Goal: Task Accomplishment & Management: Use online tool/utility

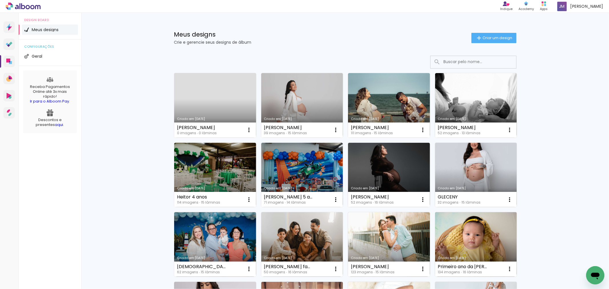
click at [227, 92] on link "Criado em [DATE]" at bounding box center [215, 105] width 82 height 65
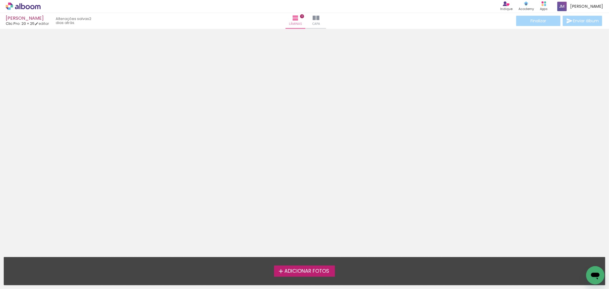
click at [313, 274] on span "Adicionar Fotos" at bounding box center [307, 271] width 45 height 5
click at [0, 0] on input "file" at bounding box center [0, 0] width 0 height 0
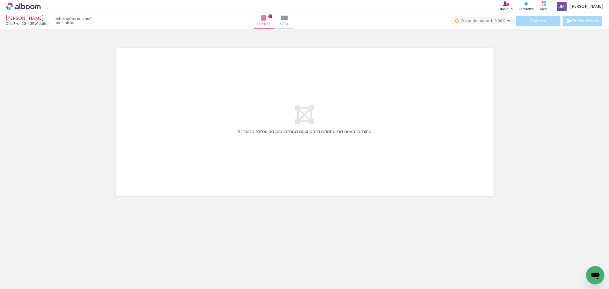
click at [23, 280] on span "Adicionar Fotos" at bounding box center [20, 281] width 17 height 6
click at [0, 0] on input "file" at bounding box center [0, 0] width 0 height 0
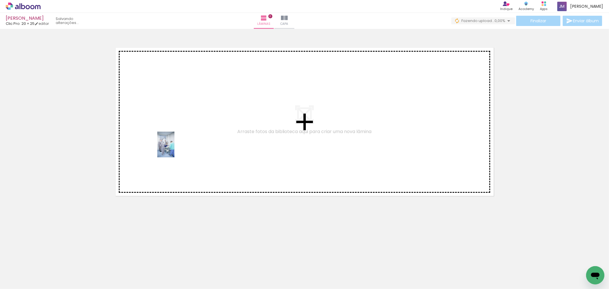
drag, startPoint x: 60, startPoint y: 279, endPoint x: 176, endPoint y: 147, distance: 176.3
click at [175, 148] on quentale-workspace at bounding box center [304, 144] width 609 height 289
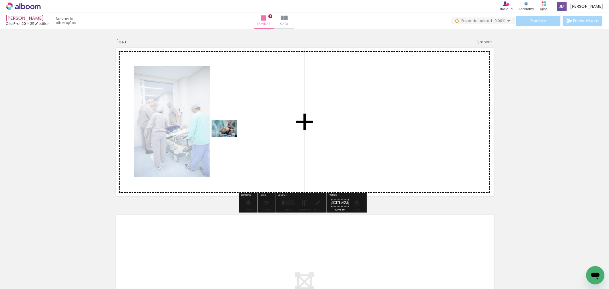
drag, startPoint x: 90, startPoint y: 277, endPoint x: 250, endPoint y: 144, distance: 208.3
click at [250, 144] on quentale-workspace at bounding box center [304, 144] width 609 height 289
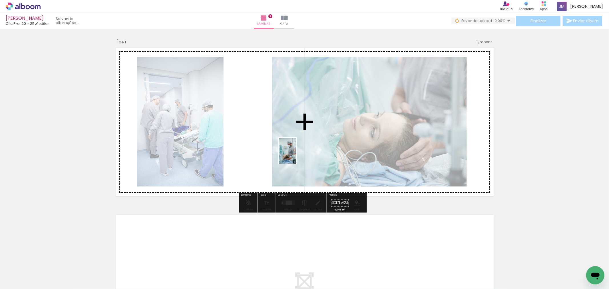
drag, startPoint x: 126, startPoint y: 275, endPoint x: 296, endPoint y: 153, distance: 209.3
click at [296, 153] on quentale-workspace at bounding box center [304, 144] width 609 height 289
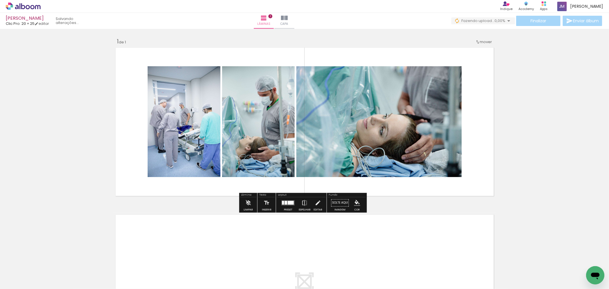
drag, startPoint x: 290, startPoint y: 204, endPoint x: 291, endPoint y: 201, distance: 2.9
click at [291, 201] on div at bounding box center [291, 203] width 6 height 4
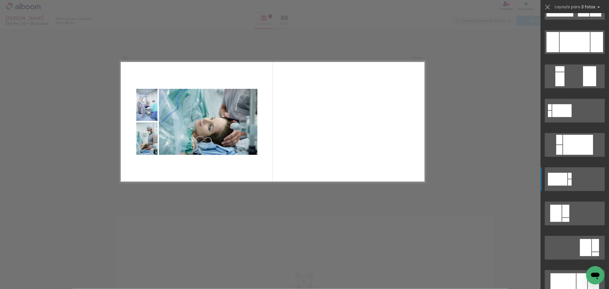
scroll to position [95, 0]
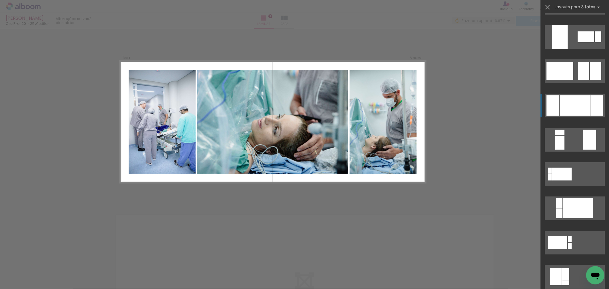
click at [577, 109] on div at bounding box center [575, 105] width 30 height 20
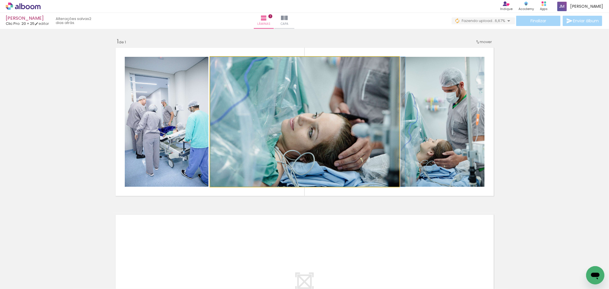
drag, startPoint x: 330, startPoint y: 146, endPoint x: 346, endPoint y: 146, distance: 16.0
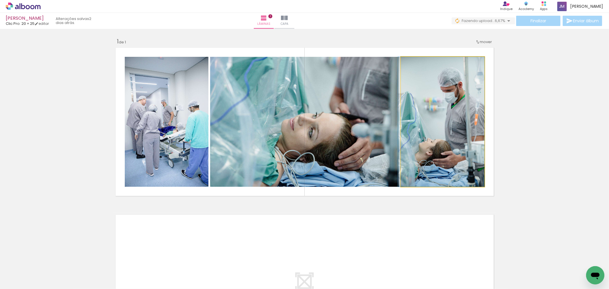
drag, startPoint x: 462, startPoint y: 169, endPoint x: 448, endPoint y: 163, distance: 15.4
drag, startPoint x: 447, startPoint y: 163, endPoint x: 423, endPoint y: 150, distance: 27.7
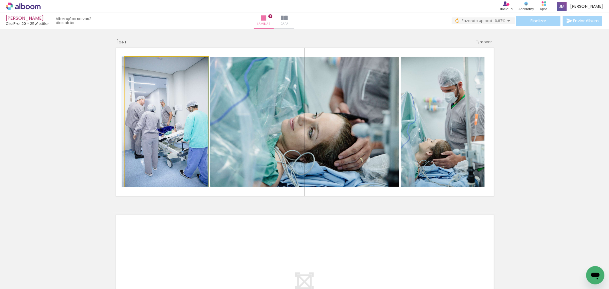
drag, startPoint x: 176, startPoint y: 138, endPoint x: 153, endPoint y: 133, distance: 22.8
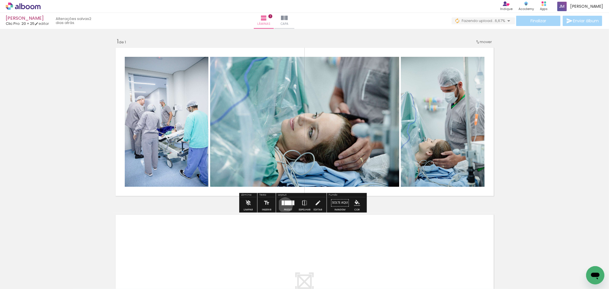
click at [284, 205] on quentale-layouter at bounding box center [288, 202] width 13 height 5
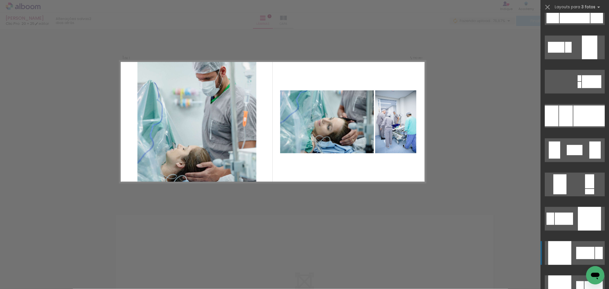
scroll to position [1047, 0]
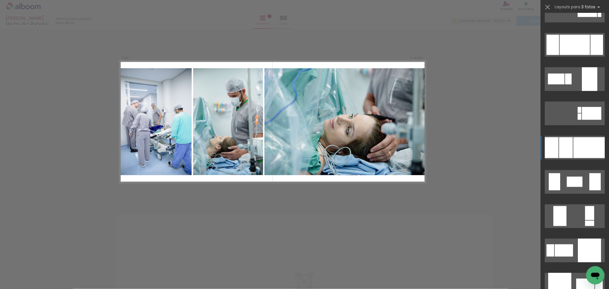
click at [576, 145] on div at bounding box center [589, 147] width 31 height 21
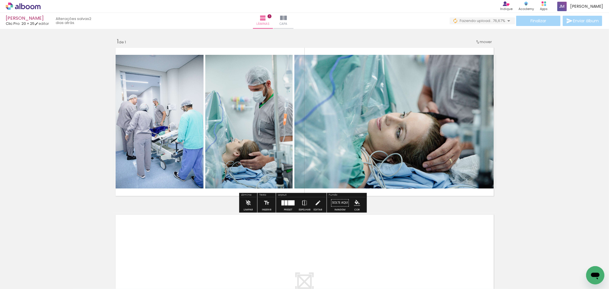
click at [286, 203] on quentale-layouter at bounding box center [288, 202] width 13 height 5
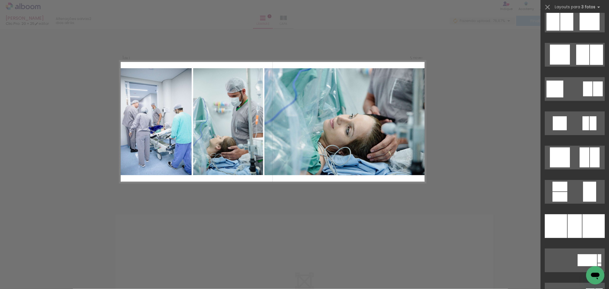
scroll to position [1546, 0]
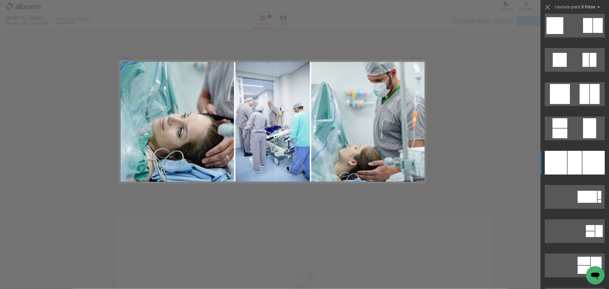
click at [583, 155] on div at bounding box center [594, 163] width 22 height 24
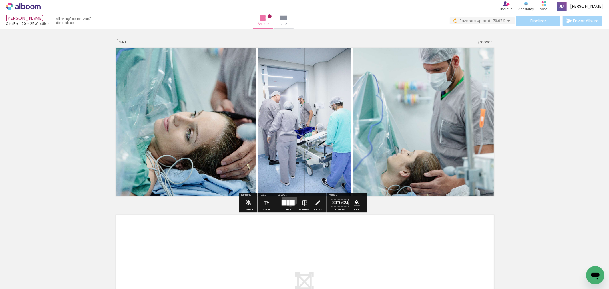
click at [289, 198] on div at bounding box center [288, 202] width 15 height 11
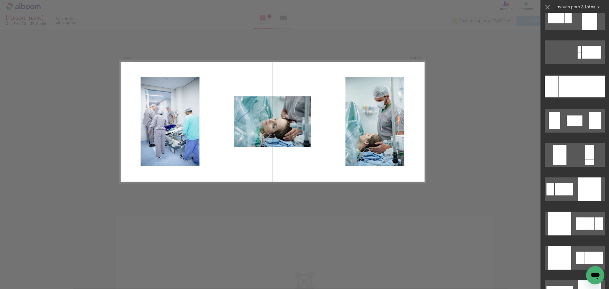
scroll to position [1076, 0]
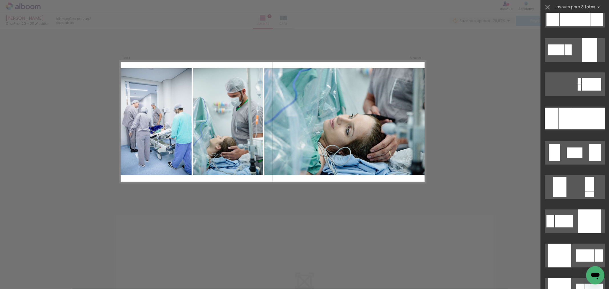
click at [574, 120] on div at bounding box center [589, 118] width 31 height 21
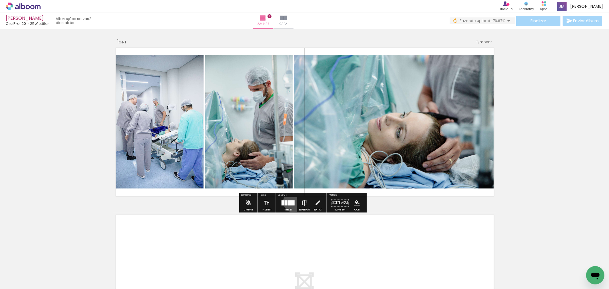
click at [293, 201] on div at bounding box center [291, 202] width 7 height 5
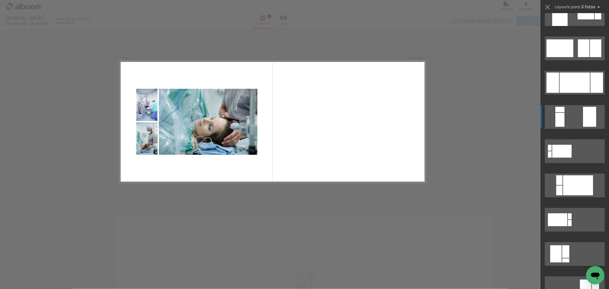
scroll to position [0, 0]
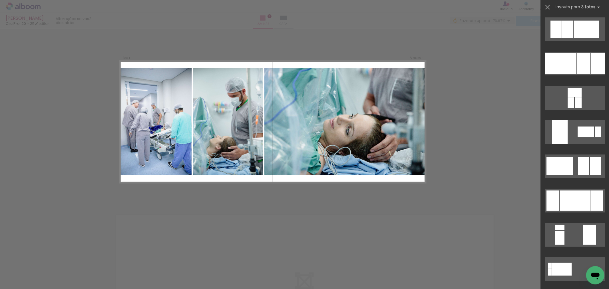
click at [482, 73] on div "Confirmar Cancelar" at bounding box center [304, 203] width 609 height 348
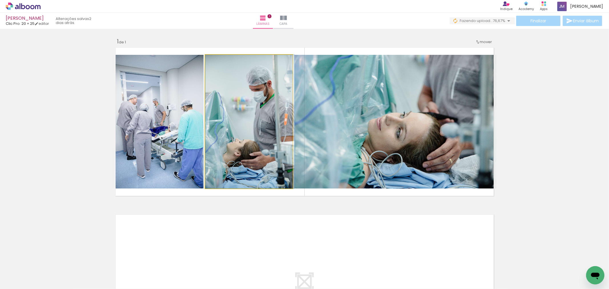
drag, startPoint x: 249, startPoint y: 163, endPoint x: 269, endPoint y: 160, distance: 20.3
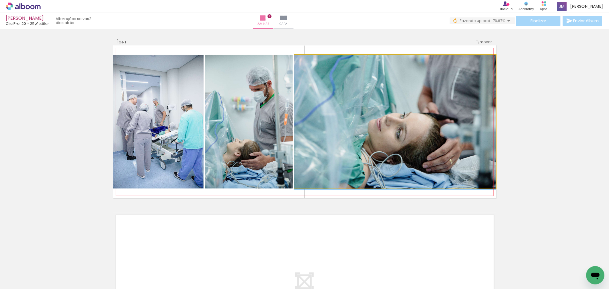
drag, startPoint x: 373, startPoint y: 147, endPoint x: 402, endPoint y: 167, distance: 36.1
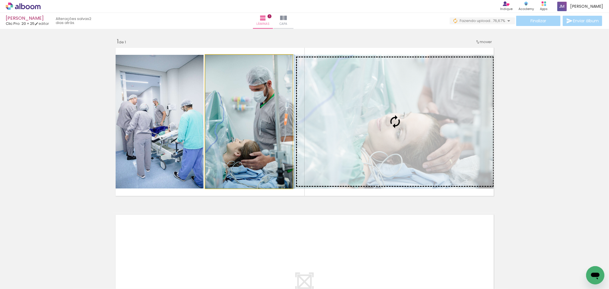
drag, startPoint x: 271, startPoint y: 145, endPoint x: 291, endPoint y: 155, distance: 22.4
click at [0, 0] on slot at bounding box center [0, 0] width 0 height 0
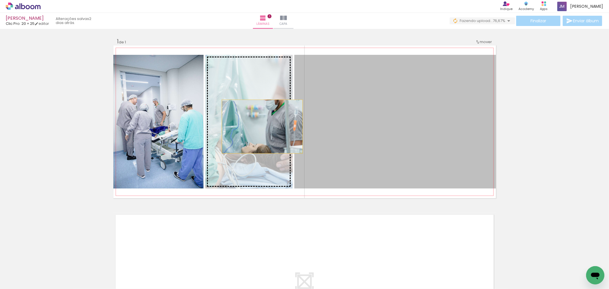
drag, startPoint x: 324, startPoint y: 129, endPoint x: 258, endPoint y: 126, distance: 66.6
click at [0, 0] on slot at bounding box center [0, 0] width 0 height 0
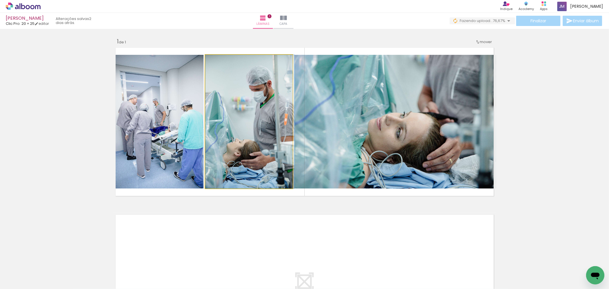
drag, startPoint x: 255, startPoint y: 129, endPoint x: 274, endPoint y: 130, distance: 18.9
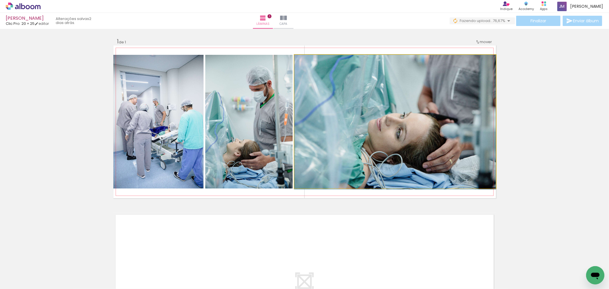
drag, startPoint x: 319, startPoint y: 131, endPoint x: 338, endPoint y: 149, distance: 26.1
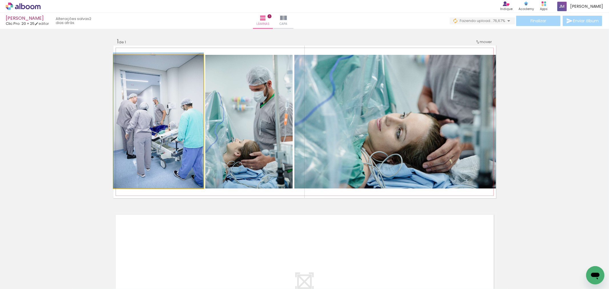
drag, startPoint x: 165, startPoint y: 143, endPoint x: 178, endPoint y: 117, distance: 28.9
drag, startPoint x: 184, startPoint y: 109, endPoint x: 191, endPoint y: 98, distance: 12.3
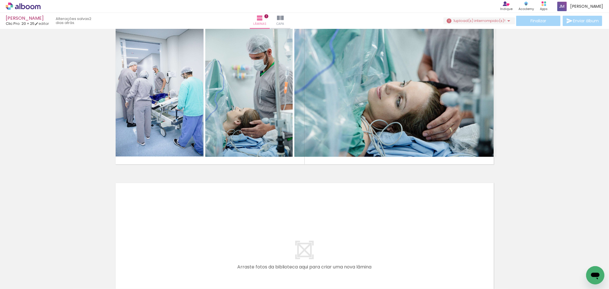
scroll to position [95, 0]
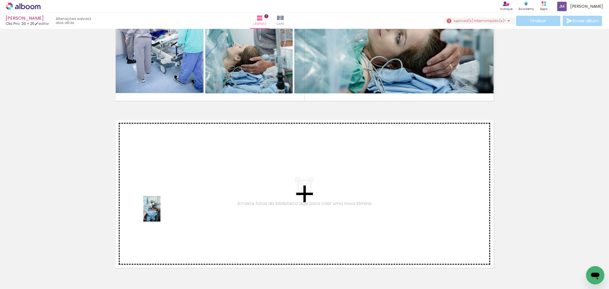
drag, startPoint x: 161, startPoint y: 280, endPoint x: 161, endPoint y: 213, distance: 67.1
click at [161, 213] on quentale-workspace at bounding box center [304, 144] width 609 height 289
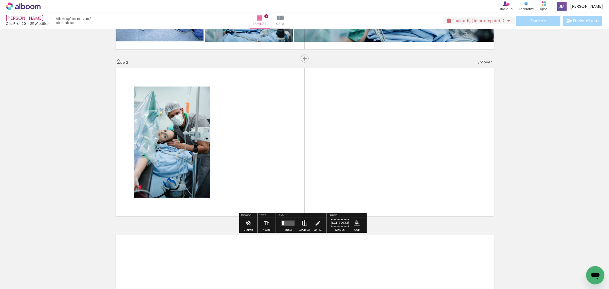
scroll to position [148, 0]
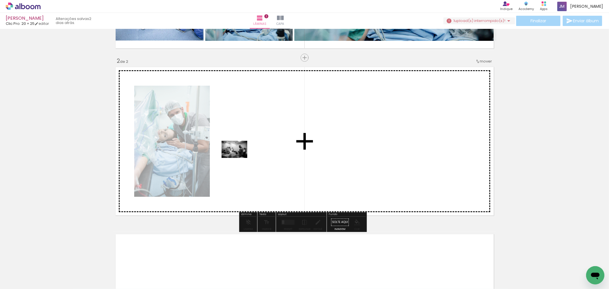
drag, startPoint x: 192, startPoint y: 273, endPoint x: 239, endPoint y: 199, distance: 88.2
click at [239, 158] on quentale-workspace at bounding box center [304, 144] width 609 height 289
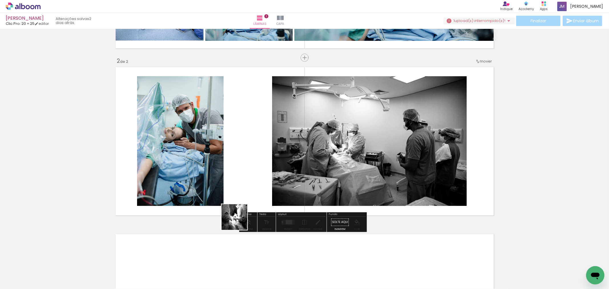
drag, startPoint x: 220, startPoint y: 276, endPoint x: 244, endPoint y: 193, distance: 86.5
click at [244, 193] on quentale-workspace at bounding box center [304, 144] width 609 height 289
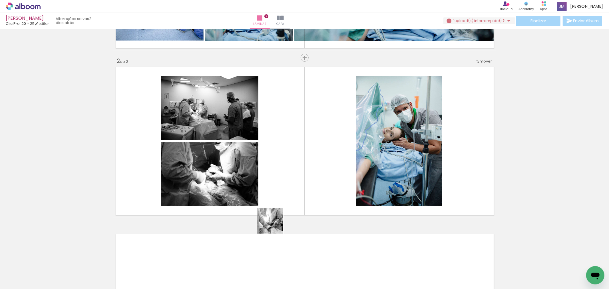
drag, startPoint x: 273, startPoint y: 237, endPoint x: 291, endPoint y: 187, distance: 52.3
click at [287, 159] on quentale-workspace at bounding box center [304, 144] width 609 height 289
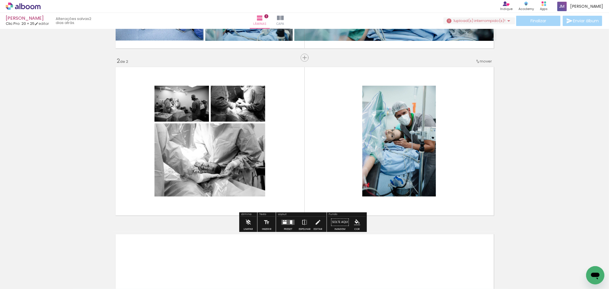
click at [291, 224] on quentale-layouter at bounding box center [288, 222] width 13 height 5
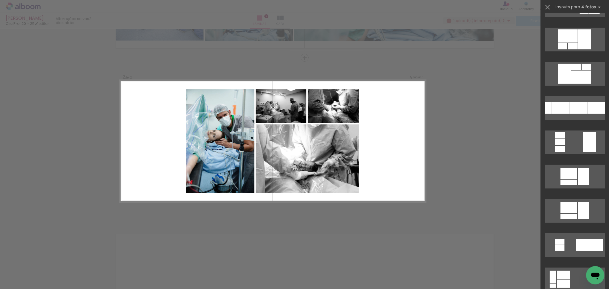
scroll to position [317, 0]
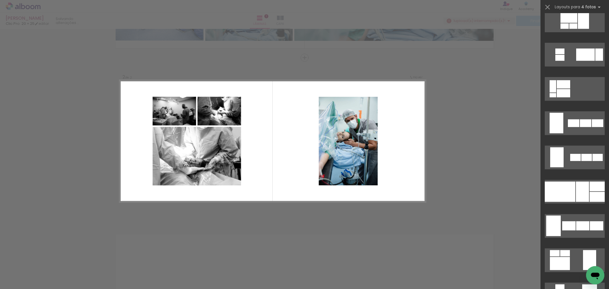
click at [516, 196] on div "Confirmar Cancelar" at bounding box center [304, 138] width 609 height 515
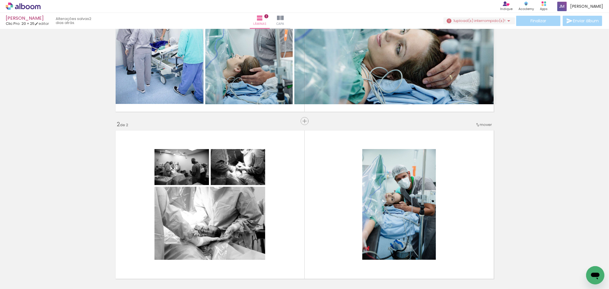
scroll to position [53, 0]
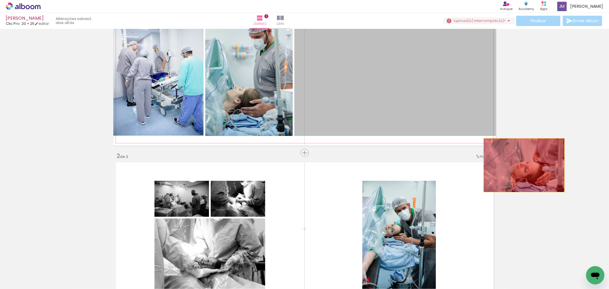
drag, startPoint x: 436, startPoint y: 99, endPoint x: 538, endPoint y: 193, distance: 139.1
click at [575, 194] on div "Inserir lâmina 1 de 2 Inserir lâmina 2 de 2" at bounding box center [304, 229] width 609 height 502
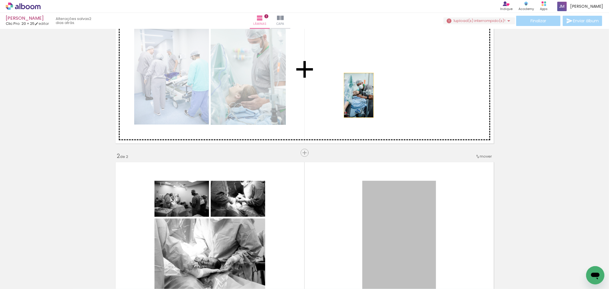
drag, startPoint x: 413, startPoint y: 224, endPoint x: 356, endPoint y: 96, distance: 140.1
click at [356, 95] on div "Inserir lâmina 1 de 2 Inserir lâmina 2 de 2" at bounding box center [304, 229] width 609 height 502
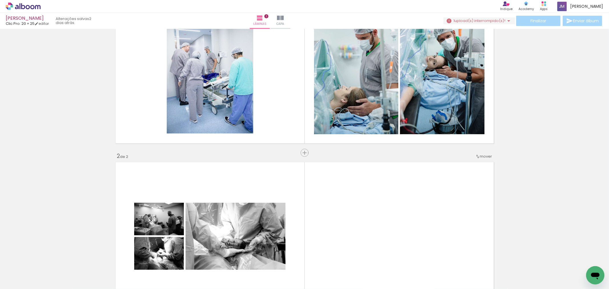
scroll to position [0, 0]
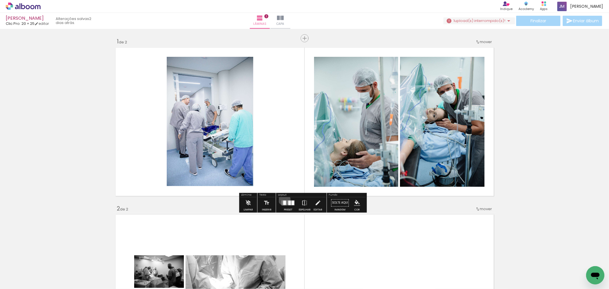
click at [283, 199] on div at bounding box center [288, 202] width 15 height 11
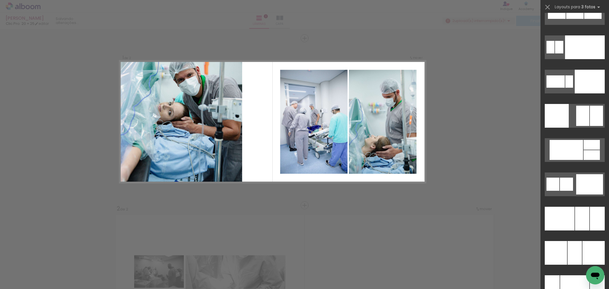
scroll to position [5428, 0]
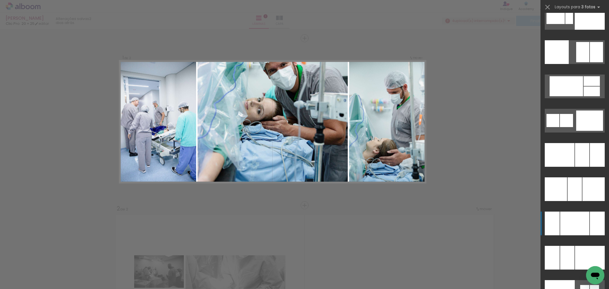
click at [565, 225] on div at bounding box center [575, 224] width 29 height 24
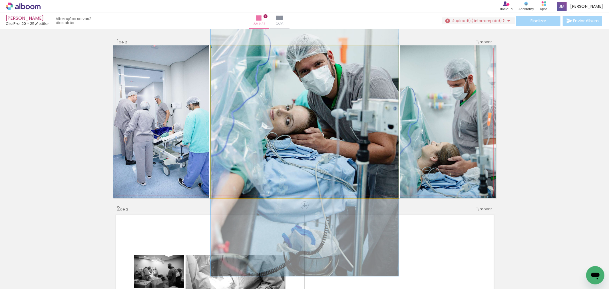
drag, startPoint x: 359, startPoint y: 137, endPoint x: 362, endPoint y: 150, distance: 13.8
click at [361, 149] on quentale-photo at bounding box center [305, 121] width 188 height 153
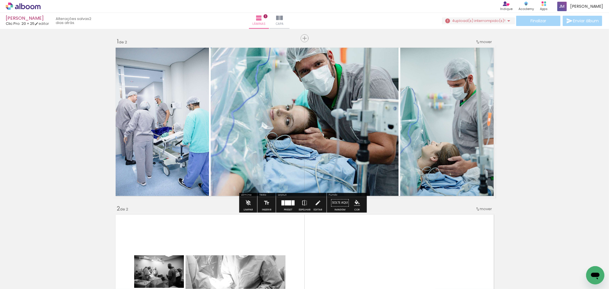
click at [361, 149] on quentale-photo at bounding box center [305, 121] width 188 height 153
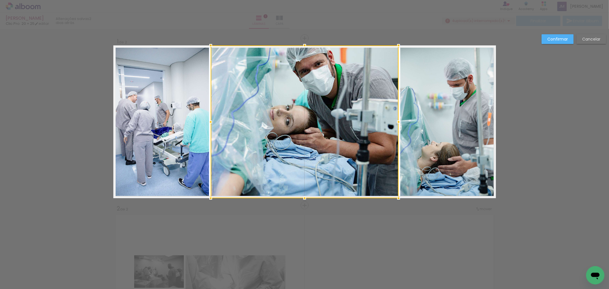
drag, startPoint x: 371, startPoint y: 234, endPoint x: 475, endPoint y: 166, distance: 124.8
click at [372, 233] on div "Confirmar Cancelar" at bounding box center [304, 286] width 609 height 515
click at [0, 0] on slot "Cancelar" at bounding box center [0, 0] width 0 height 0
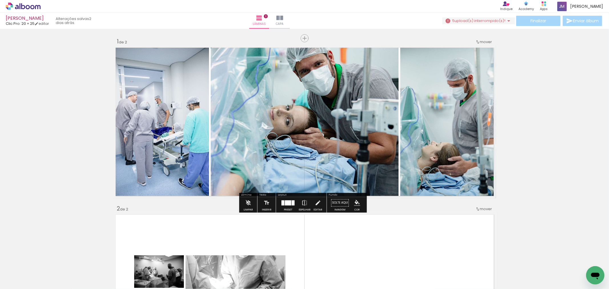
click at [284, 206] on div at bounding box center [288, 202] width 15 height 11
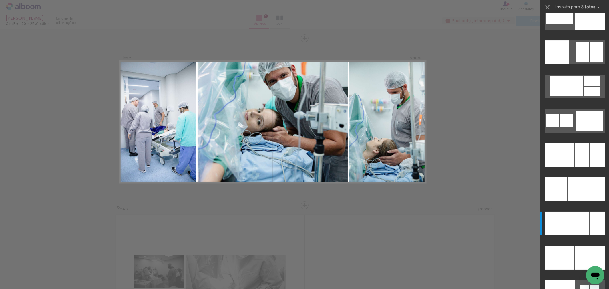
scroll to position [5588, 0]
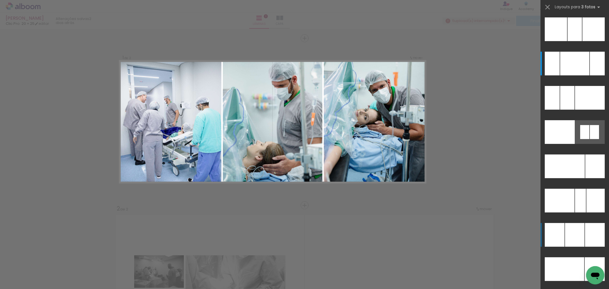
click at [565, 238] on div at bounding box center [574, 235] width 19 height 24
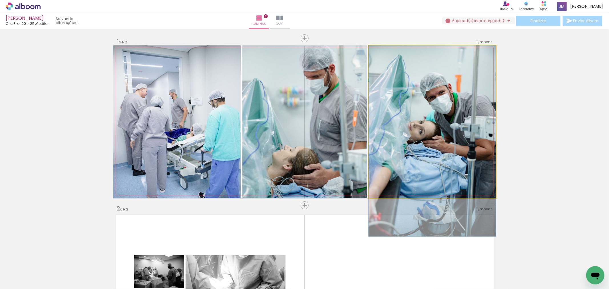
drag, startPoint x: 414, startPoint y: 151, endPoint x: 420, endPoint y: 173, distance: 22.0
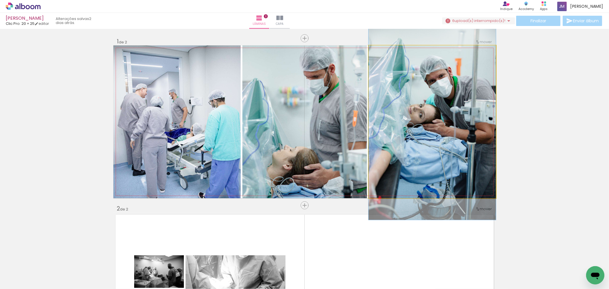
drag, startPoint x: 407, startPoint y: 178, endPoint x: 343, endPoint y: 168, distance: 64.6
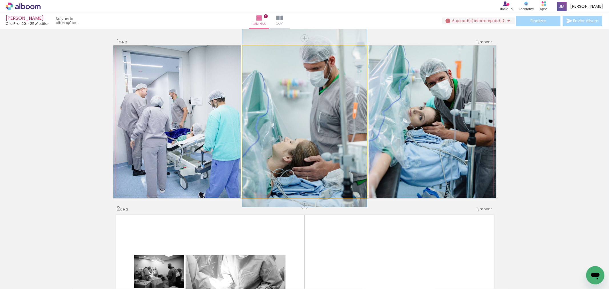
drag, startPoint x: 326, startPoint y: 163, endPoint x: 226, endPoint y: 155, distance: 100.9
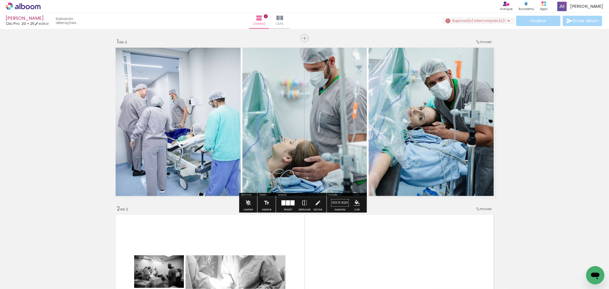
click at [287, 204] on div at bounding box center [288, 202] width 4 height 5
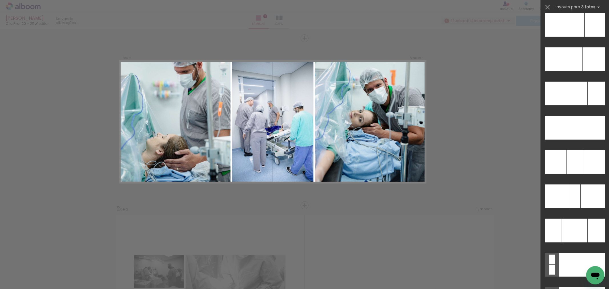
scroll to position [5801, 0]
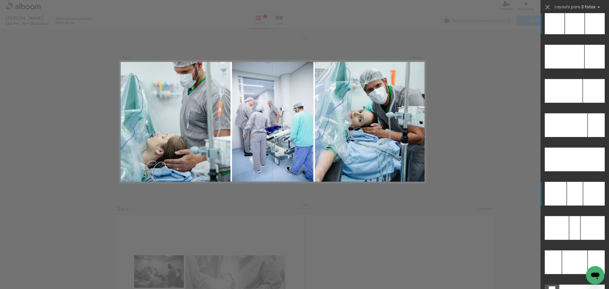
click at [584, 193] on div at bounding box center [594, 194] width 21 height 24
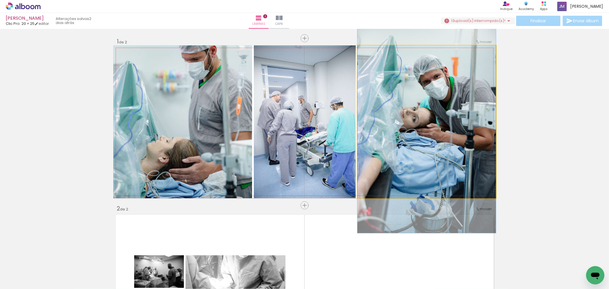
click at [473, 128] on quentale-photo at bounding box center [427, 121] width 139 height 153
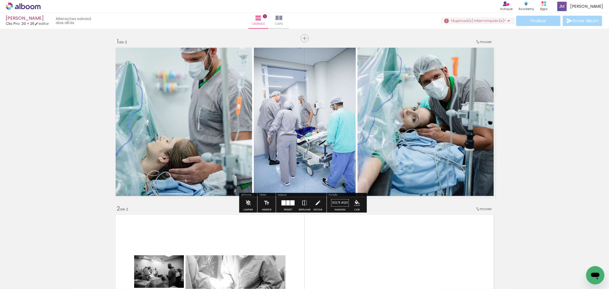
click at [288, 203] on div at bounding box center [288, 202] width 3 height 5
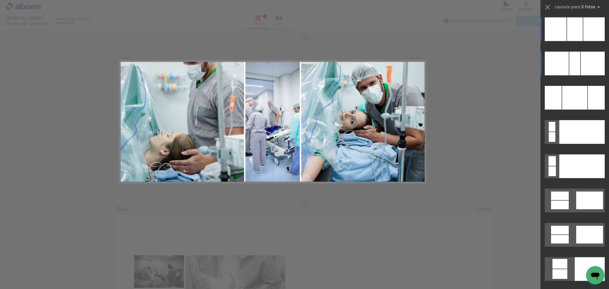
scroll to position [5902, 0]
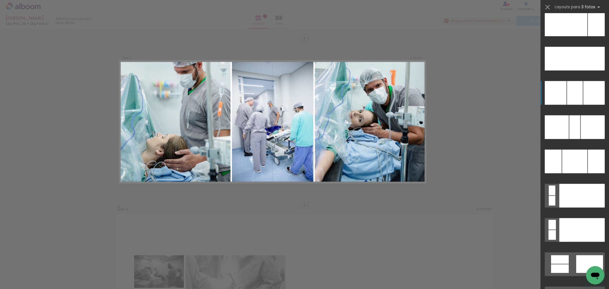
click at [571, 96] on div at bounding box center [575, 93] width 16 height 24
click at [558, 98] on div at bounding box center [556, 93] width 22 height 24
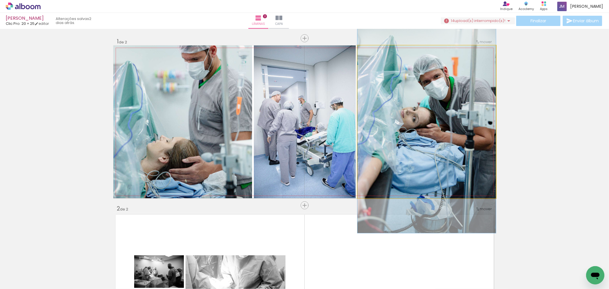
click at [440, 139] on quentale-photo at bounding box center [427, 121] width 139 height 153
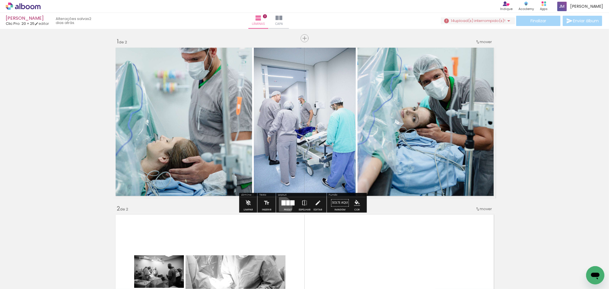
click at [281, 207] on div at bounding box center [288, 202] width 15 height 11
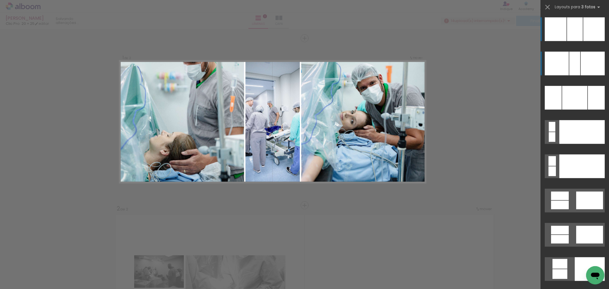
scroll to position [5933, 0]
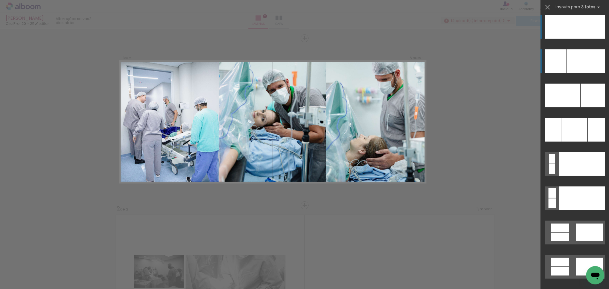
click at [592, 24] on div at bounding box center [595, 27] width 19 height 24
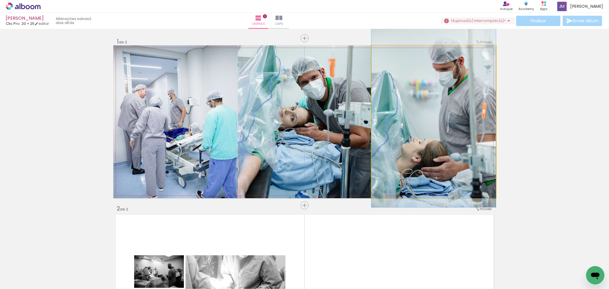
click at [491, 103] on quentale-photo at bounding box center [434, 121] width 125 height 153
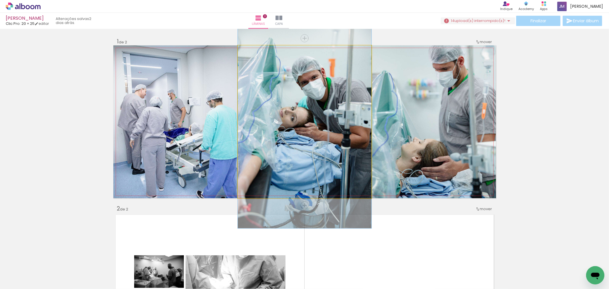
click at [319, 150] on quentale-photo at bounding box center [305, 121] width 134 height 153
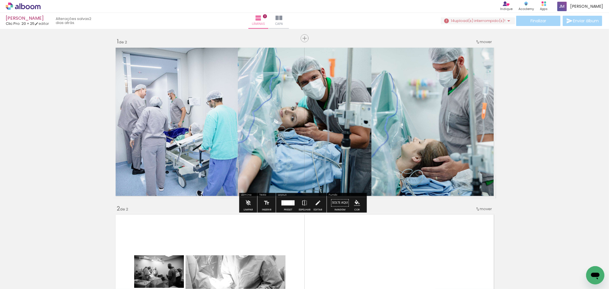
click at [287, 201] on div at bounding box center [288, 202] width 10 height 5
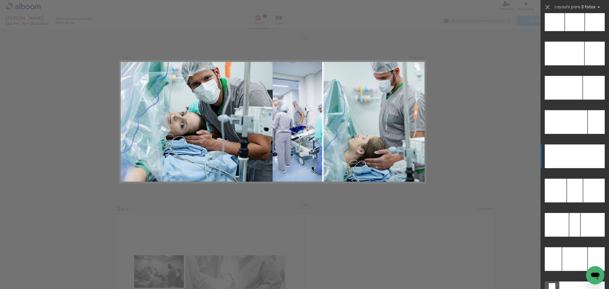
scroll to position [5740, 0]
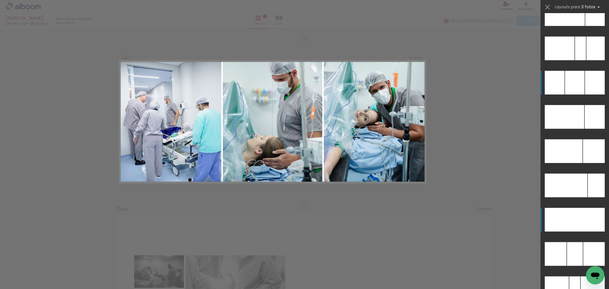
click at [575, 78] on div at bounding box center [574, 83] width 19 height 24
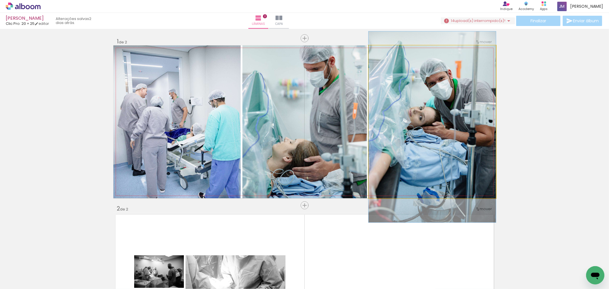
click at [456, 117] on quentale-photo at bounding box center [432, 121] width 127 height 153
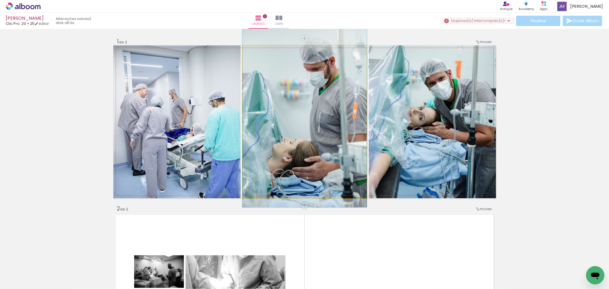
click at [362, 116] on quentale-photo at bounding box center [305, 121] width 125 height 153
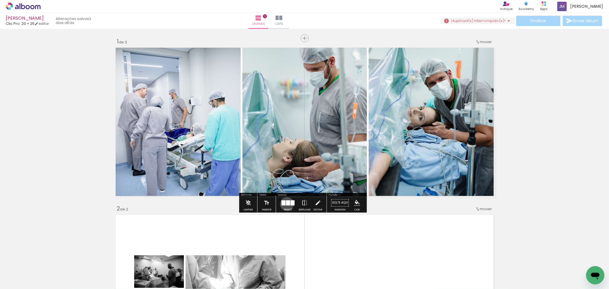
click at [286, 204] on div at bounding box center [288, 202] width 4 height 5
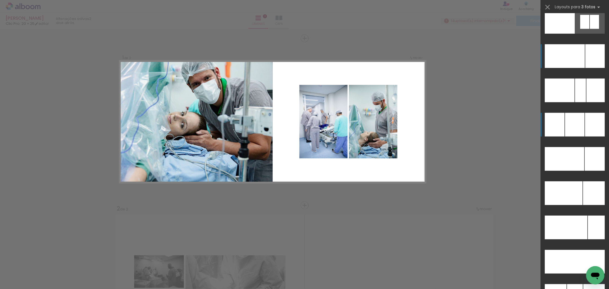
scroll to position [5635, 0]
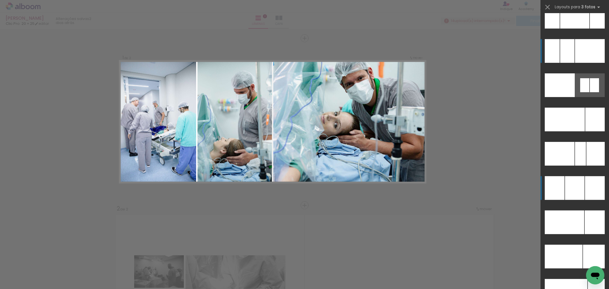
click at [581, 52] on div at bounding box center [590, 51] width 30 height 24
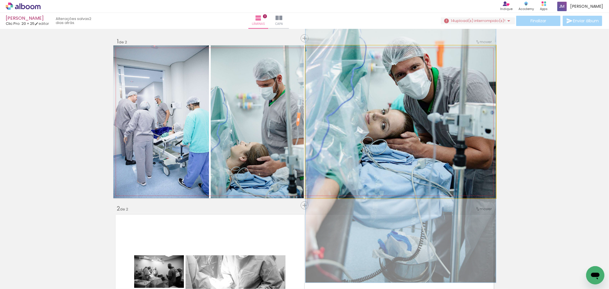
click at [441, 116] on quentale-photo at bounding box center [401, 121] width 191 height 153
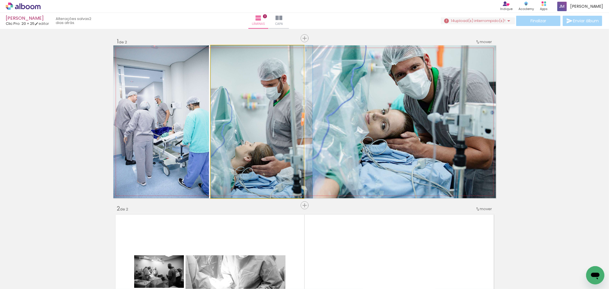
drag, startPoint x: 261, startPoint y: 157, endPoint x: 283, endPoint y: 130, distance: 35.2
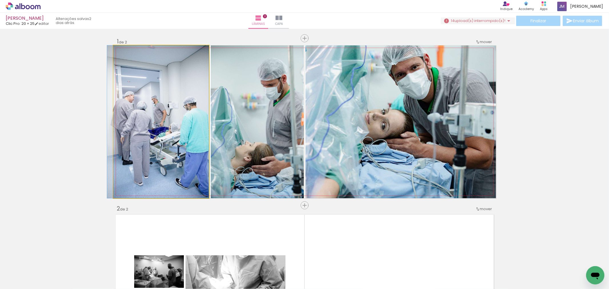
drag, startPoint x: 201, startPoint y: 149, endPoint x: 150, endPoint y: 122, distance: 57.6
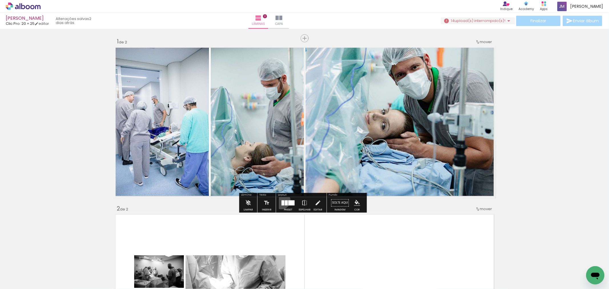
click at [282, 200] on div at bounding box center [283, 202] width 3 height 5
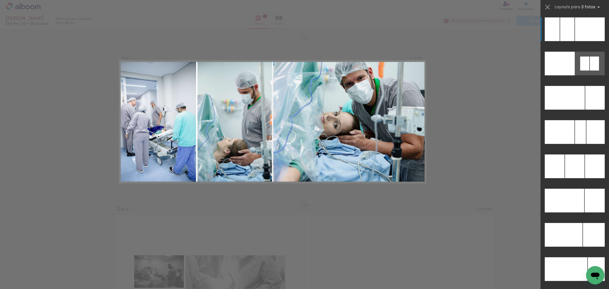
scroll to position [5625, 0]
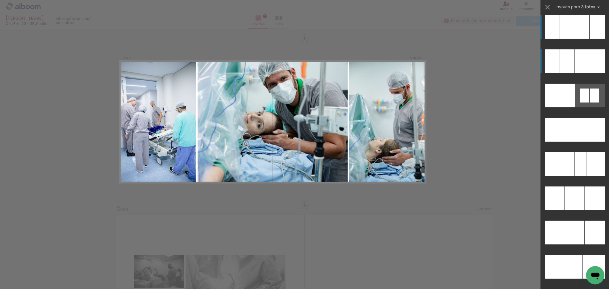
click at [585, 31] on div at bounding box center [575, 27] width 29 height 24
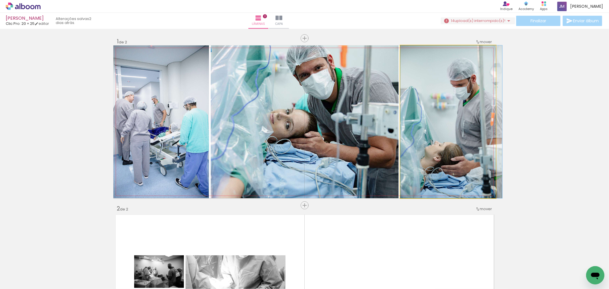
click at [401, 84] on quentale-photo at bounding box center [449, 121] width 96 height 153
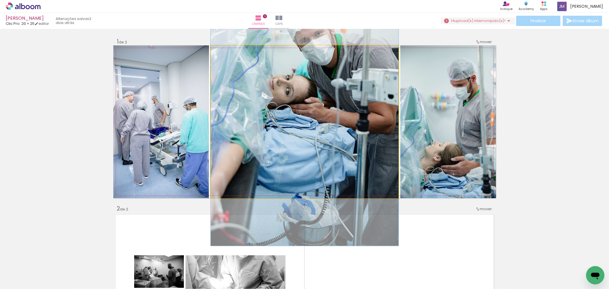
drag, startPoint x: 323, startPoint y: 160, endPoint x: 356, endPoint y: 133, distance: 42.8
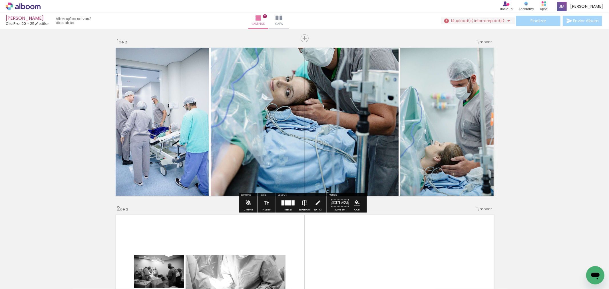
click at [286, 208] on div at bounding box center [288, 202] width 15 height 11
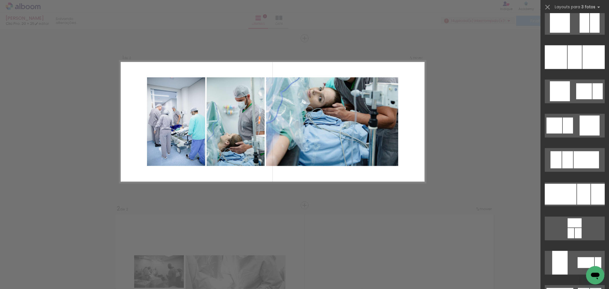
scroll to position [797, 0]
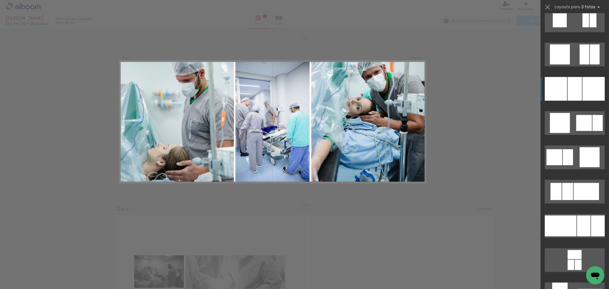
click at [587, 89] on div at bounding box center [594, 89] width 22 height 24
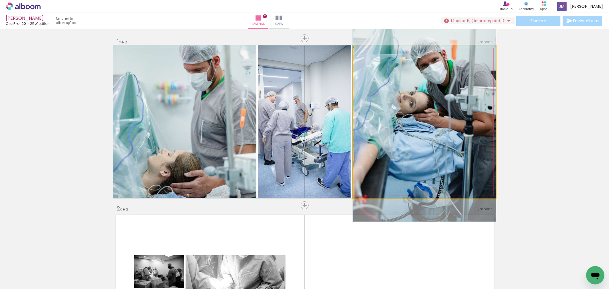
click at [480, 103] on quentale-photo at bounding box center [424, 121] width 143 height 153
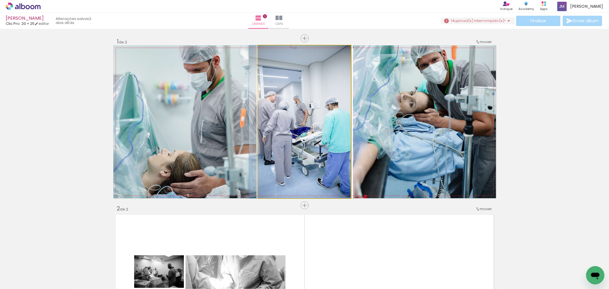
drag, startPoint x: 319, startPoint y: 130, endPoint x: 195, endPoint y: 91, distance: 130.7
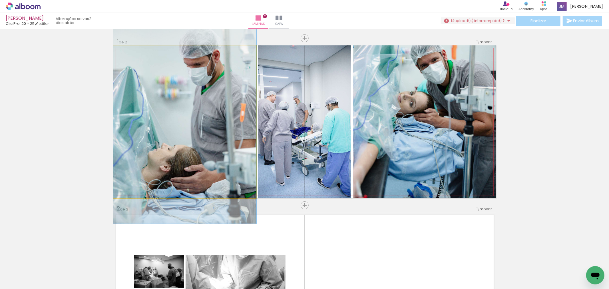
drag, startPoint x: 150, startPoint y: 108, endPoint x: 171, endPoint y: 136, distance: 35.0
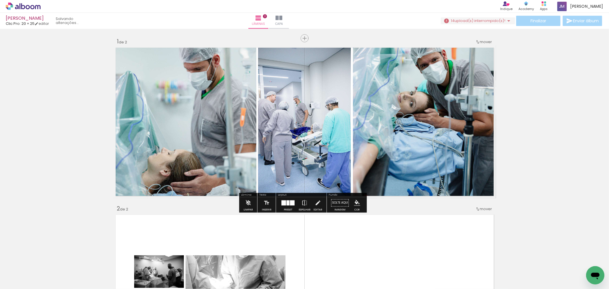
click at [290, 205] on div at bounding box center [292, 202] width 5 height 5
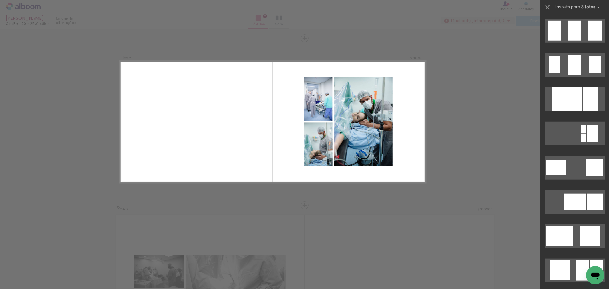
scroll to position [413, 0]
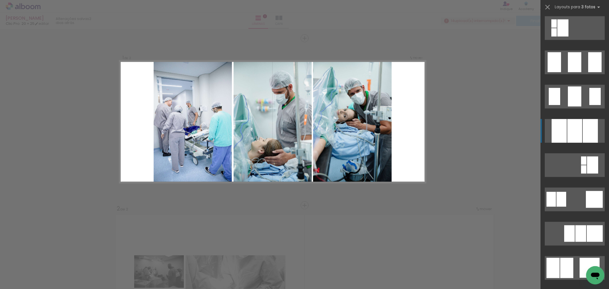
click at [569, 126] on div at bounding box center [575, 131] width 15 height 24
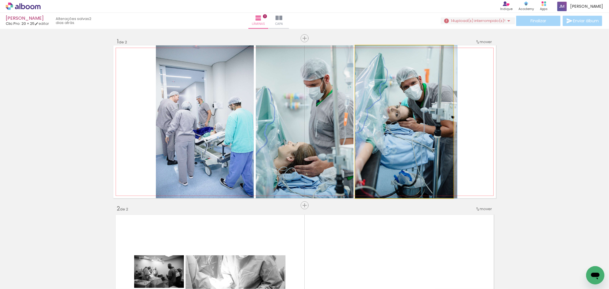
drag, startPoint x: 419, startPoint y: 122, endPoint x: 429, endPoint y: 123, distance: 10.9
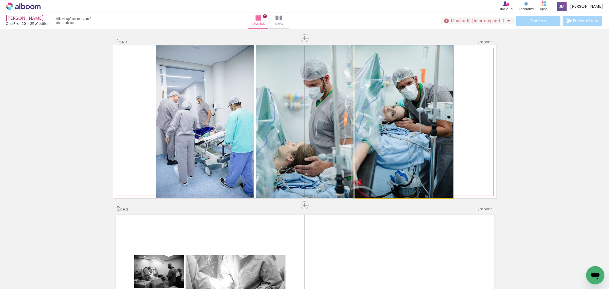
drag, startPoint x: 418, startPoint y: 121, endPoint x: 401, endPoint y: 117, distance: 17.2
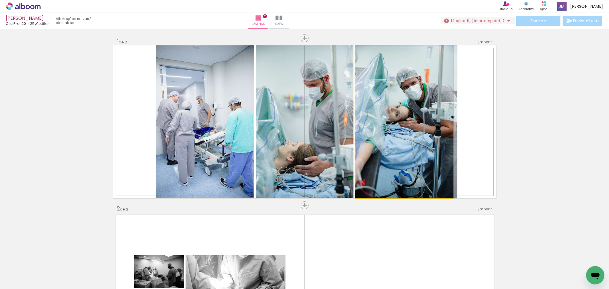
drag, startPoint x: 401, startPoint y: 117, endPoint x: 418, endPoint y: 114, distance: 17.4
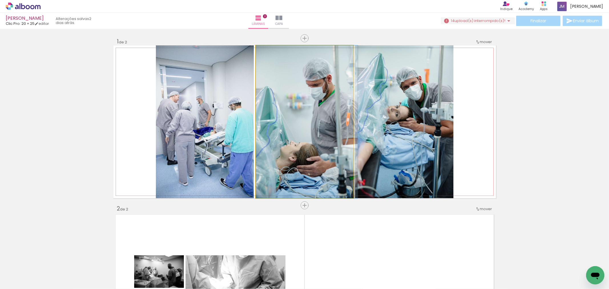
drag, startPoint x: 312, startPoint y: 138, endPoint x: 320, endPoint y: 136, distance: 8.7
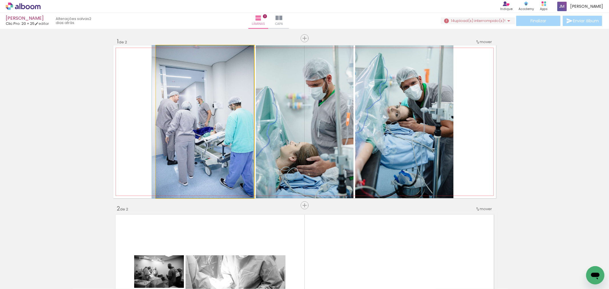
drag, startPoint x: 247, startPoint y: 136, endPoint x: 227, endPoint y: 134, distance: 20.2
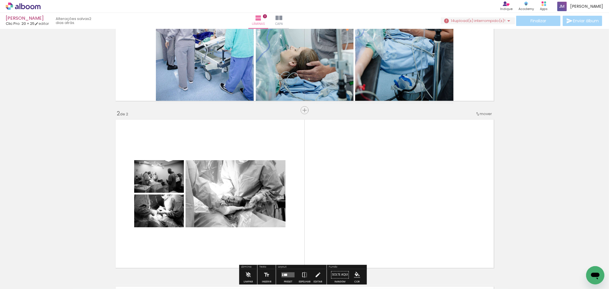
scroll to position [127, 0]
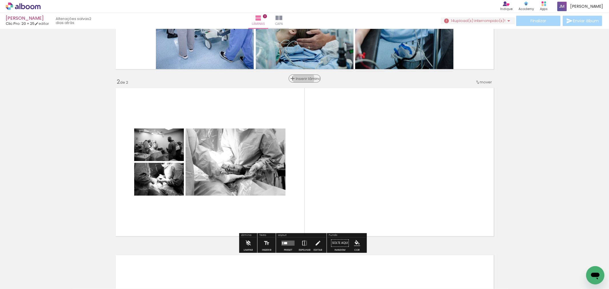
click at [302, 79] on span "Inserir lâmina" at bounding box center [307, 79] width 22 height 4
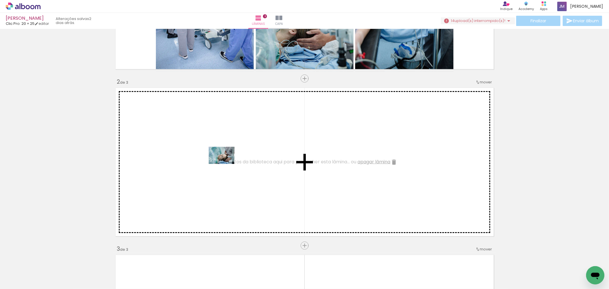
drag, startPoint x: 102, startPoint y: 261, endPoint x: 257, endPoint y: 172, distance: 178.8
click at [257, 172] on quentale-workspace at bounding box center [304, 144] width 609 height 289
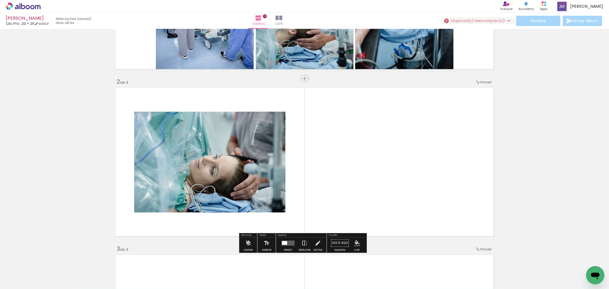
click at [285, 244] on div at bounding box center [284, 243] width 5 height 4
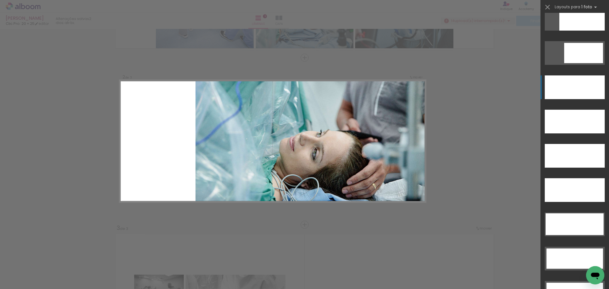
scroll to position [1556, 0]
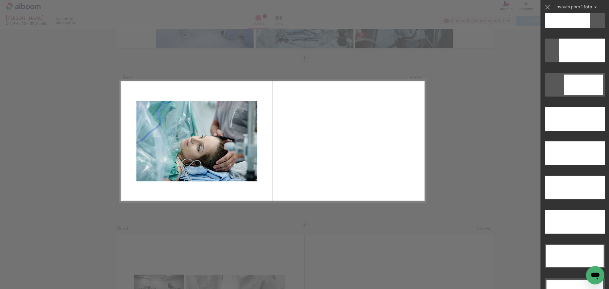
click at [514, 81] on div "Confirmar Cancelar" at bounding box center [304, 222] width 609 height 682
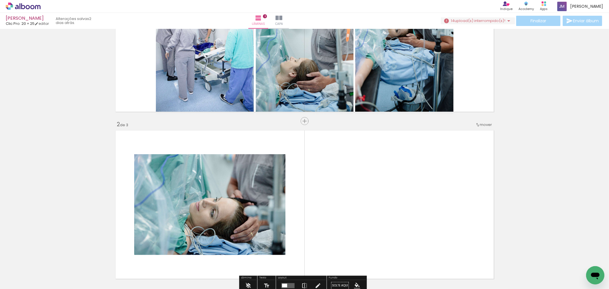
scroll to position [53, 0]
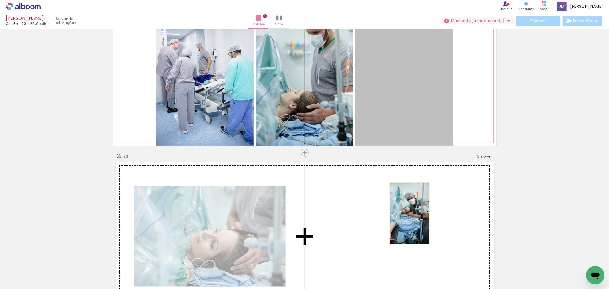
drag, startPoint x: 416, startPoint y: 101, endPoint x: 407, endPoint y: 213, distance: 112.6
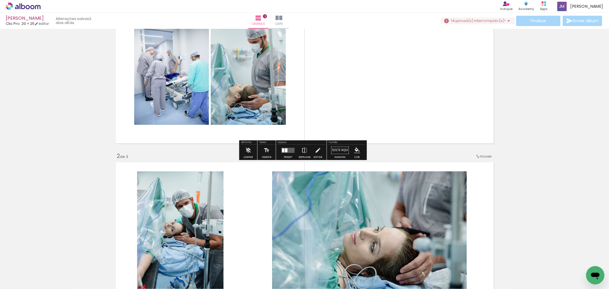
click at [285, 152] on div at bounding box center [286, 150] width 3 height 4
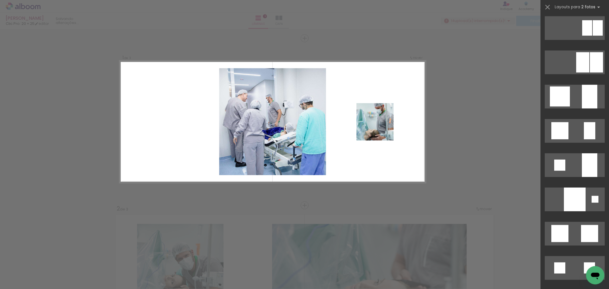
scroll to position [539, 0]
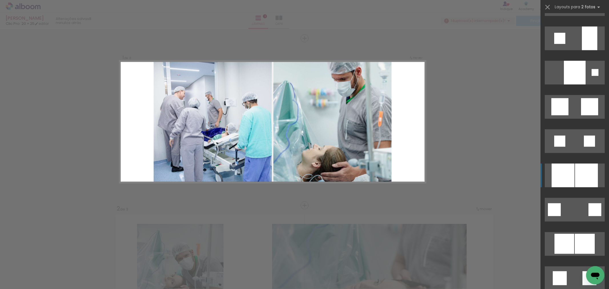
click at [565, 178] on div at bounding box center [563, 176] width 23 height 24
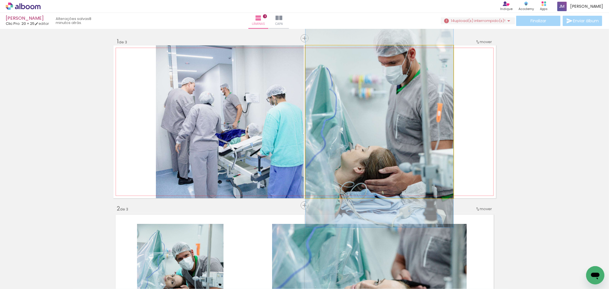
drag, startPoint x: 380, startPoint y: 167, endPoint x: 395, endPoint y: 163, distance: 15.1
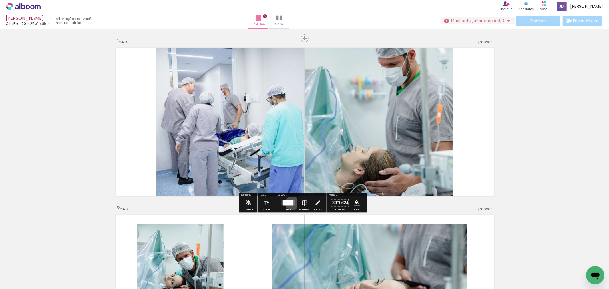
click at [291, 203] on div at bounding box center [291, 202] width 5 height 5
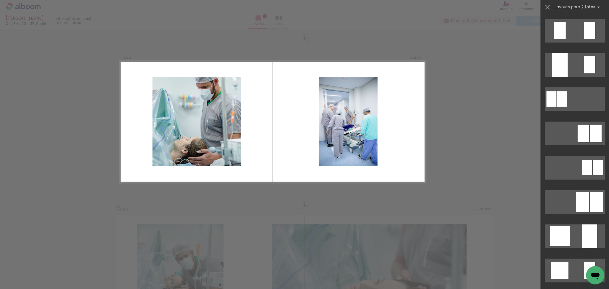
scroll to position [82, 0]
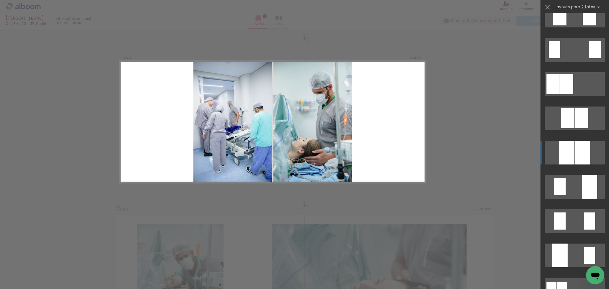
click at [578, 152] on div at bounding box center [582, 153] width 15 height 24
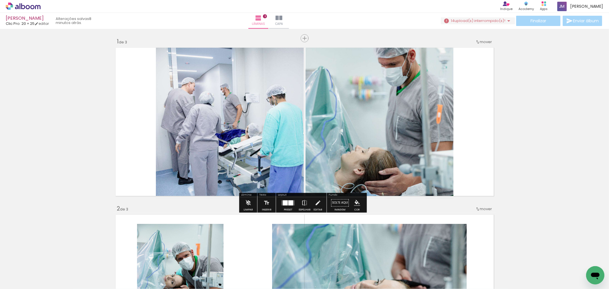
click at [289, 203] on div at bounding box center [291, 202] width 5 height 5
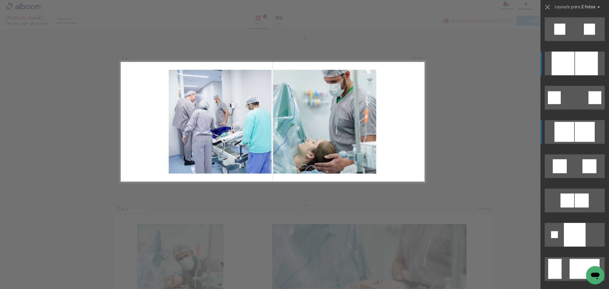
scroll to position [588, 0]
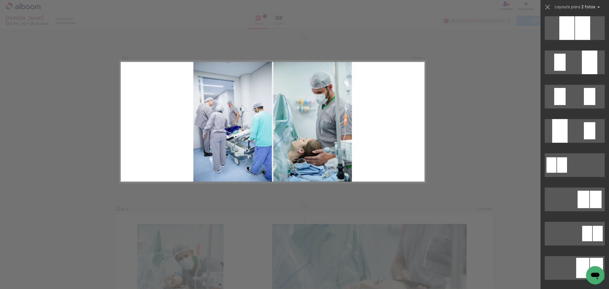
scroll to position [80, 0]
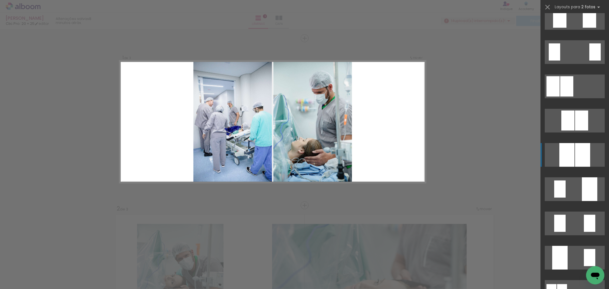
click at [578, 155] on div at bounding box center [582, 155] width 15 height 24
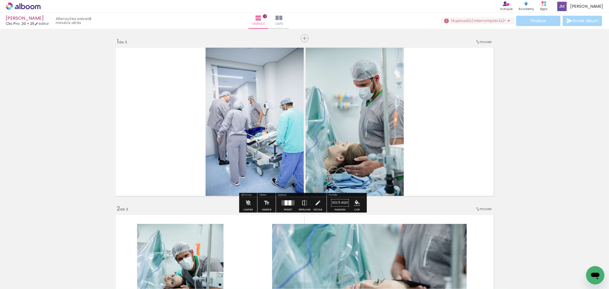
click at [289, 201] on div at bounding box center [290, 202] width 3 height 5
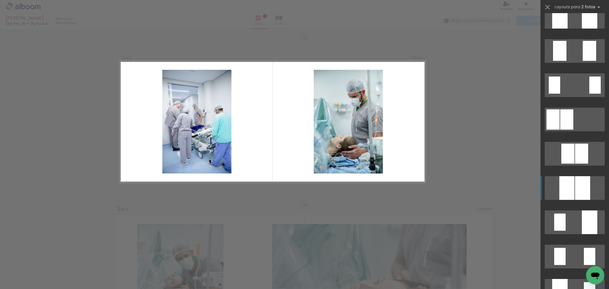
scroll to position [0, 0]
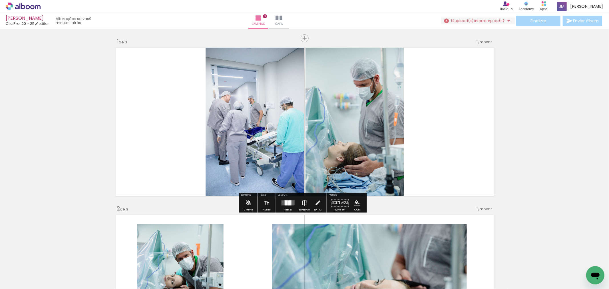
scroll to position [159, 0]
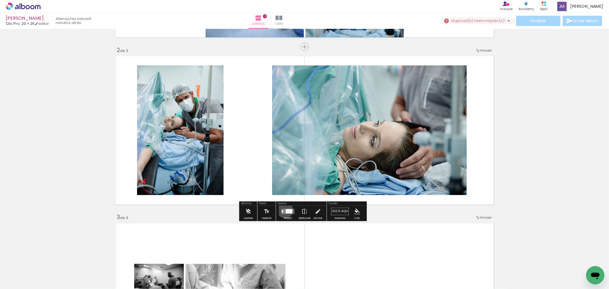
click at [284, 210] on quentale-layouter at bounding box center [288, 211] width 13 height 5
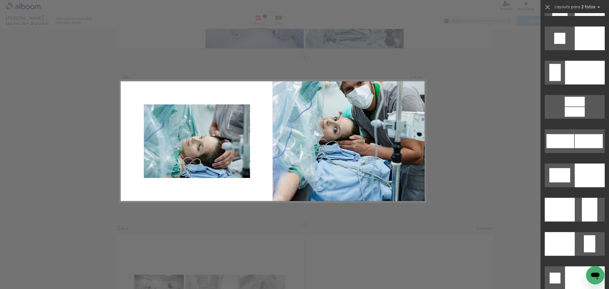
scroll to position [2508, 0]
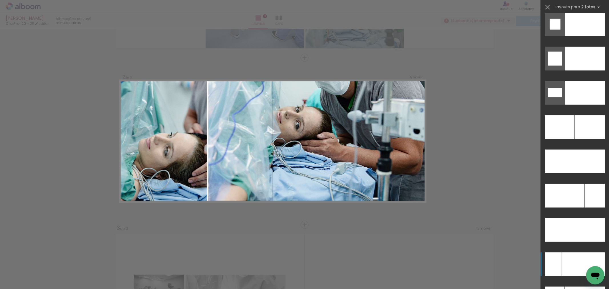
click at [571, 255] on div at bounding box center [584, 265] width 43 height 24
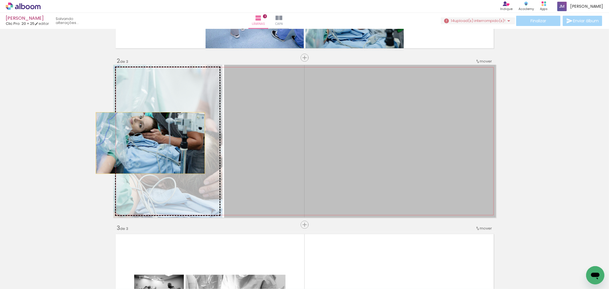
drag, startPoint x: 448, startPoint y: 160, endPoint x: 152, endPoint y: 143, distance: 296.5
click at [0, 0] on slot at bounding box center [0, 0] width 0 height 0
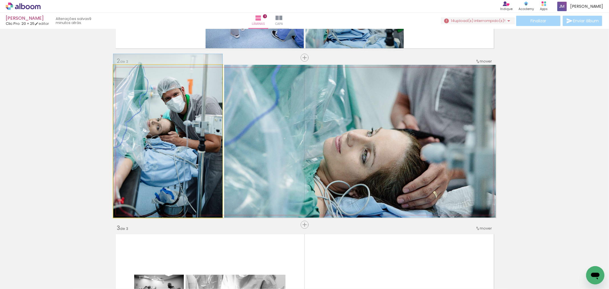
drag, startPoint x: 152, startPoint y: 143, endPoint x: 141, endPoint y: 115, distance: 30.7
drag, startPoint x: 179, startPoint y: 132, endPoint x: 181, endPoint y: 125, distance: 7.3
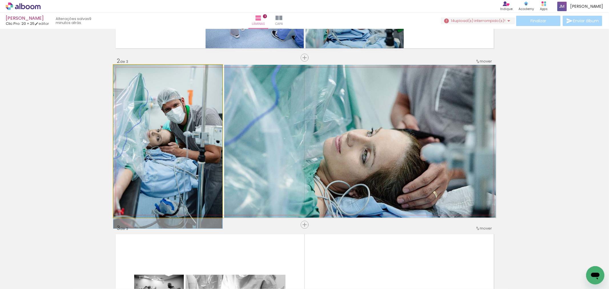
drag, startPoint x: 181, startPoint y: 118, endPoint x: 183, endPoint y: 136, distance: 18.1
drag, startPoint x: 183, startPoint y: 137, endPoint x: 183, endPoint y: 152, distance: 15.1
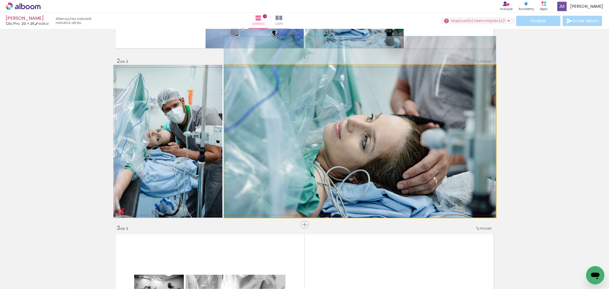
drag, startPoint x: 329, startPoint y: 152, endPoint x: 358, endPoint y: 110, distance: 50.6
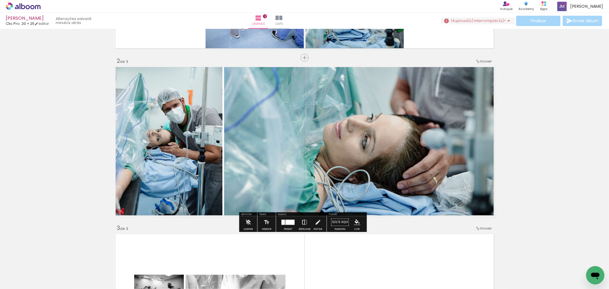
click at [306, 220] on iron-icon at bounding box center [305, 222] width 6 height 11
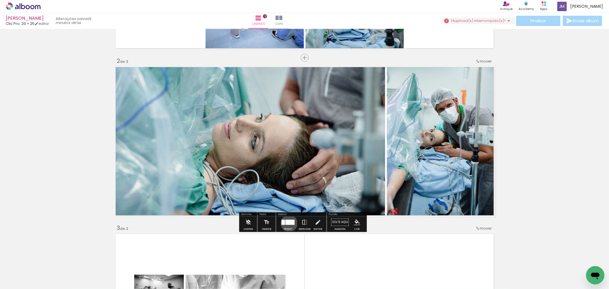
click at [288, 223] on div at bounding box center [290, 222] width 9 height 5
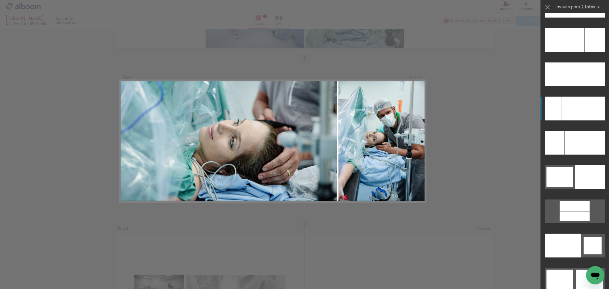
scroll to position [2568, 0]
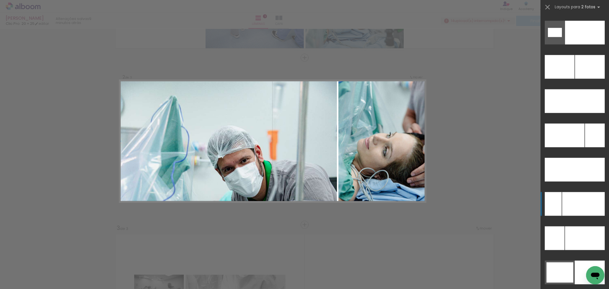
click at [472, 210] on div "Confirmar Cancelar" at bounding box center [304, 222] width 609 height 682
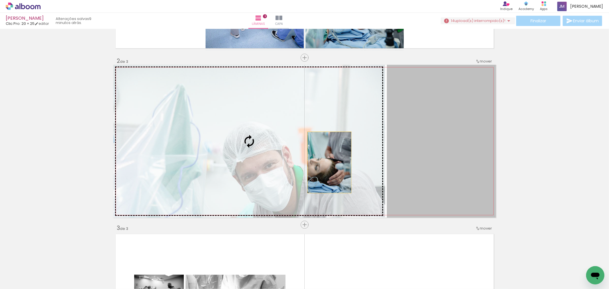
drag, startPoint x: 382, startPoint y: 165, endPoint x: 315, endPoint y: 161, distance: 66.9
click at [0, 0] on slot at bounding box center [0, 0] width 0 height 0
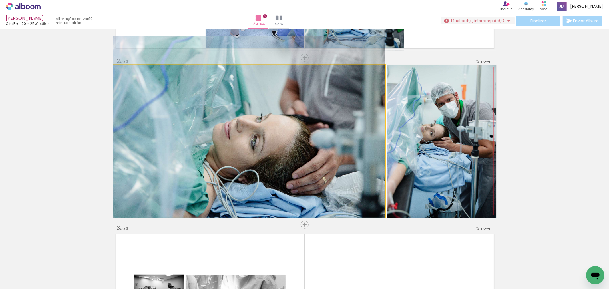
drag, startPoint x: 300, startPoint y: 173, endPoint x: 307, endPoint y: 145, distance: 29.4
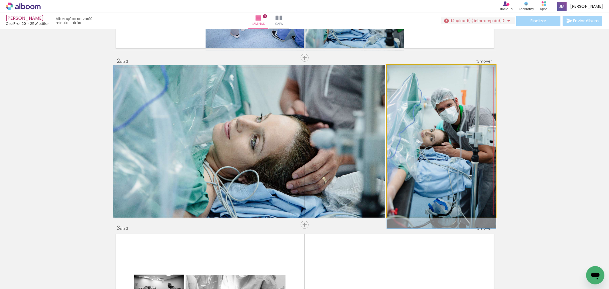
drag, startPoint x: 420, startPoint y: 152, endPoint x: 435, endPoint y: 195, distance: 44.9
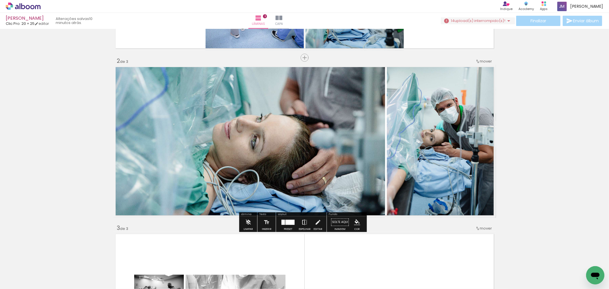
click at [303, 224] on iron-icon at bounding box center [305, 222] width 6 height 11
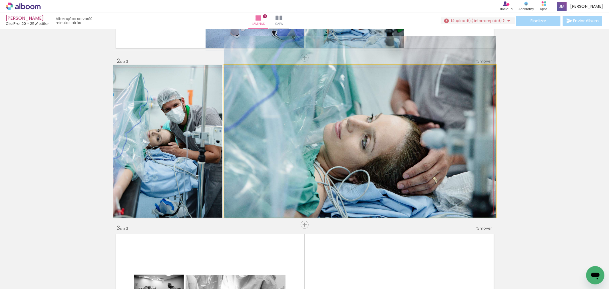
drag, startPoint x: 373, startPoint y: 161, endPoint x: 418, endPoint y: 122, distance: 60.0
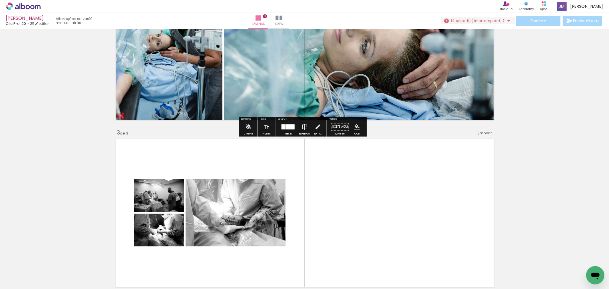
scroll to position [307, 0]
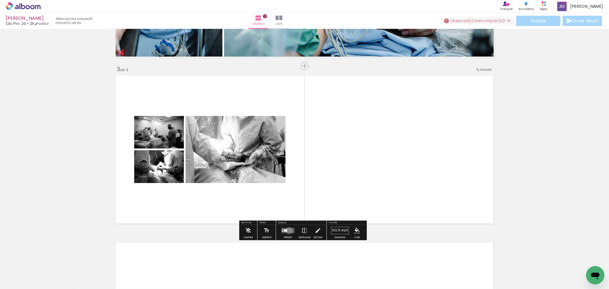
click at [288, 231] on quentale-layouter at bounding box center [288, 230] width 13 height 5
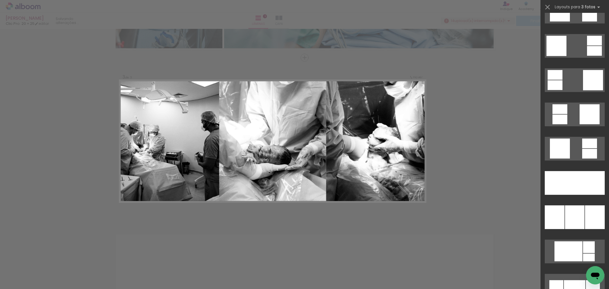
scroll to position [1524, 0]
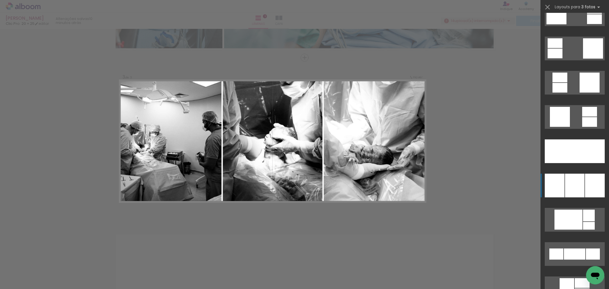
click at [577, 181] on div at bounding box center [574, 186] width 19 height 24
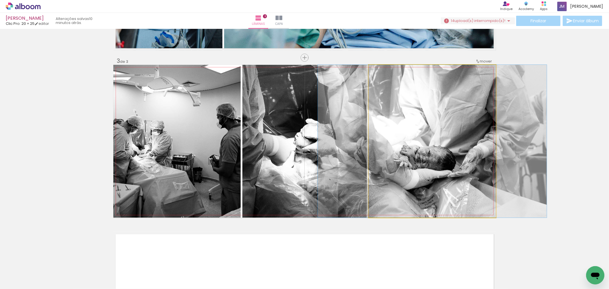
click at [449, 149] on quentale-photo at bounding box center [432, 141] width 127 height 153
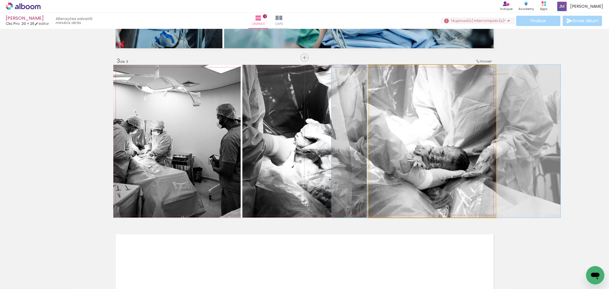
drag, startPoint x: 449, startPoint y: 149, endPoint x: 464, endPoint y: 150, distance: 15.7
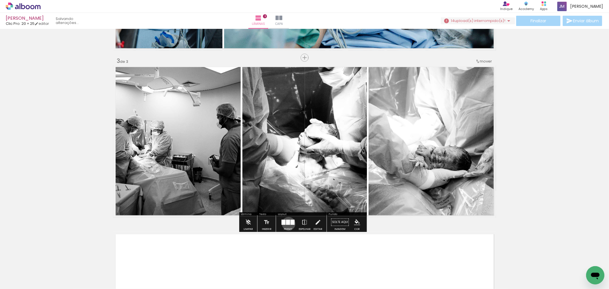
click at [287, 224] on div at bounding box center [288, 222] width 4 height 5
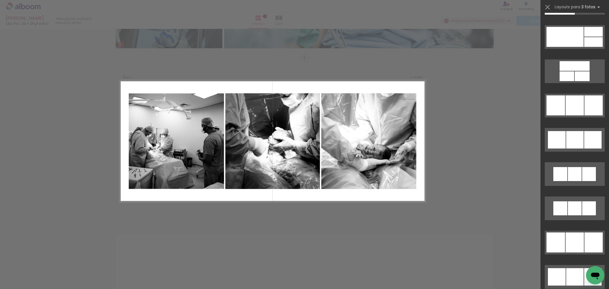
scroll to position [3680, 0]
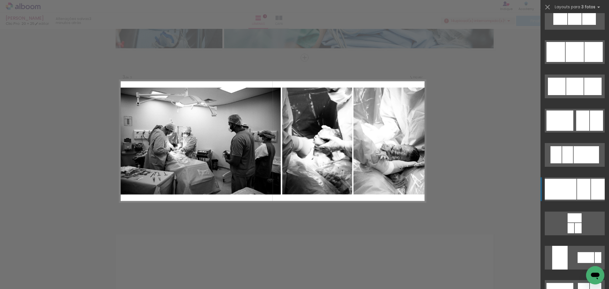
click at [577, 189] on div at bounding box center [583, 189] width 13 height 21
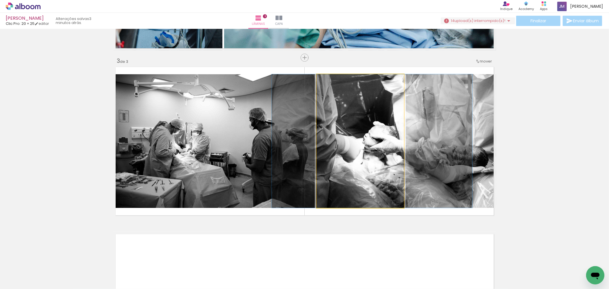
drag, startPoint x: 341, startPoint y: 181, endPoint x: 346, endPoint y: 181, distance: 5.2
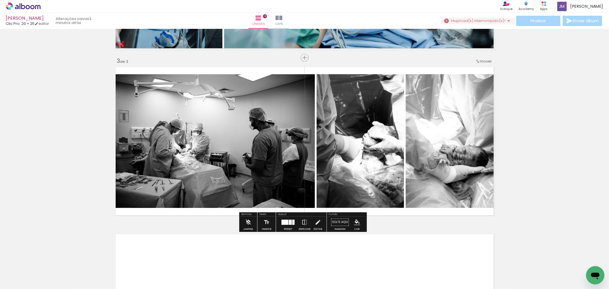
click at [287, 224] on quentale-layouter at bounding box center [288, 222] width 13 height 5
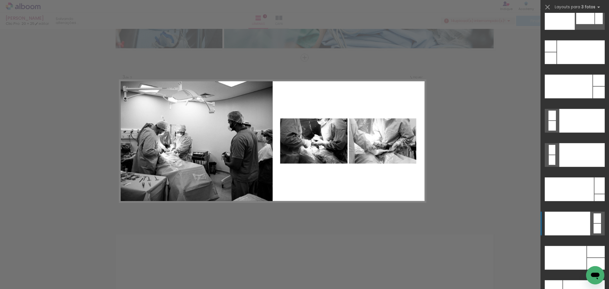
scroll to position [6792, 0]
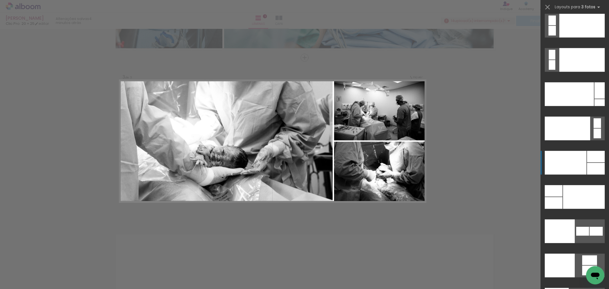
click at [577, 164] on div at bounding box center [566, 163] width 42 height 24
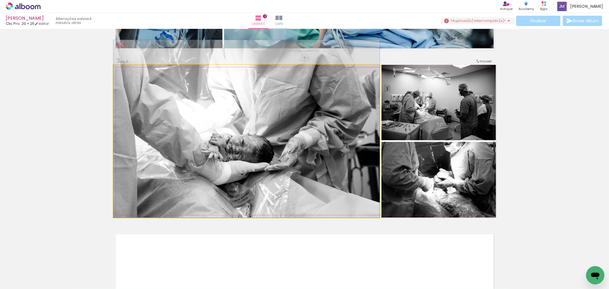
drag, startPoint x: 263, startPoint y: 186, endPoint x: 280, endPoint y: 168, distance: 24.7
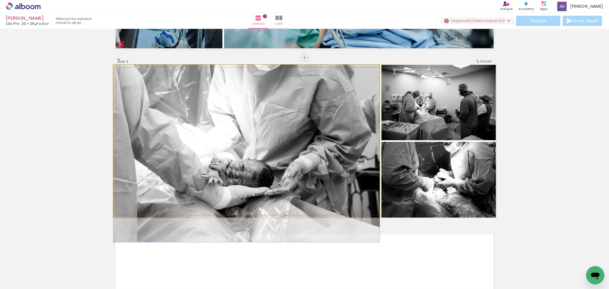
drag, startPoint x: 280, startPoint y: 152, endPoint x: 275, endPoint y: 184, distance: 32.4
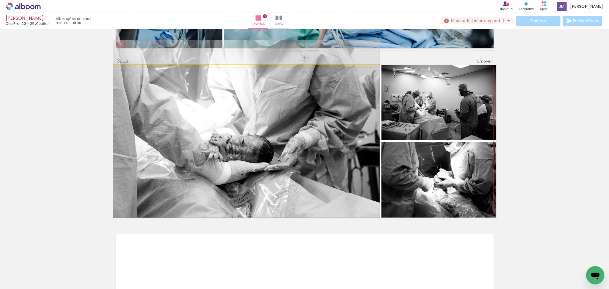
drag, startPoint x: 275, startPoint y: 184, endPoint x: 295, endPoint y: 135, distance: 53.2
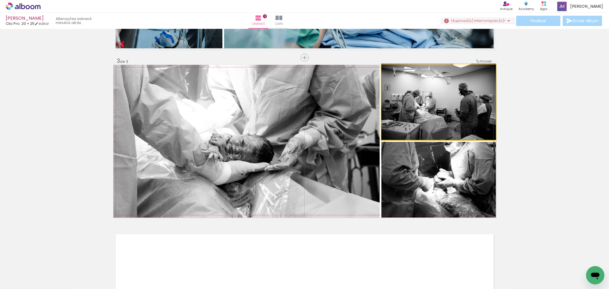
drag, startPoint x: 466, startPoint y: 115, endPoint x: 458, endPoint y: 96, distance: 20.3
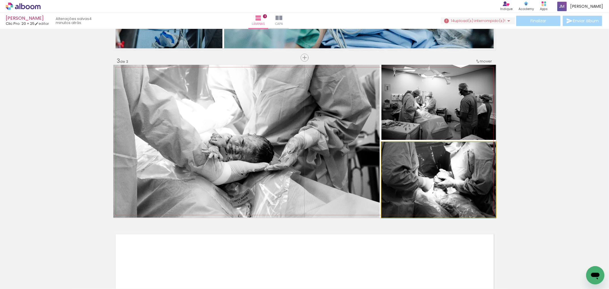
drag, startPoint x: 444, startPoint y: 201, endPoint x: 328, endPoint y: 193, distance: 116.2
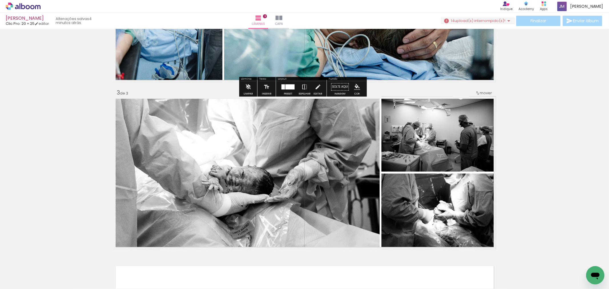
scroll to position [315, 0]
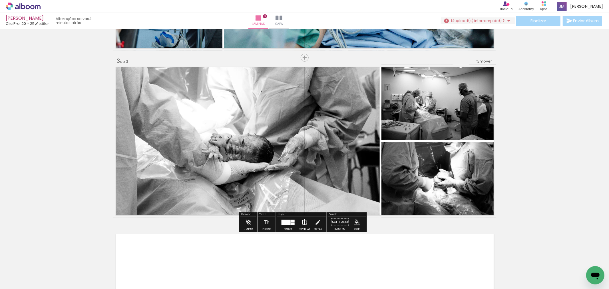
click at [302, 224] on iron-icon at bounding box center [305, 222] width 6 height 11
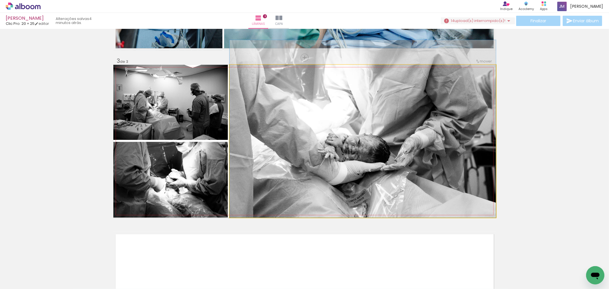
drag, startPoint x: 328, startPoint y: 159, endPoint x: 344, endPoint y: 159, distance: 16.3
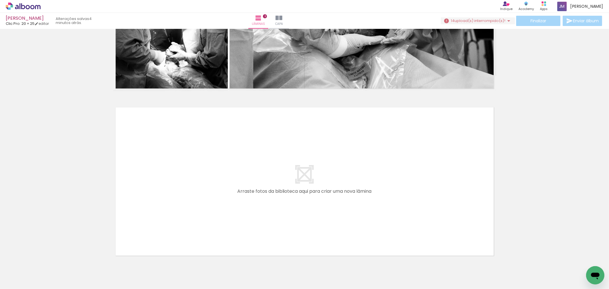
scroll to position [466, 0]
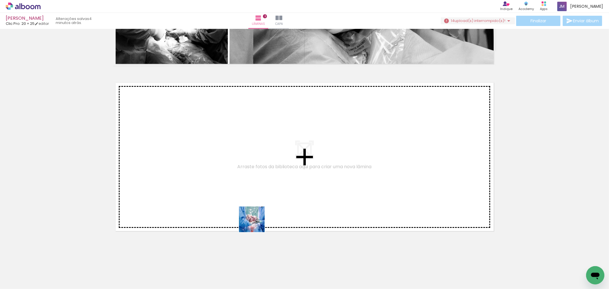
drag, startPoint x: 283, startPoint y: 275, endPoint x: 238, endPoint y: 200, distance: 87.4
click at [238, 200] on quentale-workspace at bounding box center [304, 144] width 609 height 289
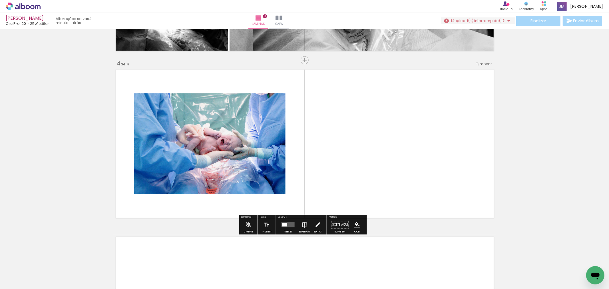
scroll to position [482, 0]
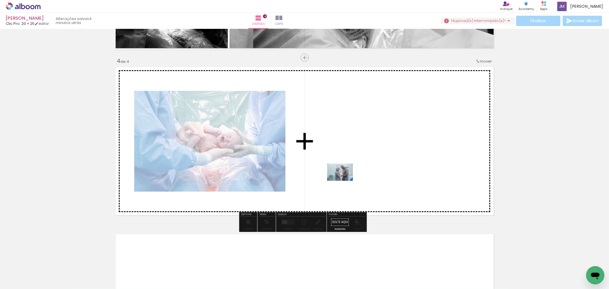
drag, startPoint x: 314, startPoint y: 272, endPoint x: 345, endPoint y: 181, distance: 95.8
click at [345, 181] on quentale-workspace at bounding box center [304, 144] width 609 height 289
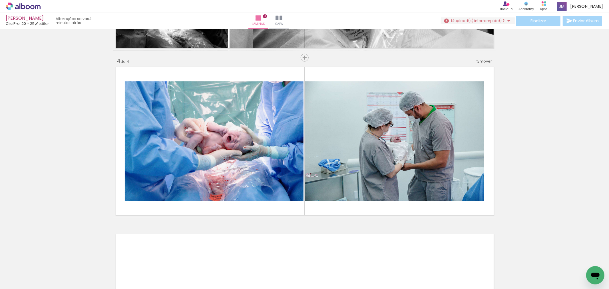
scroll to position [0, 152]
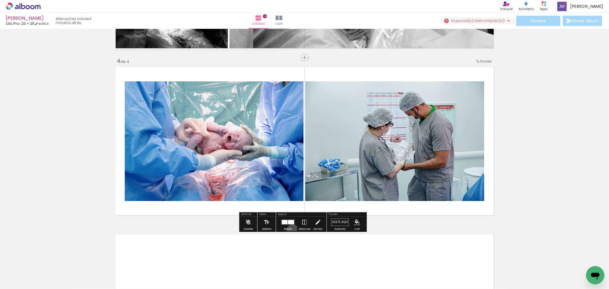
click at [291, 230] on paper-button "Preset" at bounding box center [288, 224] width 18 height 15
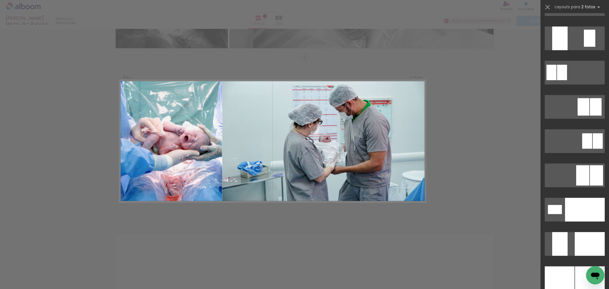
scroll to position [2412, 0]
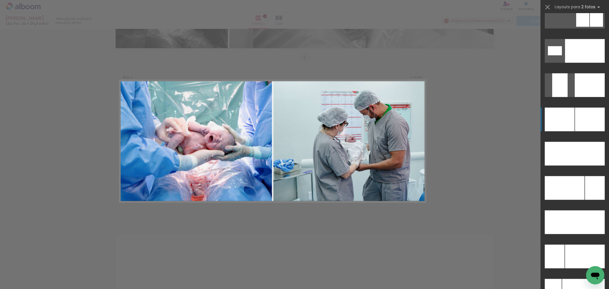
click at [577, 123] on div at bounding box center [590, 120] width 30 height 24
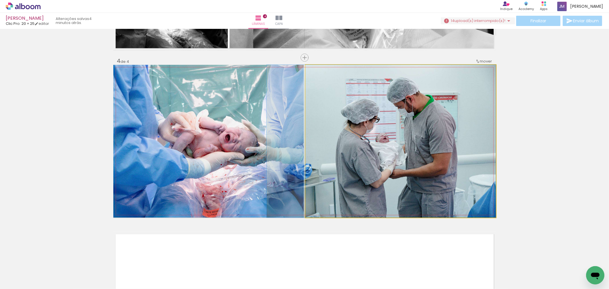
drag, startPoint x: 431, startPoint y: 153, endPoint x: 404, endPoint y: 152, distance: 26.6
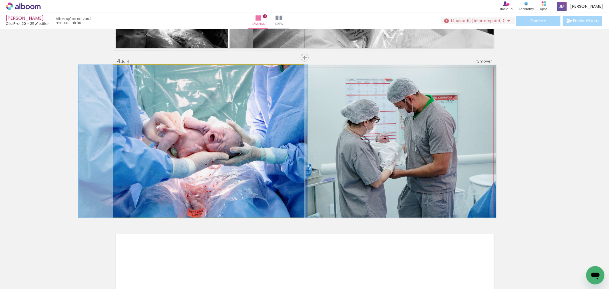
drag, startPoint x: 273, startPoint y: 186, endPoint x: 255, endPoint y: 174, distance: 21.2
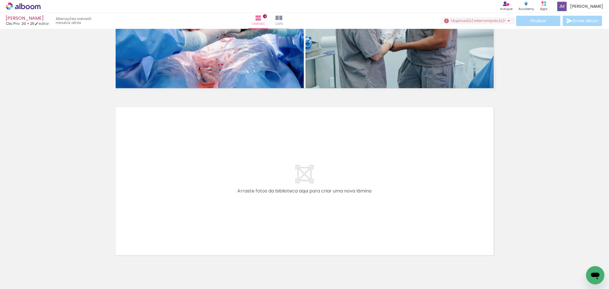
scroll to position [633, 0]
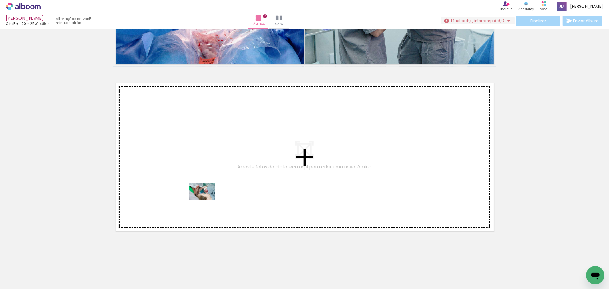
drag, startPoint x: 200, startPoint y: 277, endPoint x: 221, endPoint y: 247, distance: 36.4
click at [207, 199] on quentale-workspace at bounding box center [304, 144] width 609 height 289
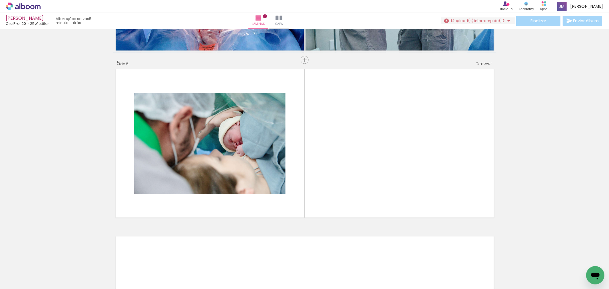
scroll to position [649, 0]
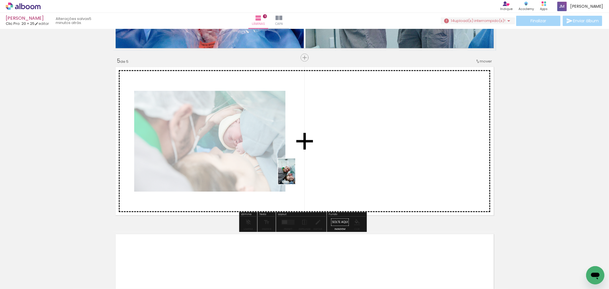
drag, startPoint x: 233, startPoint y: 277, endPoint x: 330, endPoint y: 153, distance: 156.9
click at [330, 153] on quentale-workspace at bounding box center [304, 144] width 609 height 289
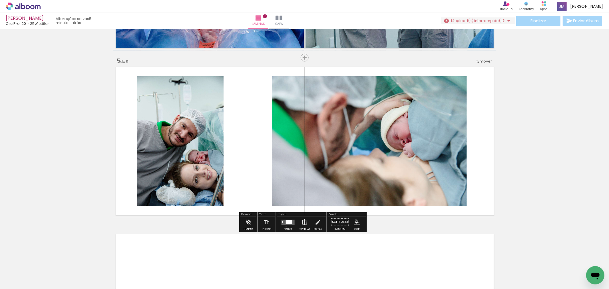
click at [285, 227] on div at bounding box center [288, 222] width 15 height 11
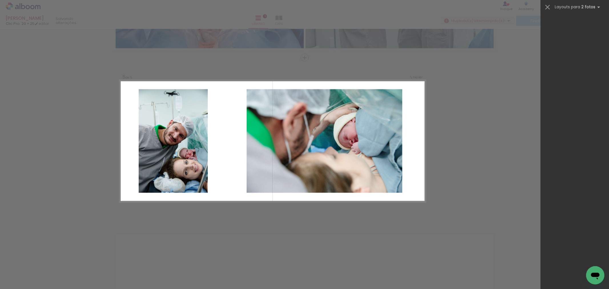
scroll to position [0, 0]
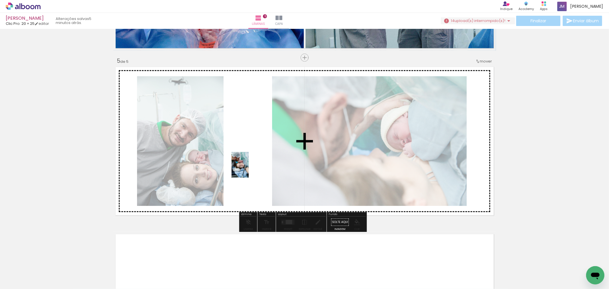
drag, startPoint x: 254, startPoint y: 263, endPoint x: 249, endPoint y: 169, distance: 94.1
click at [249, 169] on quentale-workspace at bounding box center [304, 144] width 609 height 289
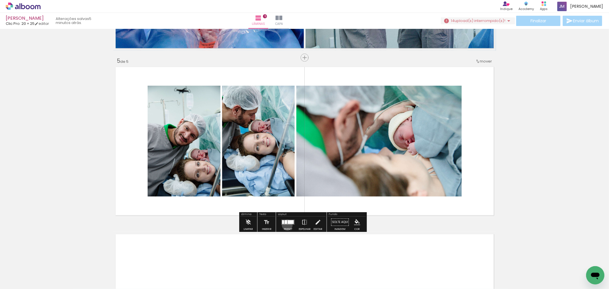
click at [286, 225] on div at bounding box center [288, 222] width 15 height 11
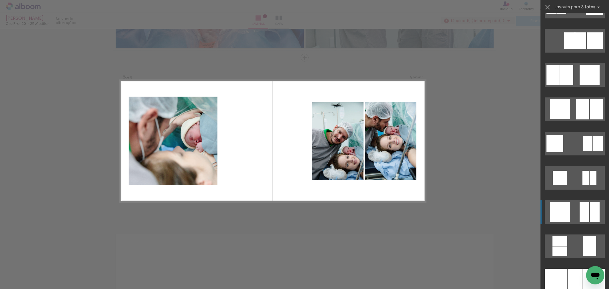
scroll to position [1555, 0]
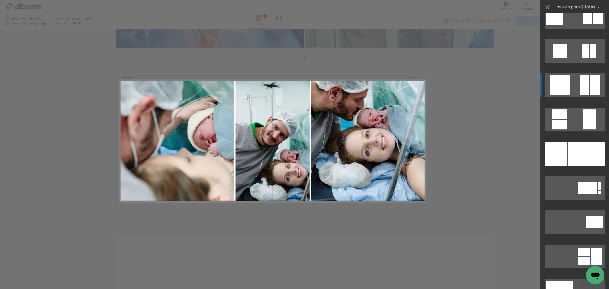
click at [575, 156] on div at bounding box center [575, 154] width 14 height 24
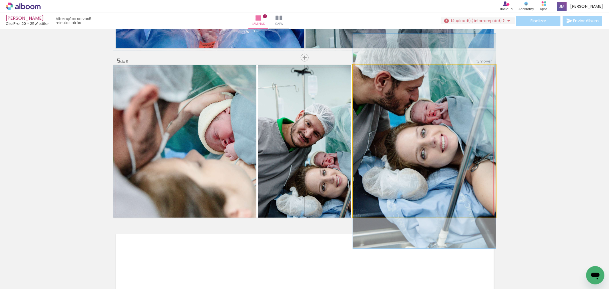
click at [387, 146] on quentale-photo at bounding box center [424, 141] width 143 height 153
click at [388, 146] on quentale-photo at bounding box center [424, 141] width 143 height 153
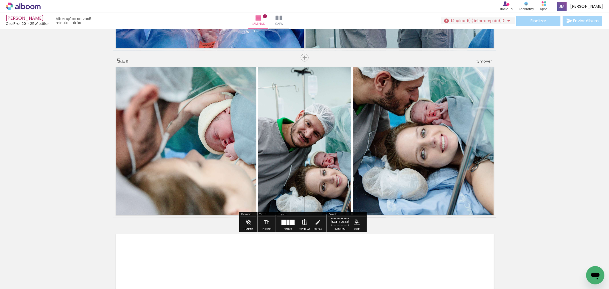
click at [292, 224] on div at bounding box center [292, 222] width 5 height 5
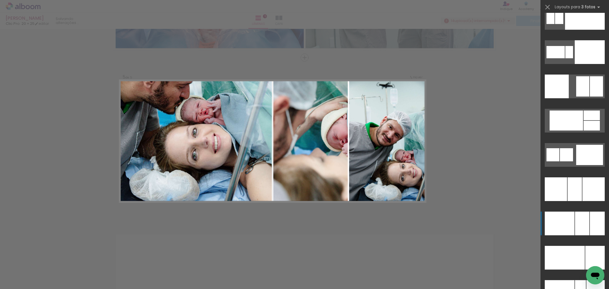
scroll to position [5489, 0]
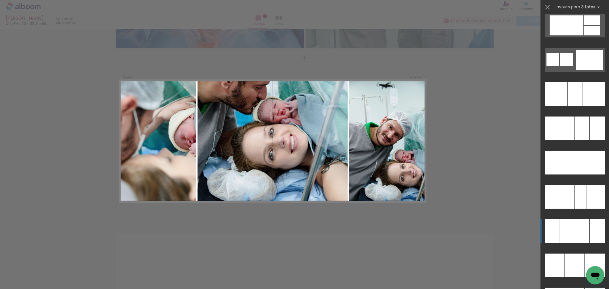
click at [566, 234] on div at bounding box center [575, 231] width 29 height 24
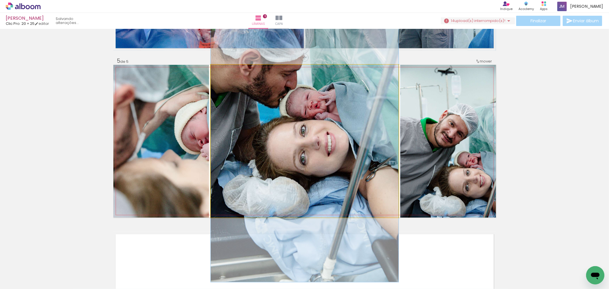
click at [375, 136] on quentale-photo at bounding box center [305, 141] width 188 height 153
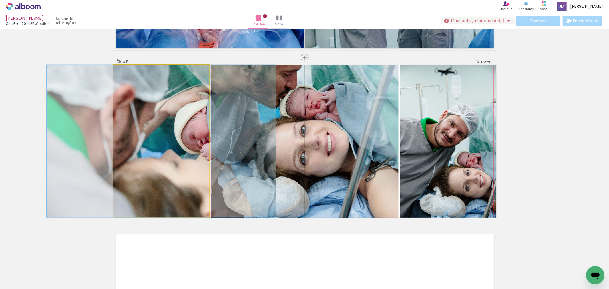
click at [173, 141] on quentale-photo at bounding box center [161, 141] width 96 height 153
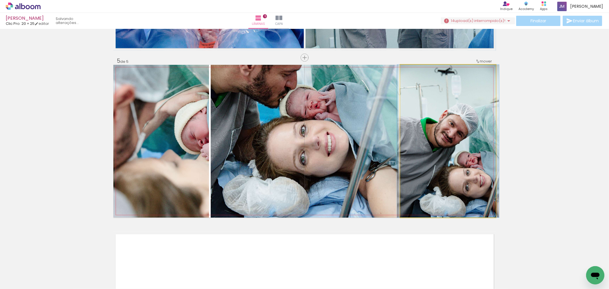
click at [423, 167] on quentale-photo at bounding box center [449, 141] width 96 height 153
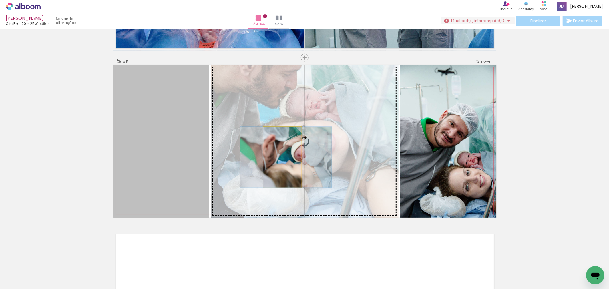
drag, startPoint x: 197, startPoint y: 174, endPoint x: 280, endPoint y: 157, distance: 84.3
click at [0, 0] on slot at bounding box center [0, 0] width 0 height 0
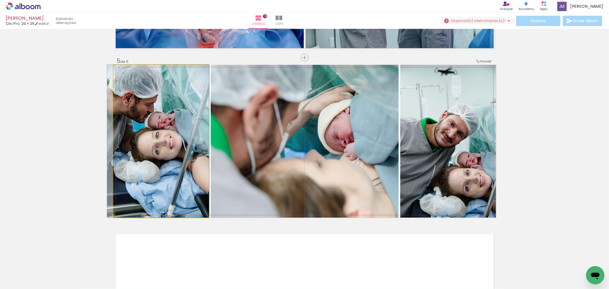
drag, startPoint x: 176, startPoint y: 173, endPoint x: 161, endPoint y: 150, distance: 27.4
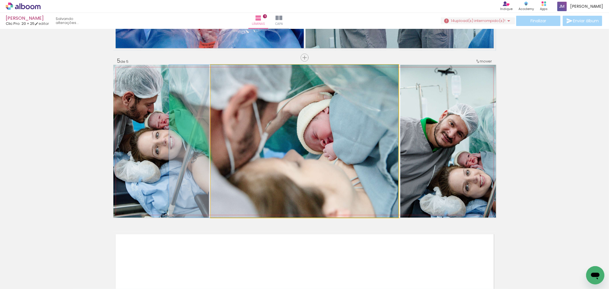
drag, startPoint x: 275, startPoint y: 149, endPoint x: 229, endPoint y: 131, distance: 49.6
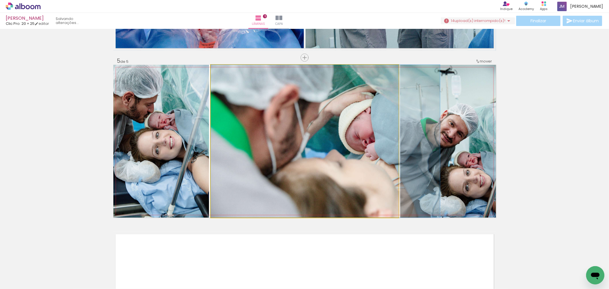
drag, startPoint x: 225, startPoint y: 133, endPoint x: 272, endPoint y: 130, distance: 46.6
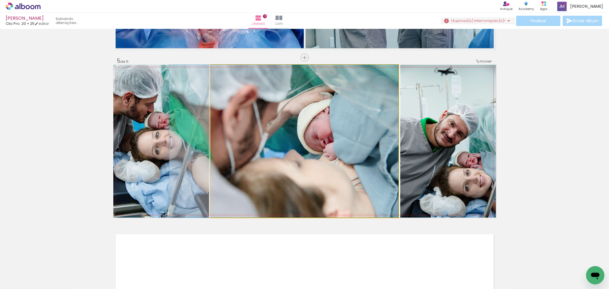
drag, startPoint x: 304, startPoint y: 143, endPoint x: 247, endPoint y: 133, distance: 58.3
drag, startPoint x: 367, startPoint y: 180, endPoint x: 357, endPoint y: 176, distance: 10.0
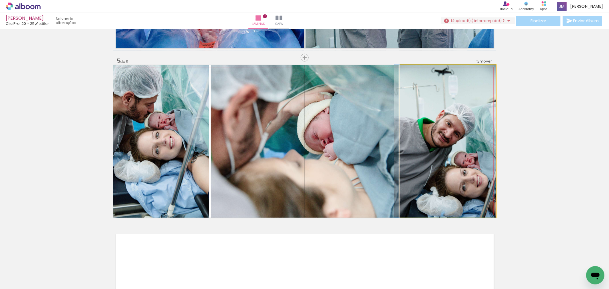
drag, startPoint x: 458, startPoint y: 154, endPoint x: 429, endPoint y: 146, distance: 30.7
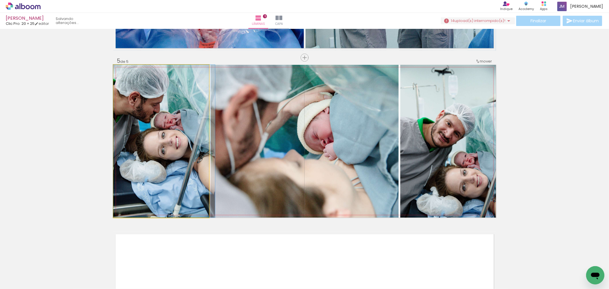
drag, startPoint x: 154, startPoint y: 177, endPoint x: 188, endPoint y: 168, distance: 34.8
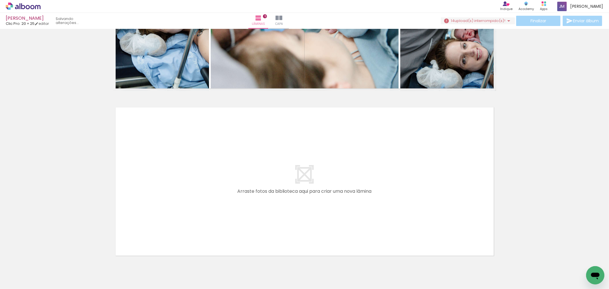
scroll to position [801, 0]
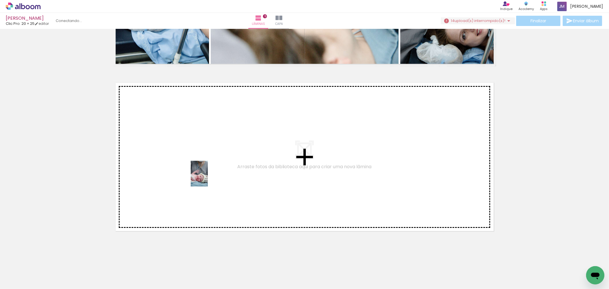
drag, startPoint x: 280, startPoint y: 251, endPoint x: 208, endPoint y: 178, distance: 102.8
click at [208, 178] on quentale-workspace at bounding box center [304, 144] width 609 height 289
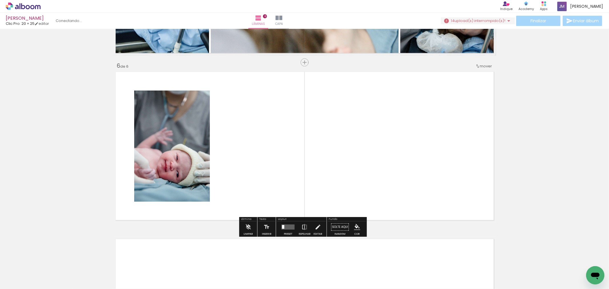
scroll to position [816, 0]
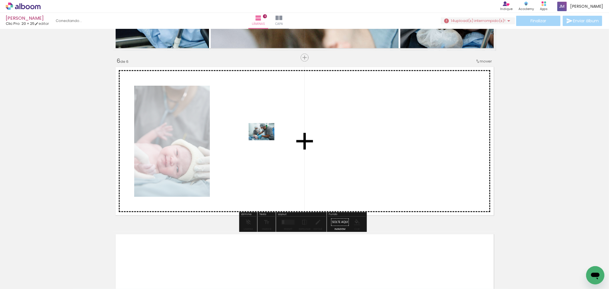
drag, startPoint x: 321, startPoint y: 277, endPoint x: 268, endPoint y: 147, distance: 140.1
click at [266, 140] on quentale-workspace at bounding box center [304, 144] width 609 height 289
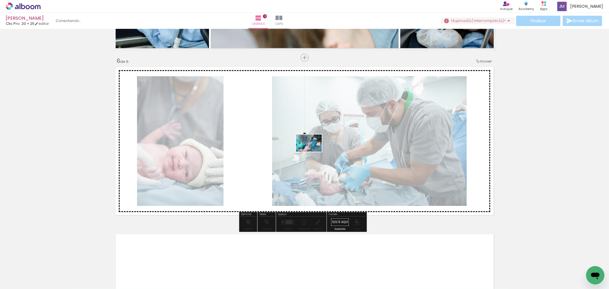
drag, startPoint x: 360, startPoint y: 273, endPoint x: 313, endPoint y: 152, distance: 129.5
click at [313, 152] on quentale-workspace at bounding box center [304, 144] width 609 height 289
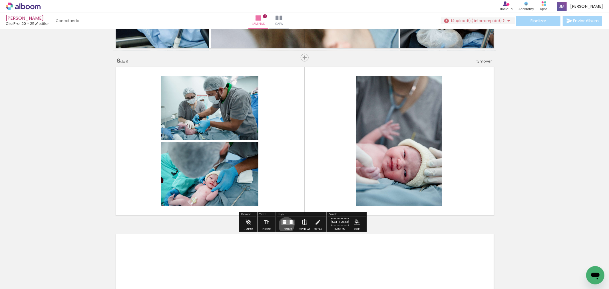
click at [285, 225] on div at bounding box center [288, 222] width 15 height 11
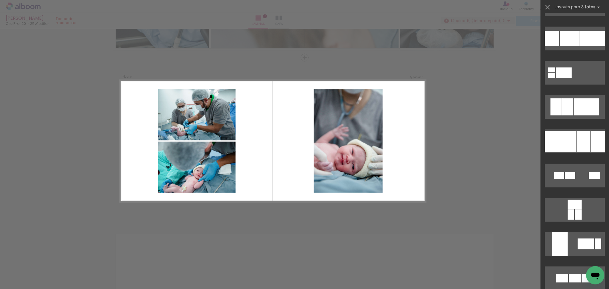
scroll to position [1428, 0]
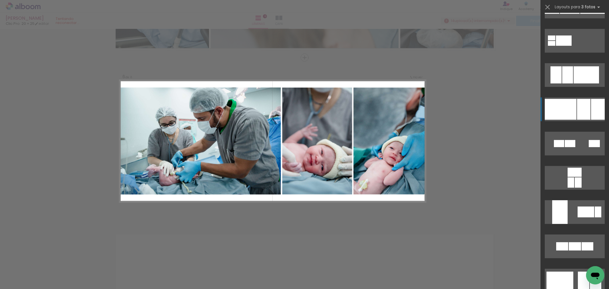
click at [570, 117] on div at bounding box center [561, 109] width 32 height 21
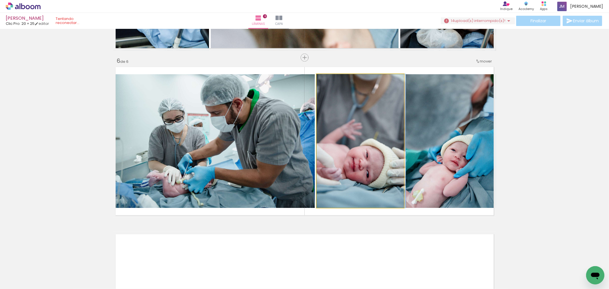
drag, startPoint x: 376, startPoint y: 127, endPoint x: 390, endPoint y: 128, distance: 14.0
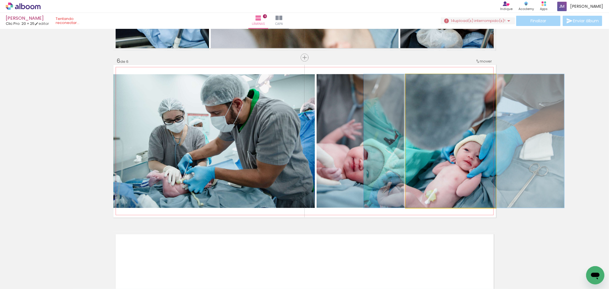
drag, startPoint x: 438, startPoint y: 151, endPoint x: 451, endPoint y: 152, distance: 12.7
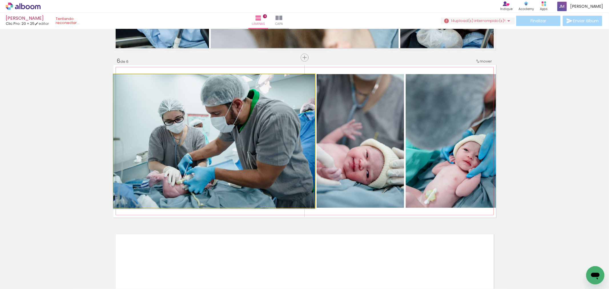
drag, startPoint x: 185, startPoint y: 143, endPoint x: 231, endPoint y: 173, distance: 54.5
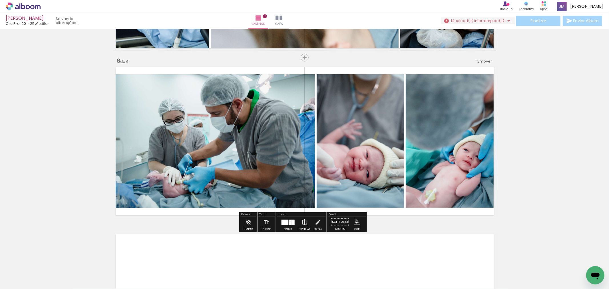
click at [285, 225] on div at bounding box center [288, 222] width 15 height 11
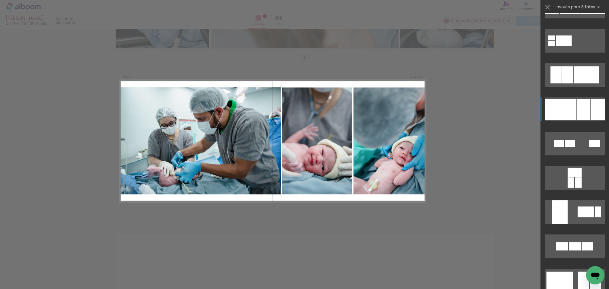
scroll to position [1508, 0]
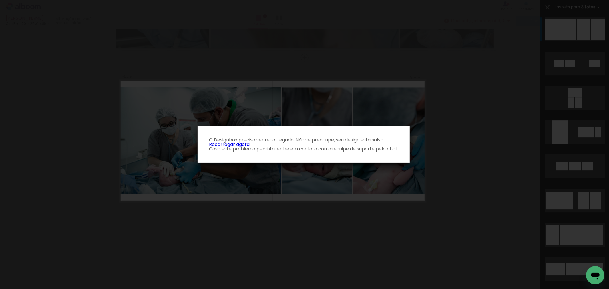
click at [219, 147] on p "O Designbox precisa ser recarregado. Não se preocupe, seu design está salvo. Re…" at bounding box center [303, 145] width 203 height 14
click at [217, 143] on link "Recarregar agora" at bounding box center [229, 144] width 41 height 7
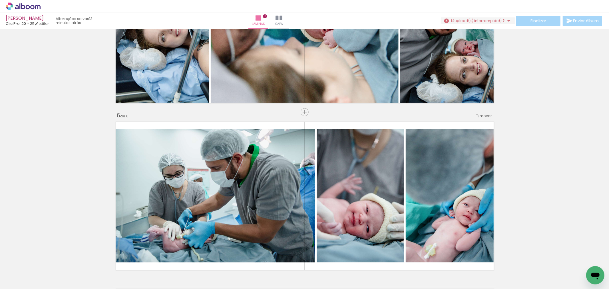
scroll to position [793, 0]
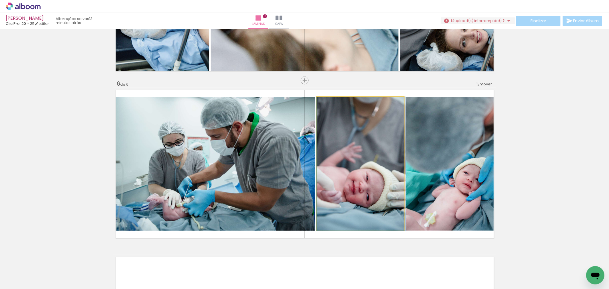
drag, startPoint x: 365, startPoint y: 191, endPoint x: 374, endPoint y: 193, distance: 8.7
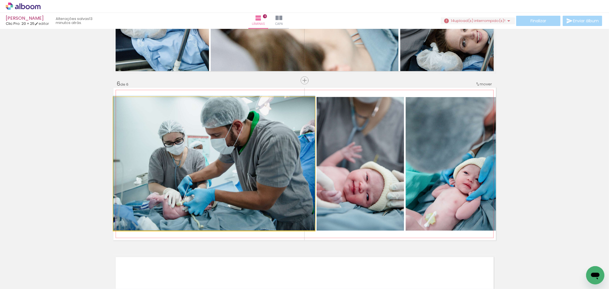
drag, startPoint x: 268, startPoint y: 180, endPoint x: 328, endPoint y: 166, distance: 61.8
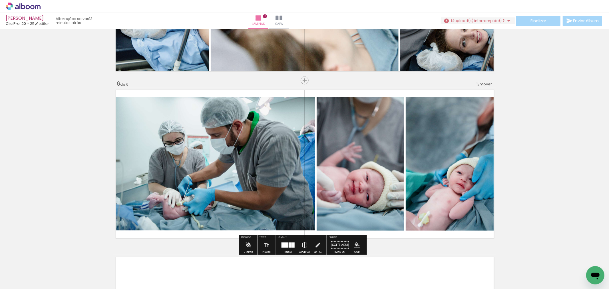
click at [286, 243] on div at bounding box center [285, 245] width 7 height 5
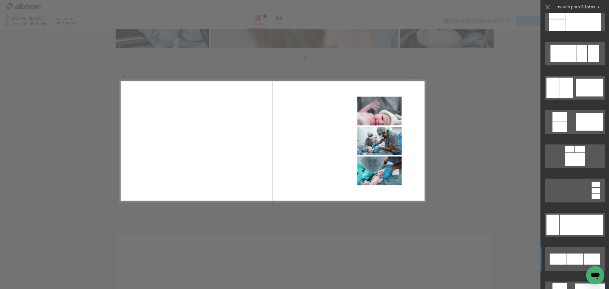
scroll to position [2302, 0]
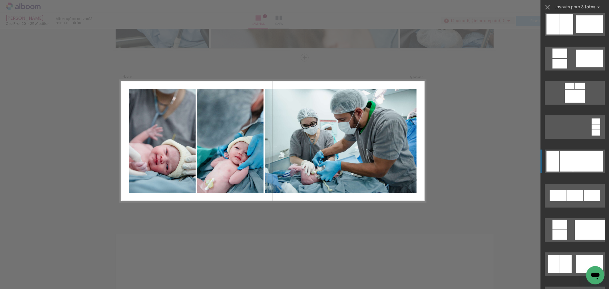
click at [569, 161] on div at bounding box center [566, 161] width 13 height 20
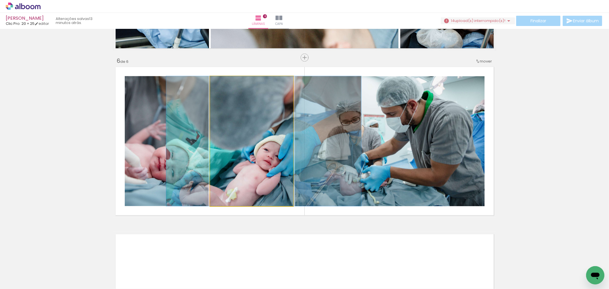
drag, startPoint x: 276, startPoint y: 165, endPoint x: 281, endPoint y: 159, distance: 7.9
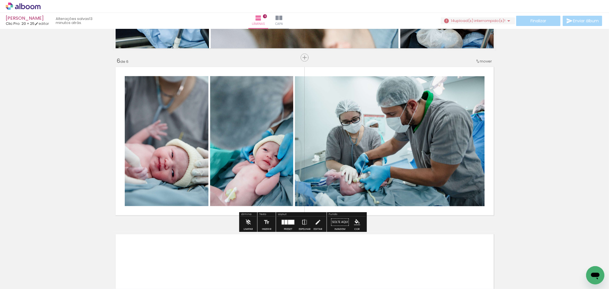
click at [282, 215] on div "Layout" at bounding box center [301, 214] width 49 height 3
click at [289, 218] on div at bounding box center [288, 222] width 15 height 11
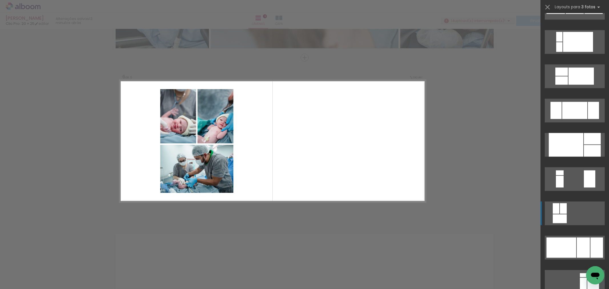
scroll to position [2624, 0]
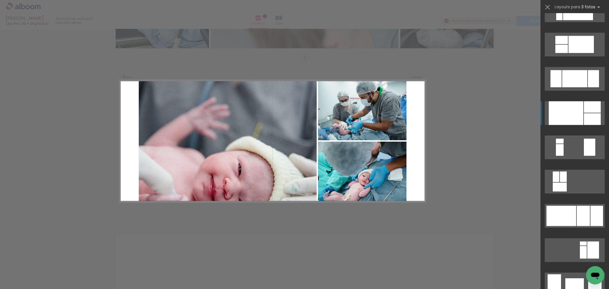
click at [566, 115] on div at bounding box center [566, 113] width 35 height 24
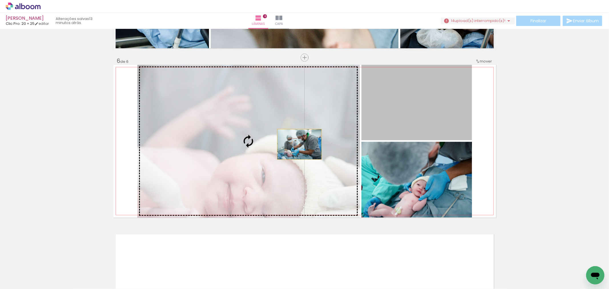
drag, startPoint x: 427, startPoint y: 110, endPoint x: 292, endPoint y: 147, distance: 140.1
click at [0, 0] on slot at bounding box center [0, 0] width 0 height 0
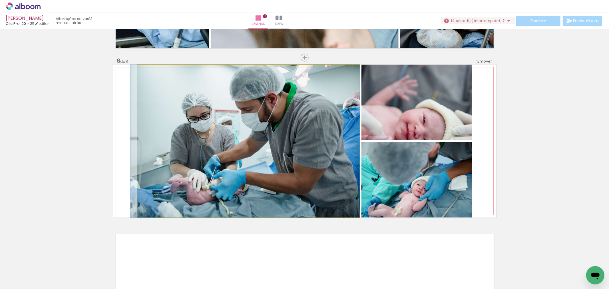
drag, startPoint x: 313, startPoint y: 167, endPoint x: 292, endPoint y: 147, distance: 29.1
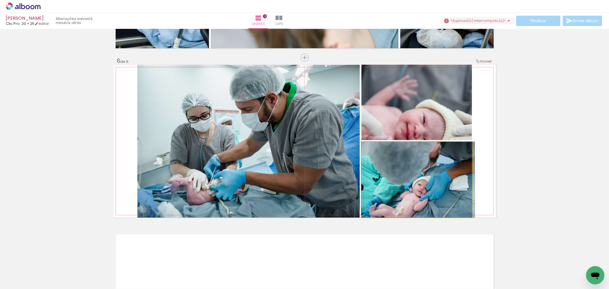
drag, startPoint x: 418, startPoint y: 182, endPoint x: 437, endPoint y: 156, distance: 32.5
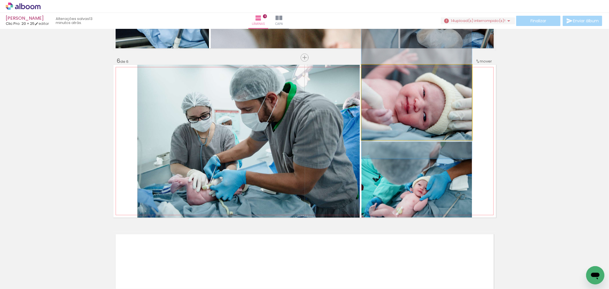
drag, startPoint x: 440, startPoint y: 119, endPoint x: 449, endPoint y: 92, distance: 28.1
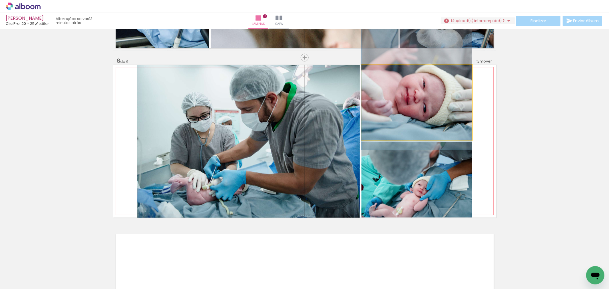
drag, startPoint x: 455, startPoint y: 121, endPoint x: 453, endPoint y: 113, distance: 9.0
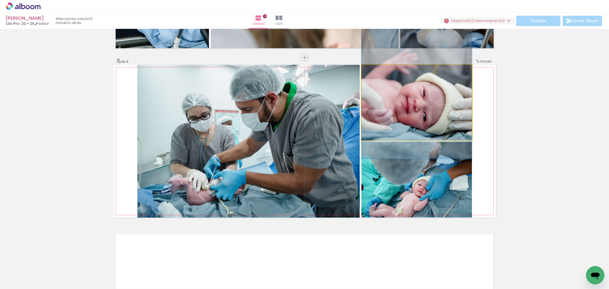
drag, startPoint x: 407, startPoint y: 117, endPoint x: 411, endPoint y: 126, distance: 10.0
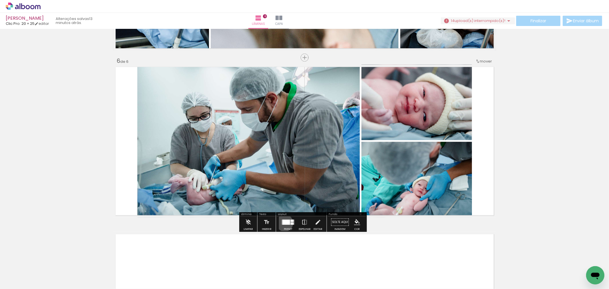
click at [283, 223] on div at bounding box center [287, 222] width 8 height 5
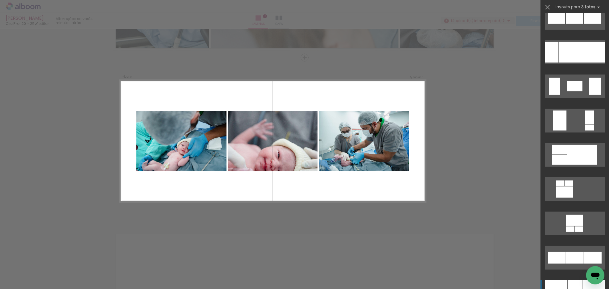
scroll to position [3883, 0]
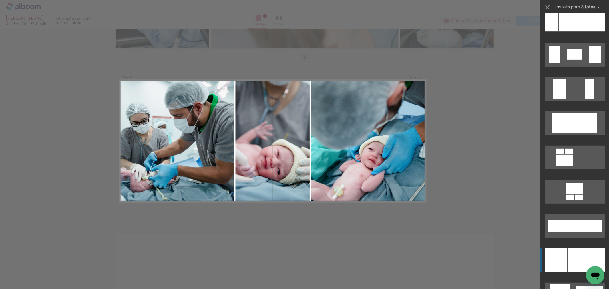
click at [568, 255] on div at bounding box center [575, 261] width 14 height 24
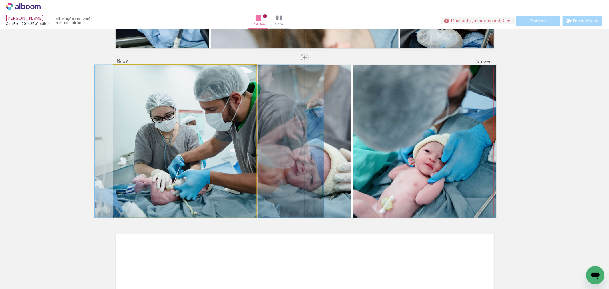
drag, startPoint x: 217, startPoint y: 186, endPoint x: 241, endPoint y: 184, distance: 24.3
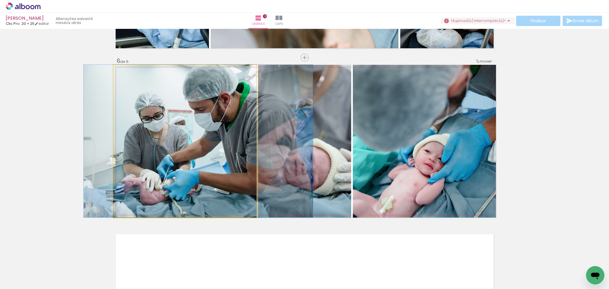
drag, startPoint x: 242, startPoint y: 184, endPoint x: 231, endPoint y: 182, distance: 11.2
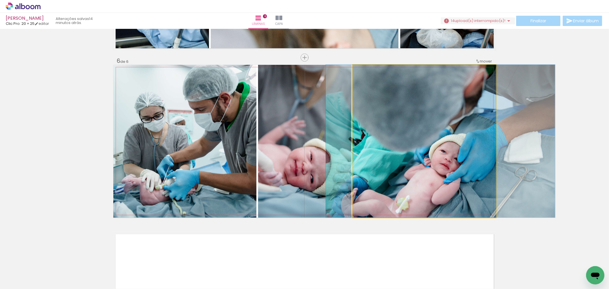
drag, startPoint x: 416, startPoint y: 188, endPoint x: 432, endPoint y: 187, distance: 16.0
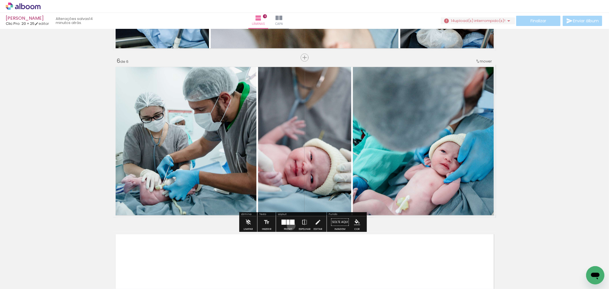
click at [290, 226] on div at bounding box center [288, 222] width 15 height 11
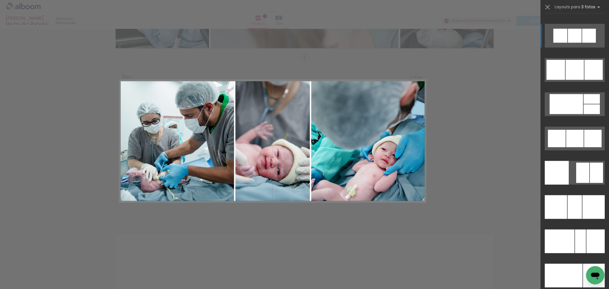
scroll to position [4585, 0]
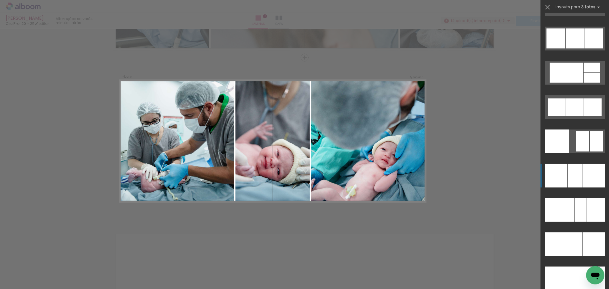
click at [564, 179] on div at bounding box center [556, 176] width 22 height 24
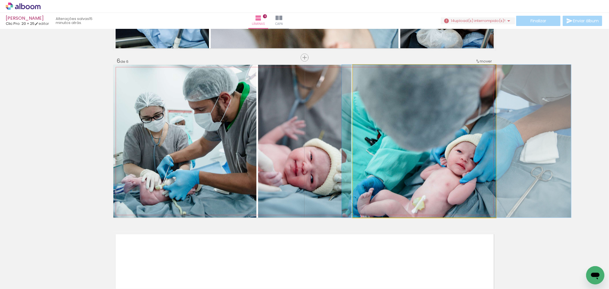
drag, startPoint x: 421, startPoint y: 157, endPoint x: 437, endPoint y: 161, distance: 15.6
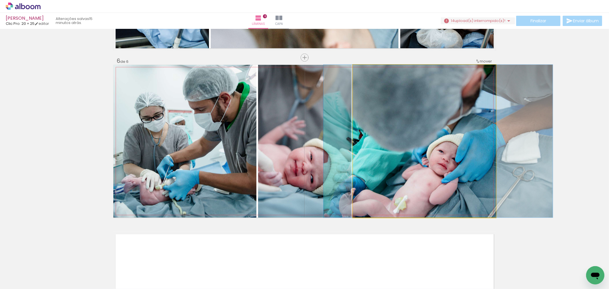
drag, startPoint x: 437, startPoint y: 161, endPoint x: 417, endPoint y: 156, distance: 20.2
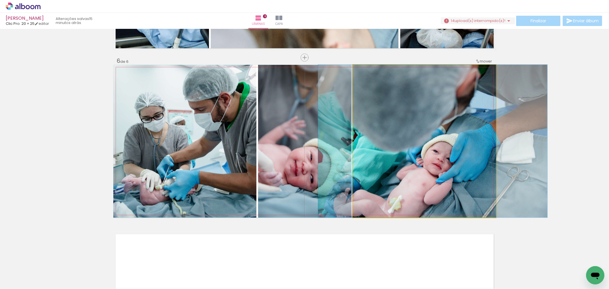
drag, startPoint x: 421, startPoint y: 159, endPoint x: 415, endPoint y: 158, distance: 5.5
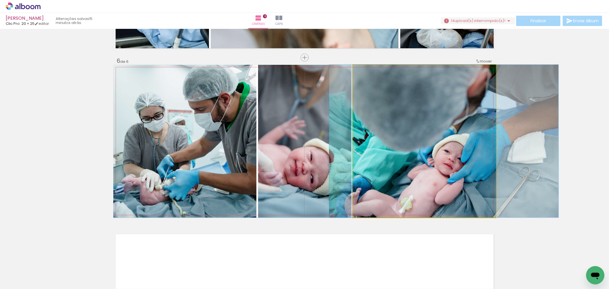
drag, startPoint x: 415, startPoint y: 158, endPoint x: 427, endPoint y: 159, distance: 11.2
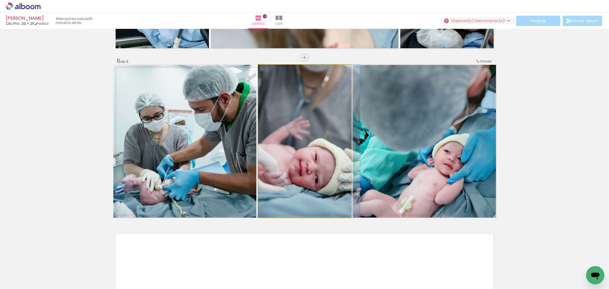
drag, startPoint x: 299, startPoint y: 161, endPoint x: 339, endPoint y: 171, distance: 40.7
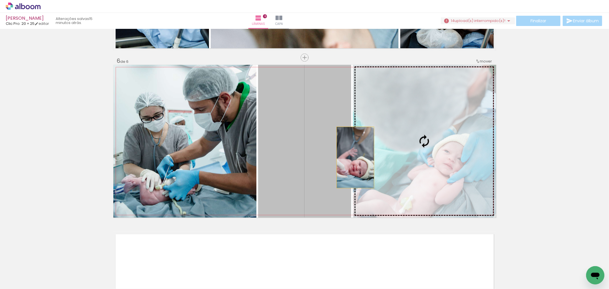
drag, startPoint x: 341, startPoint y: 189, endPoint x: 336, endPoint y: 167, distance: 22.7
click at [0, 0] on slot at bounding box center [0, 0] width 0 height 0
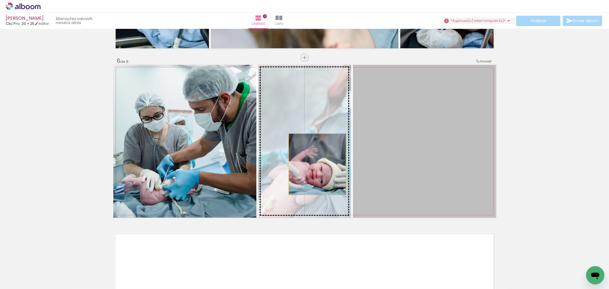
drag, startPoint x: 444, startPoint y: 182, endPoint x: 307, endPoint y: 163, distance: 138.7
click at [0, 0] on slot at bounding box center [0, 0] width 0 height 0
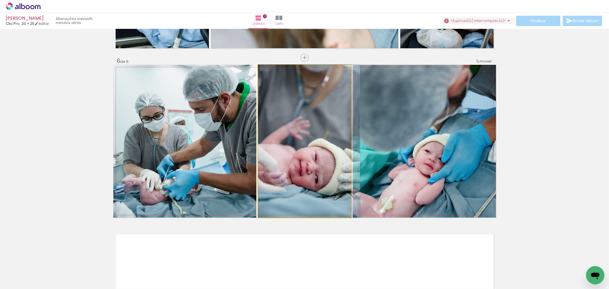
drag, startPoint x: 304, startPoint y: 163, endPoint x: 323, endPoint y: 166, distance: 19.1
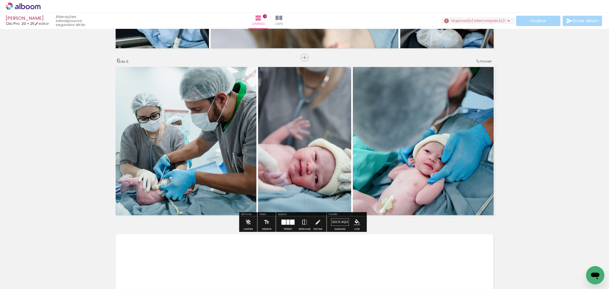
click at [288, 227] on div at bounding box center [288, 222] width 15 height 11
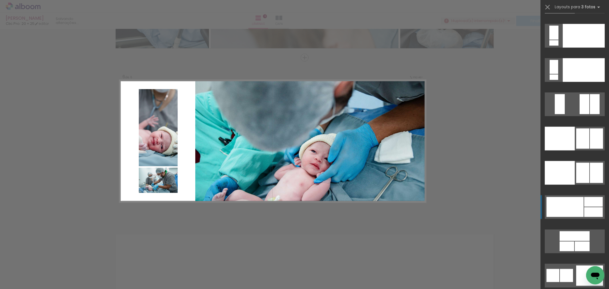
scroll to position [6223, 0]
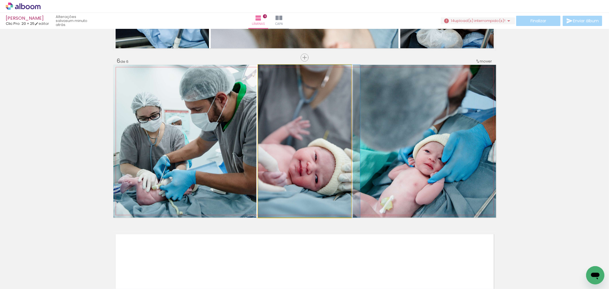
drag, startPoint x: 304, startPoint y: 171, endPoint x: 348, endPoint y: 148, distance: 50.1
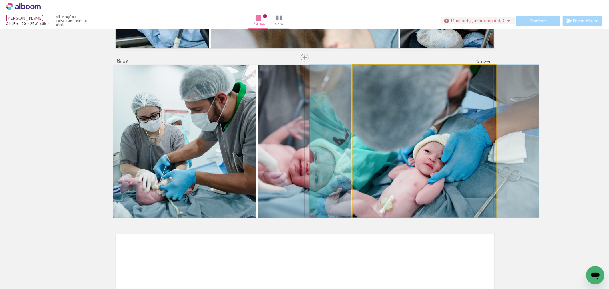
click at [386, 158] on quentale-photo at bounding box center [424, 141] width 143 height 153
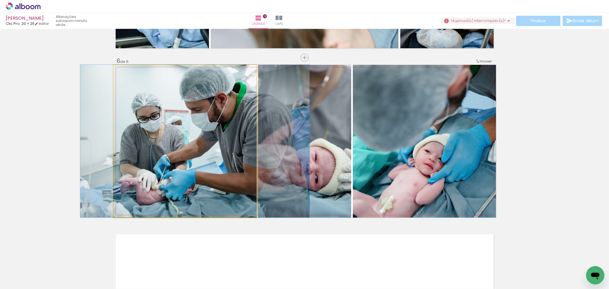
click at [187, 137] on quentale-photo at bounding box center [184, 141] width 143 height 153
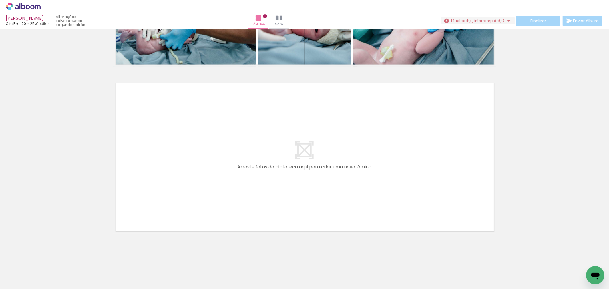
scroll to position [0, 319]
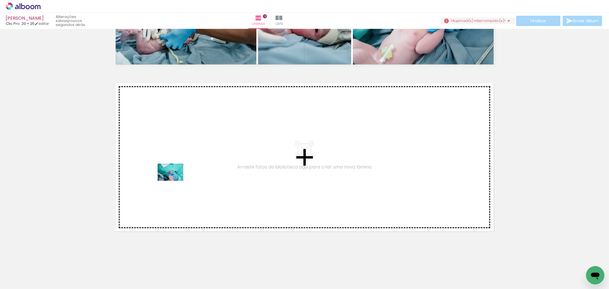
drag, startPoint x: 221, startPoint y: 276, endPoint x: 175, endPoint y: 181, distance: 105.8
click at [175, 181] on quentale-workspace at bounding box center [304, 144] width 609 height 289
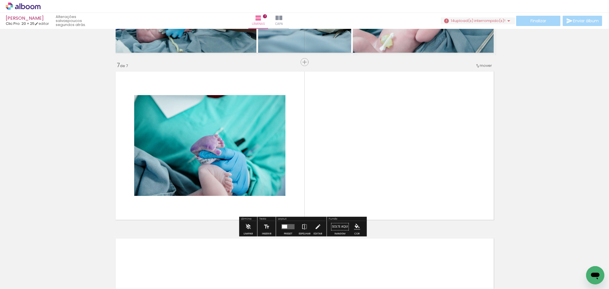
scroll to position [983, 0]
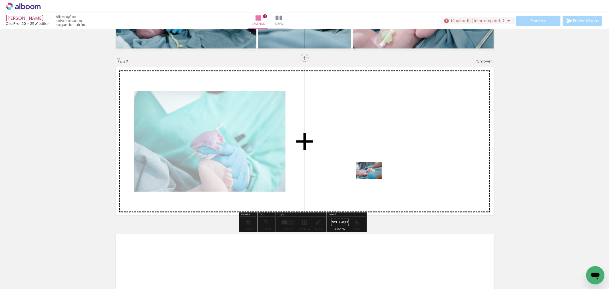
drag, startPoint x: 257, startPoint y: 280, endPoint x: 374, endPoint y: 179, distance: 154.9
click at [374, 179] on quentale-workspace at bounding box center [304, 144] width 609 height 289
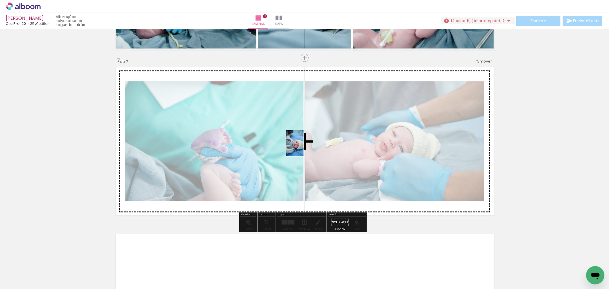
drag, startPoint x: 287, startPoint y: 283, endPoint x: 307, endPoint y: 144, distance: 140.5
click at [307, 144] on quentale-workspace at bounding box center [304, 144] width 609 height 289
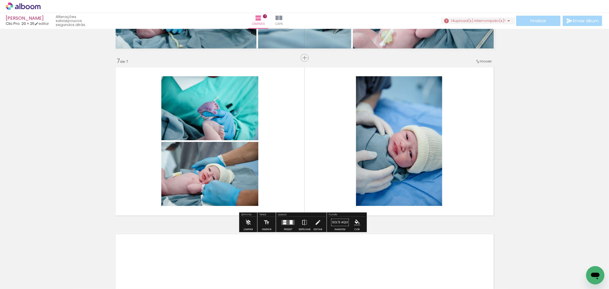
click at [290, 223] on div at bounding box center [291, 222] width 3 height 4
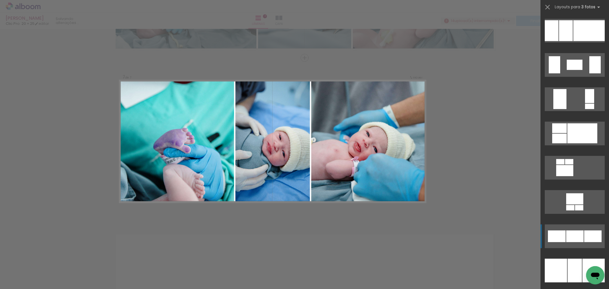
scroll to position [3936, 0]
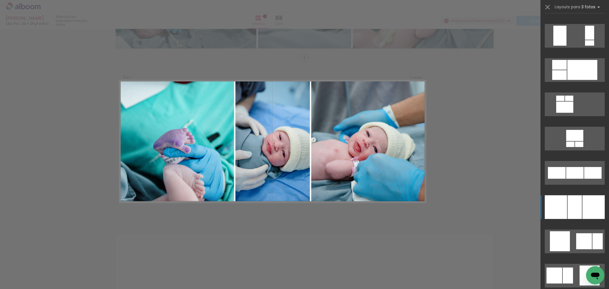
click at [570, 202] on div at bounding box center [575, 207] width 14 height 24
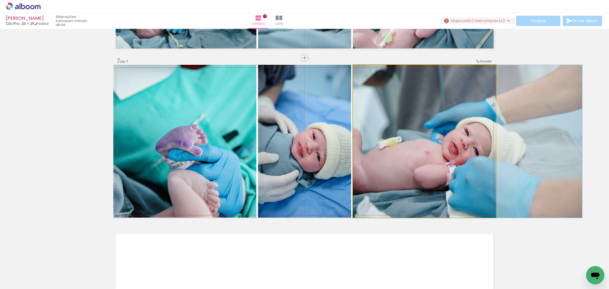
drag, startPoint x: 387, startPoint y: 167, endPoint x: 439, endPoint y: 176, distance: 53.6
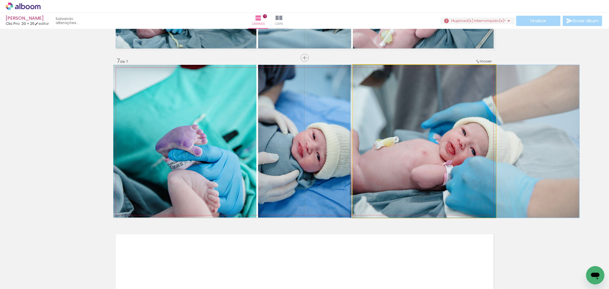
drag, startPoint x: 439, startPoint y: 176, endPoint x: 423, endPoint y: 173, distance: 16.4
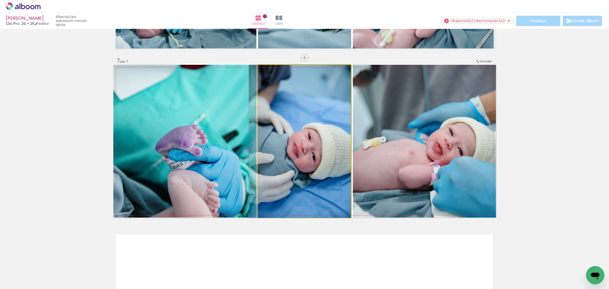
drag, startPoint x: 315, startPoint y: 175, endPoint x: 305, endPoint y: 170, distance: 11.1
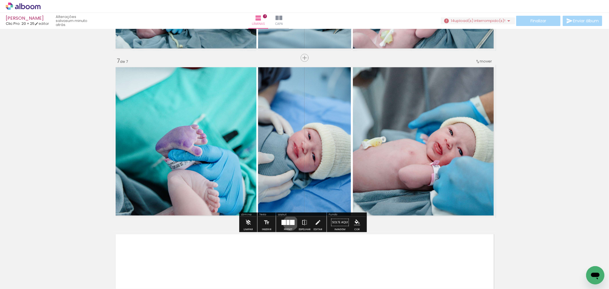
click at [290, 223] on div at bounding box center [292, 222] width 5 height 5
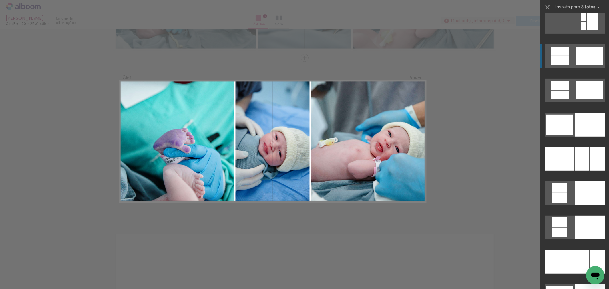
scroll to position [5764, 0]
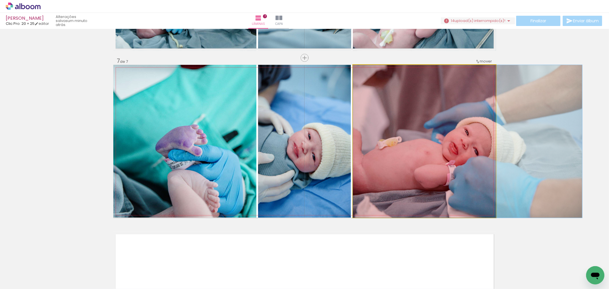
drag, startPoint x: 438, startPoint y: 172, endPoint x: 497, endPoint y: 160, distance: 60.6
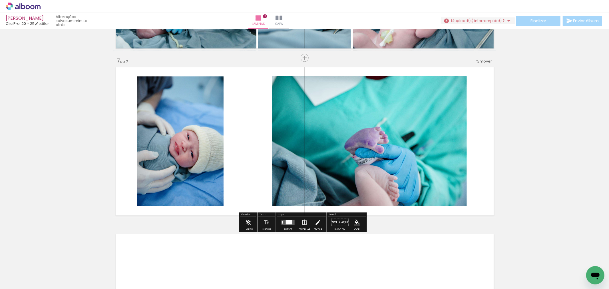
click at [283, 224] on quentale-layouter at bounding box center [288, 222] width 13 height 5
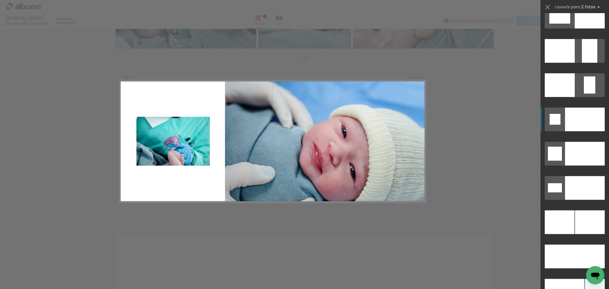
scroll to position [2476, 0]
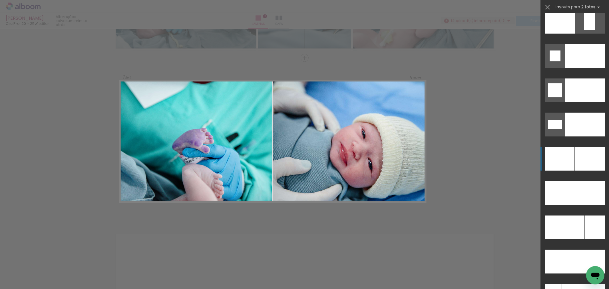
click at [581, 160] on div at bounding box center [590, 159] width 30 height 24
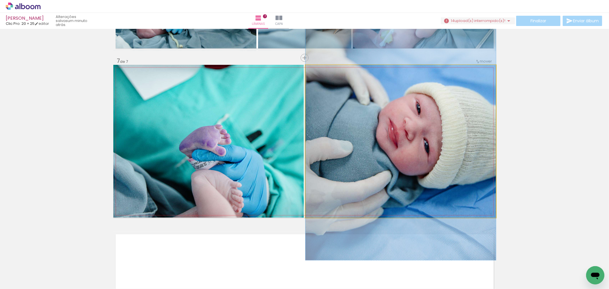
drag, startPoint x: 383, startPoint y: 127, endPoint x: 410, endPoint y: 103, distance: 36.4
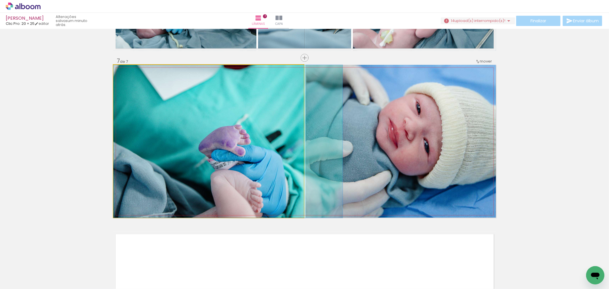
drag, startPoint x: 261, startPoint y: 147, endPoint x: 261, endPoint y: 126, distance: 20.9
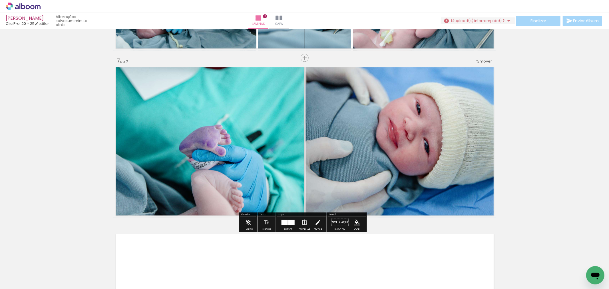
click at [289, 222] on div at bounding box center [292, 222] width 6 height 5
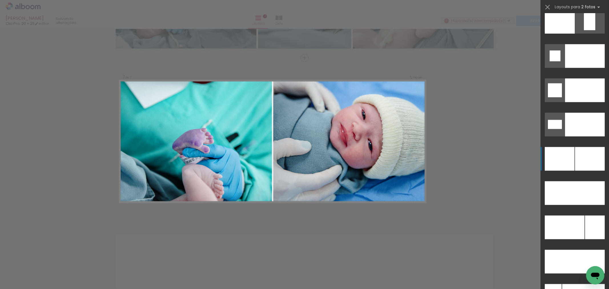
scroll to position [2606, 0]
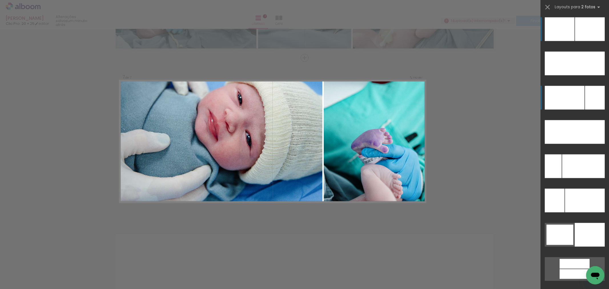
click at [591, 98] on div at bounding box center [595, 98] width 20 height 24
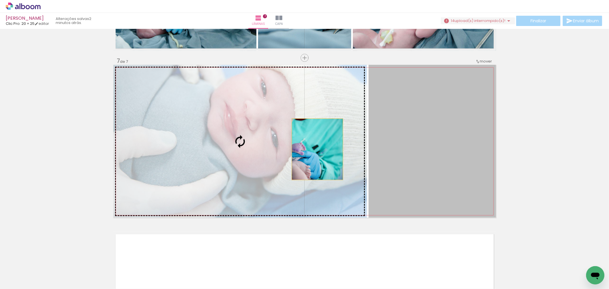
drag, startPoint x: 449, startPoint y: 141, endPoint x: 311, endPoint y: 149, distance: 138.3
click at [0, 0] on slot at bounding box center [0, 0] width 0 height 0
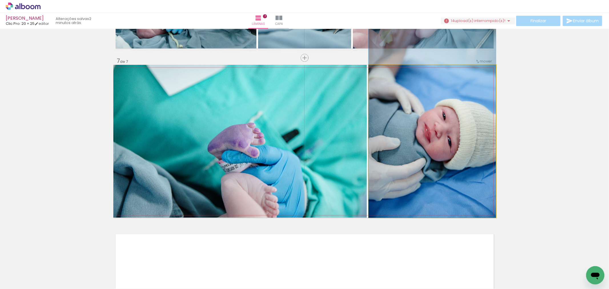
drag, startPoint x: 407, startPoint y: 152, endPoint x: 415, endPoint y: 106, distance: 46.6
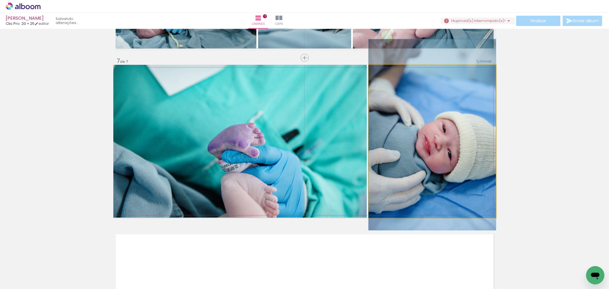
drag, startPoint x: 441, startPoint y: 125, endPoint x: 442, endPoint y: 137, distance: 12.6
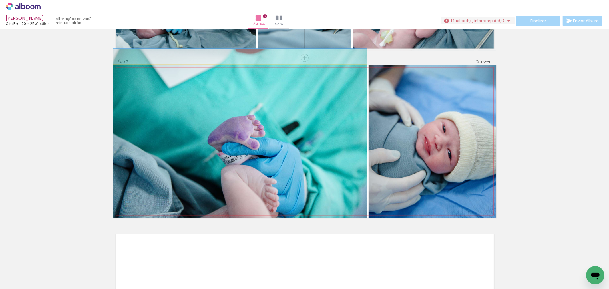
drag, startPoint x: 293, startPoint y: 195, endPoint x: 307, endPoint y: 172, distance: 26.8
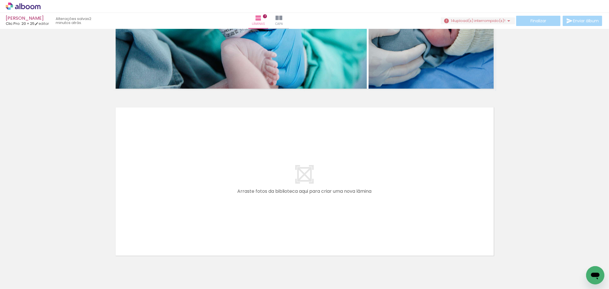
scroll to position [1135, 0]
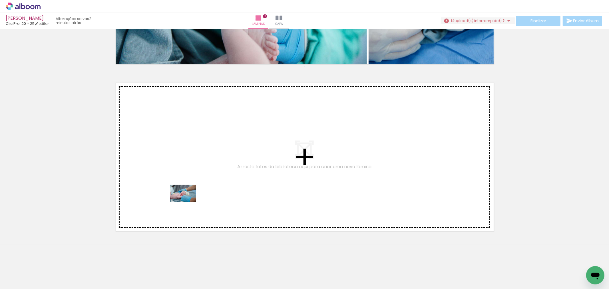
drag, startPoint x: 247, startPoint y: 269, endPoint x: 187, endPoint y: 202, distance: 89.6
click at [187, 202] on quentale-workspace at bounding box center [304, 144] width 609 height 289
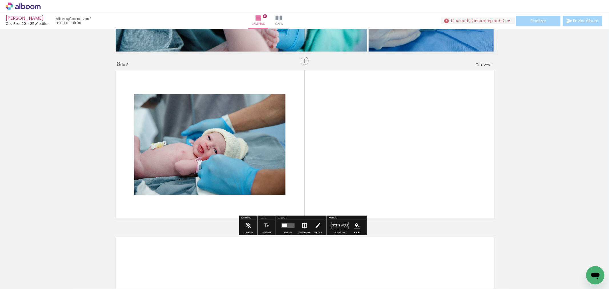
scroll to position [1150, 0]
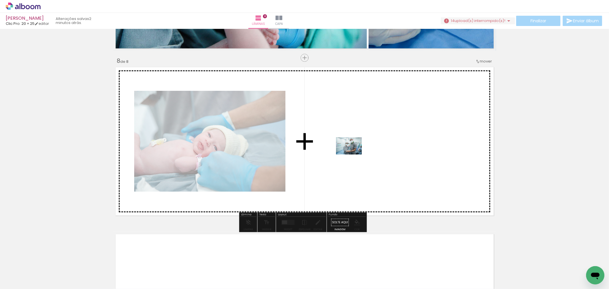
drag, startPoint x: 325, startPoint y: 273, endPoint x: 354, endPoint y: 154, distance: 121.7
click at [354, 154] on quentale-workspace at bounding box center [304, 144] width 609 height 289
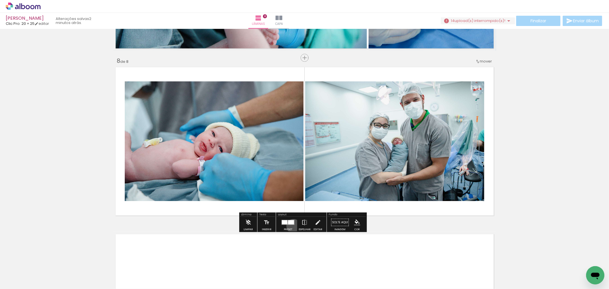
click at [292, 226] on div at bounding box center [288, 222] width 15 height 11
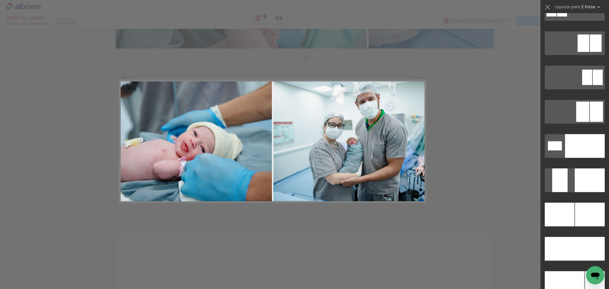
scroll to position [2381, 0]
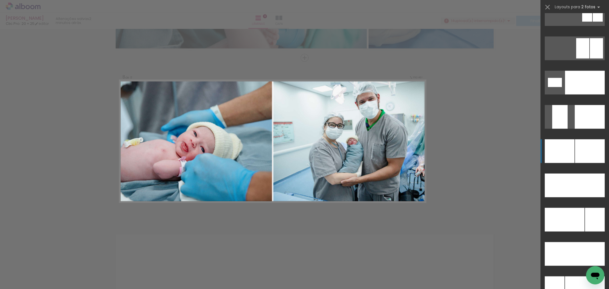
click at [577, 151] on div at bounding box center [590, 151] width 30 height 24
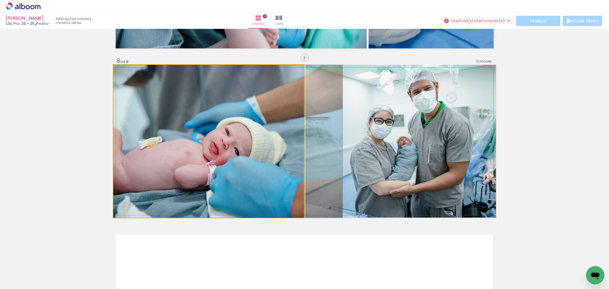
drag, startPoint x: 258, startPoint y: 174, endPoint x: 290, endPoint y: 175, distance: 32.0
drag, startPoint x: 252, startPoint y: 164, endPoint x: 259, endPoint y: 165, distance: 7.2
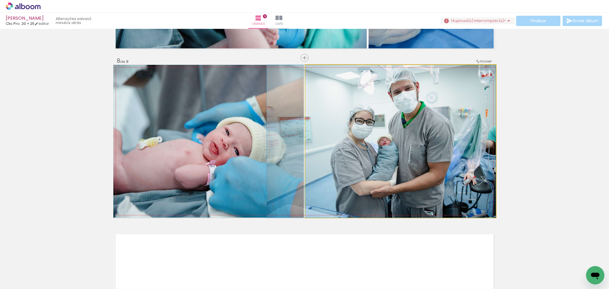
drag, startPoint x: 457, startPoint y: 189, endPoint x: 415, endPoint y: 182, distance: 42.2
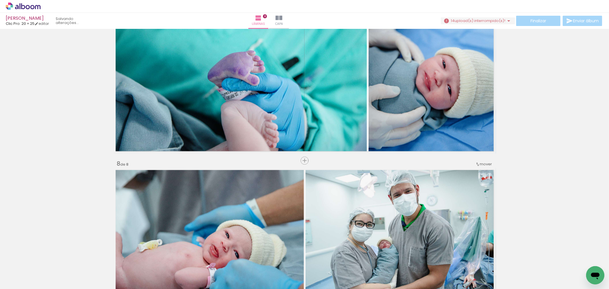
scroll to position [1111, 0]
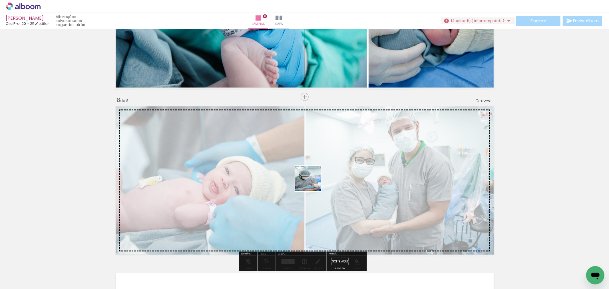
drag, startPoint x: 349, startPoint y: 269, endPoint x: 338, endPoint y: 200, distance: 70.3
click at [306, 175] on quentale-workspace at bounding box center [304, 144] width 609 height 289
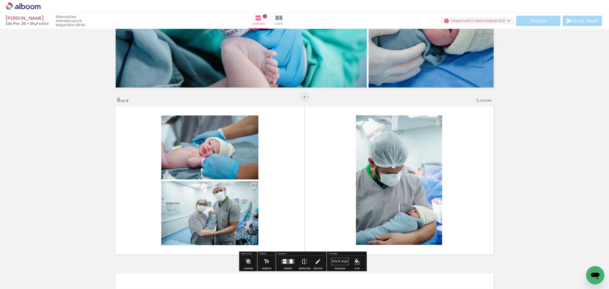
scroll to position [1175, 0]
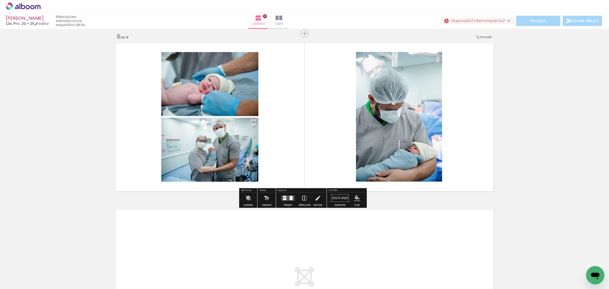
click at [291, 197] on div at bounding box center [291, 198] width 3 height 4
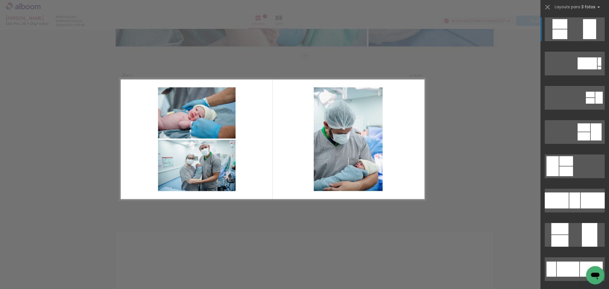
scroll to position [1150, 0]
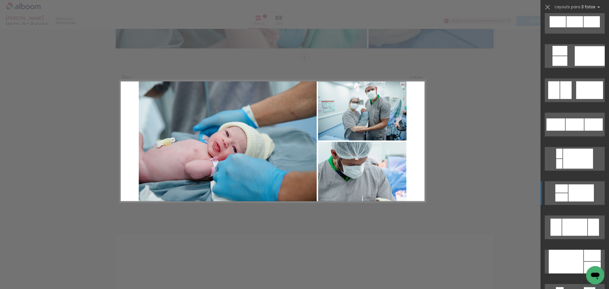
scroll to position [2635, 0]
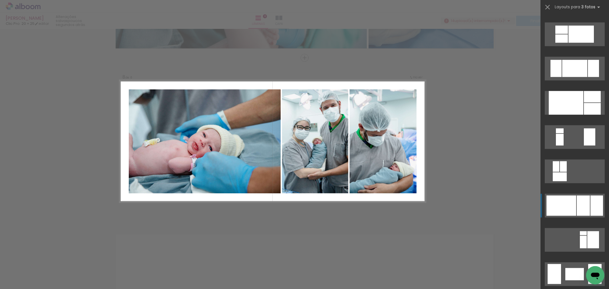
click at [582, 203] on div at bounding box center [583, 206] width 13 height 20
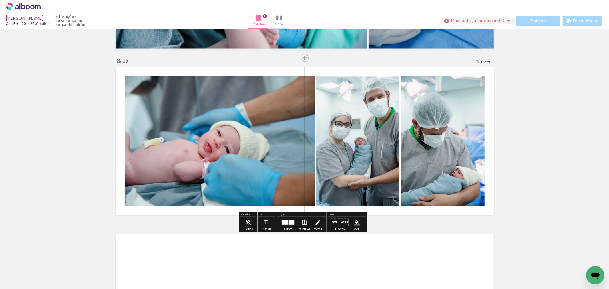
click at [290, 221] on div at bounding box center [290, 222] width 3 height 5
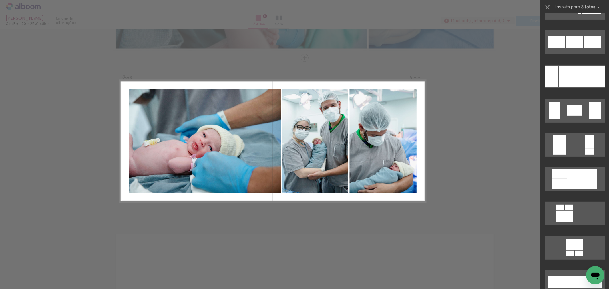
scroll to position [3922, 0]
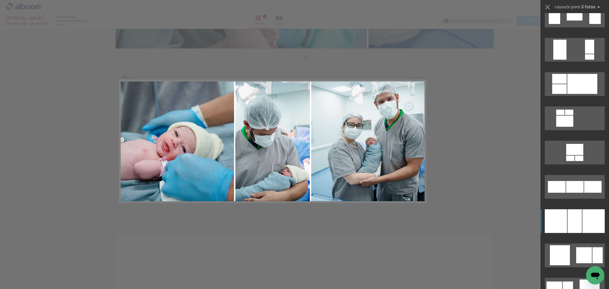
click at [575, 216] on div at bounding box center [575, 221] width 14 height 24
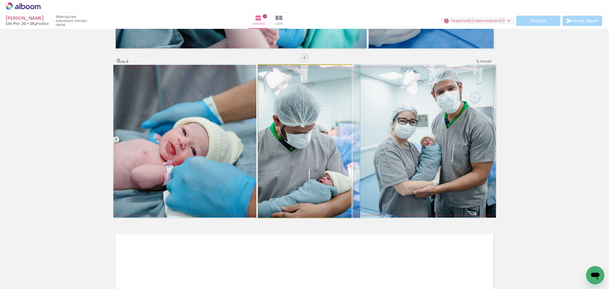
drag, startPoint x: 336, startPoint y: 150, endPoint x: 350, endPoint y: 150, distance: 14.0
click at [350, 150] on quentale-layouter at bounding box center [304, 141] width 383 height 153
drag, startPoint x: 323, startPoint y: 156, endPoint x: 329, endPoint y: 157, distance: 6.1
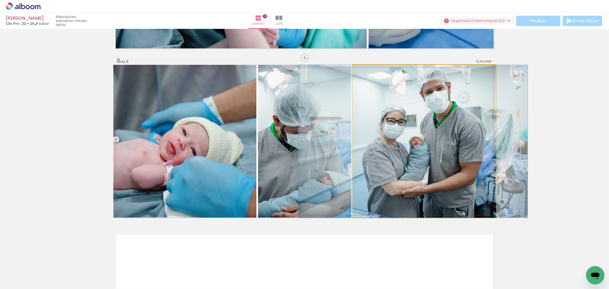
drag, startPoint x: 417, startPoint y: 174, endPoint x: 406, endPoint y: 170, distance: 11.8
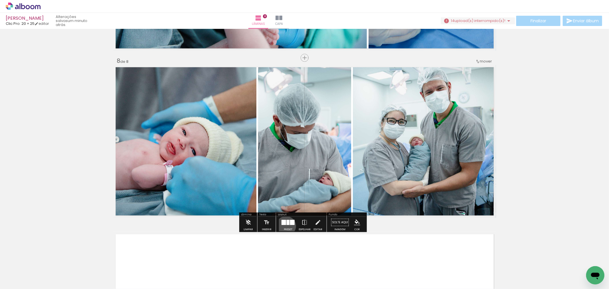
click at [285, 225] on div at bounding box center [288, 222] width 15 height 11
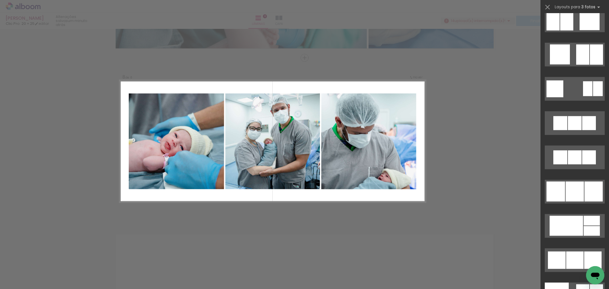
scroll to position [4558, 0]
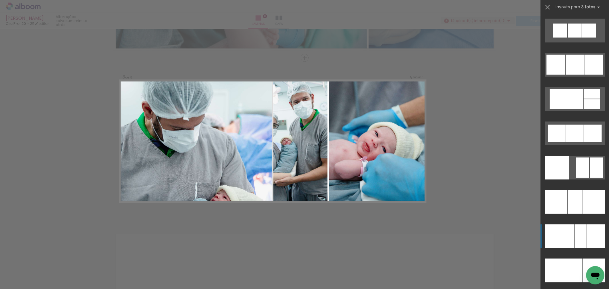
click at [582, 237] on div at bounding box center [580, 237] width 11 height 24
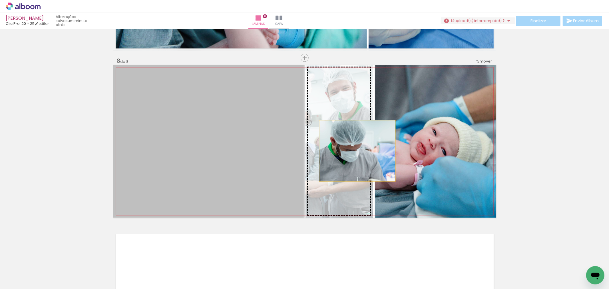
drag, startPoint x: 227, startPoint y: 140, endPoint x: 355, endPoint y: 151, distance: 129.0
click at [0, 0] on slot at bounding box center [0, 0] width 0 height 0
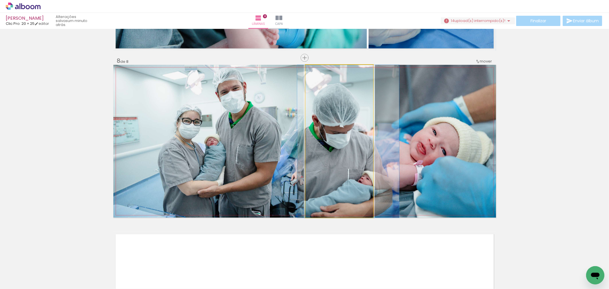
drag, startPoint x: 349, startPoint y: 156, endPoint x: 347, endPoint y: 166, distance: 10.8
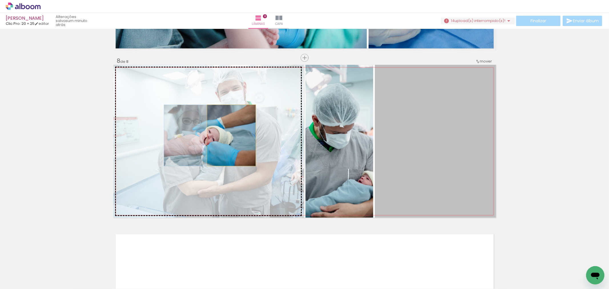
drag, startPoint x: 468, startPoint y: 170, endPoint x: 229, endPoint y: 135, distance: 241.4
click at [0, 0] on slot at bounding box center [0, 0] width 0 height 0
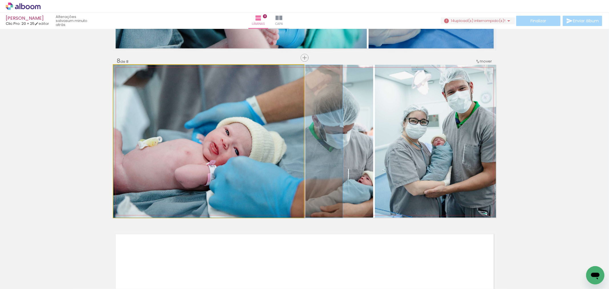
drag, startPoint x: 232, startPoint y: 148, endPoint x: 309, endPoint y: 201, distance: 93.4
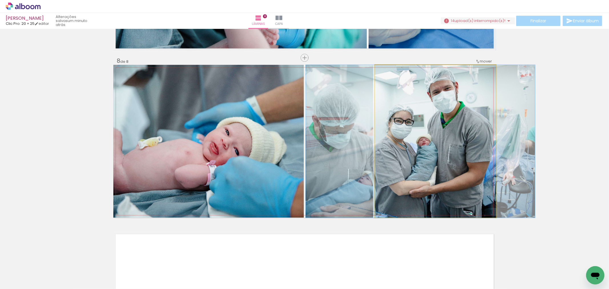
drag, startPoint x: 426, startPoint y: 167, endPoint x: 411, endPoint y: 162, distance: 15.5
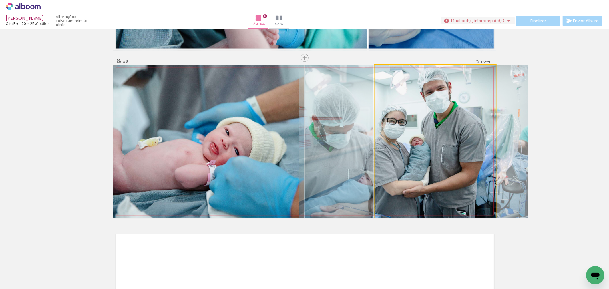
drag, startPoint x: 409, startPoint y: 166, endPoint x: 402, endPoint y: 164, distance: 7.2
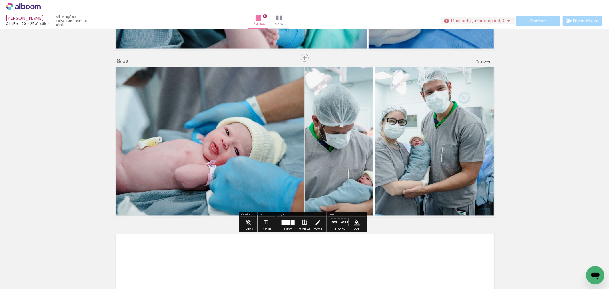
click at [289, 225] on div at bounding box center [290, 222] width 2 height 5
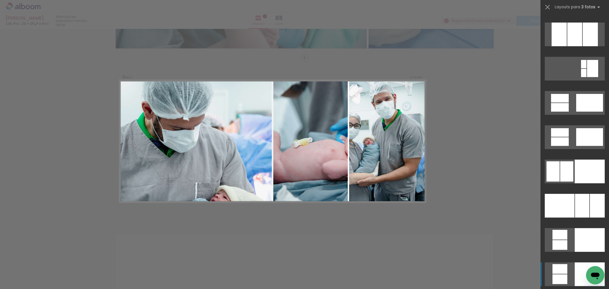
scroll to position [5813, 0]
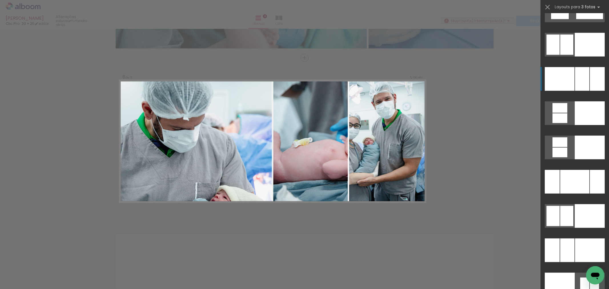
click at [571, 79] on div at bounding box center [560, 79] width 30 height 24
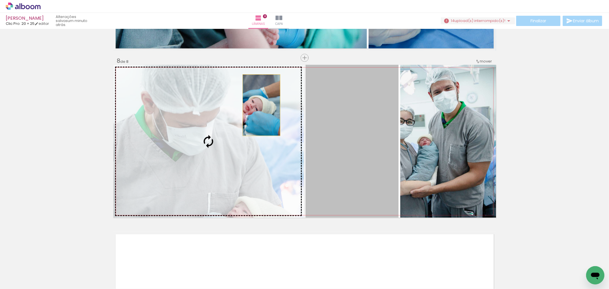
drag, startPoint x: 389, startPoint y: 125, endPoint x: 246, endPoint y: 107, distance: 143.9
click at [0, 0] on slot at bounding box center [0, 0] width 0 height 0
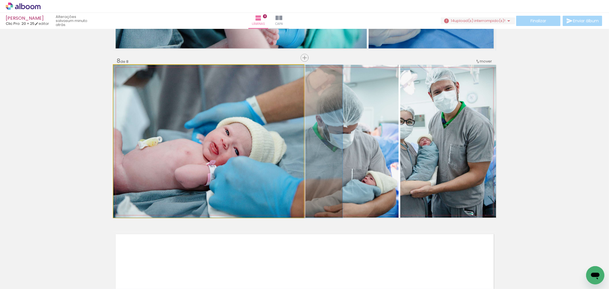
drag, startPoint x: 259, startPoint y: 113, endPoint x: 338, endPoint y: 133, distance: 82.2
click at [0, 0] on slot at bounding box center [0, 0] width 0 height 0
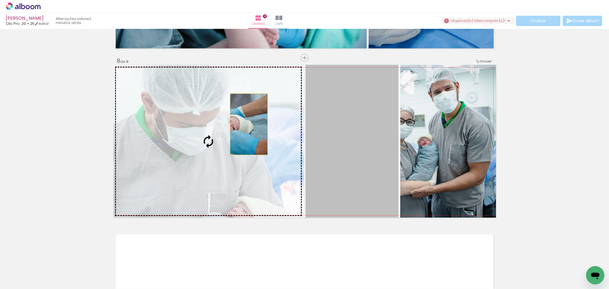
drag, startPoint x: 362, startPoint y: 150, endPoint x: 247, endPoint y: 124, distance: 118.3
click at [0, 0] on slot at bounding box center [0, 0] width 0 height 0
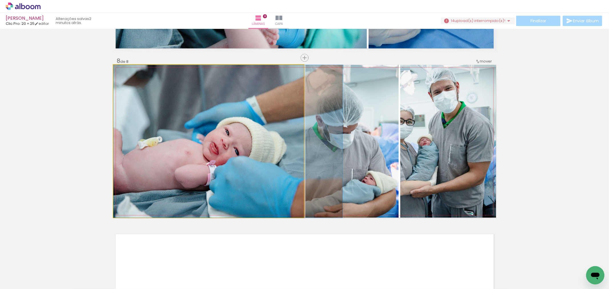
drag, startPoint x: 242, startPoint y: 141, endPoint x: 273, endPoint y: 149, distance: 32.6
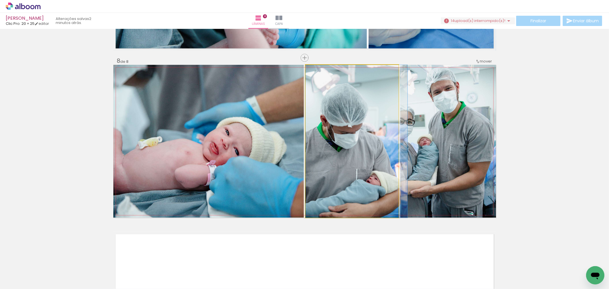
drag, startPoint x: 349, startPoint y: 159, endPoint x: 370, endPoint y: 167, distance: 22.7
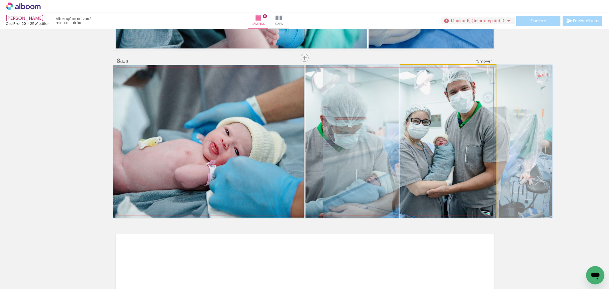
drag, startPoint x: 447, startPoint y: 173, endPoint x: 463, endPoint y: 178, distance: 17.3
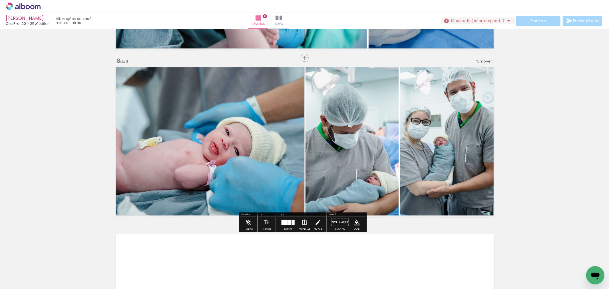
click at [292, 222] on div at bounding box center [293, 222] width 3 height 5
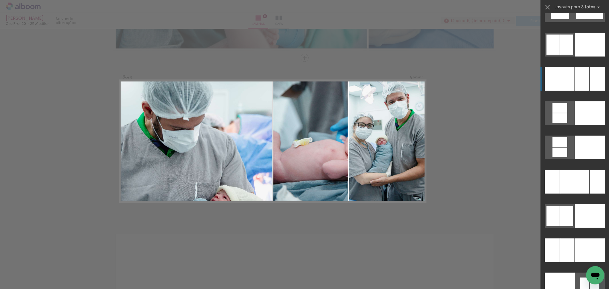
scroll to position [5862, 0]
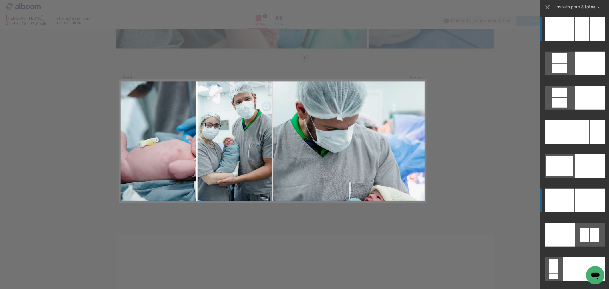
click at [570, 204] on div at bounding box center [568, 201] width 14 height 24
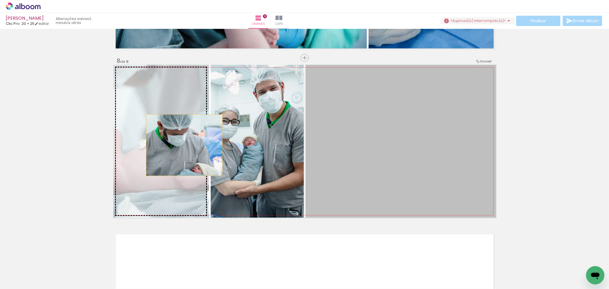
drag, startPoint x: 449, startPoint y: 162, endPoint x: 176, endPoint y: 144, distance: 273.4
click at [0, 0] on slot at bounding box center [0, 0] width 0 height 0
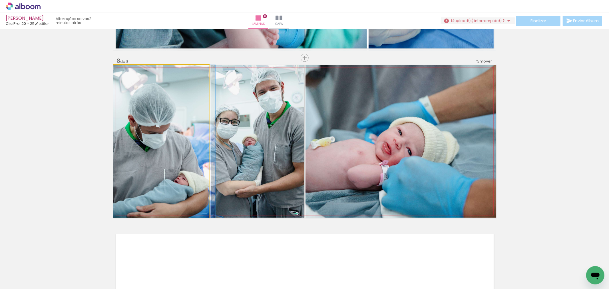
drag, startPoint x: 175, startPoint y: 144, endPoint x: 189, endPoint y: 145, distance: 13.8
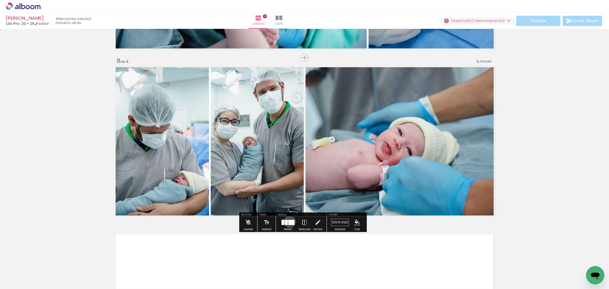
click at [289, 221] on div at bounding box center [292, 222] width 6 height 5
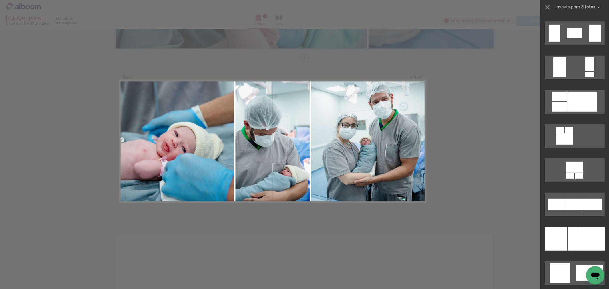
scroll to position [3936, 0]
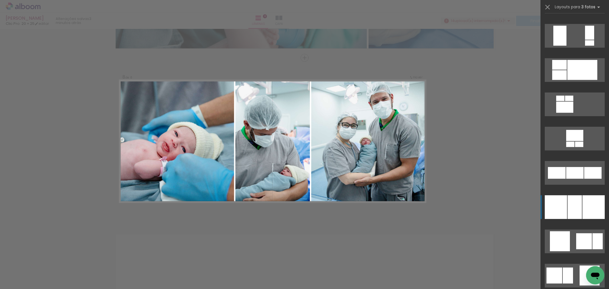
click at [586, 209] on div at bounding box center [594, 207] width 22 height 24
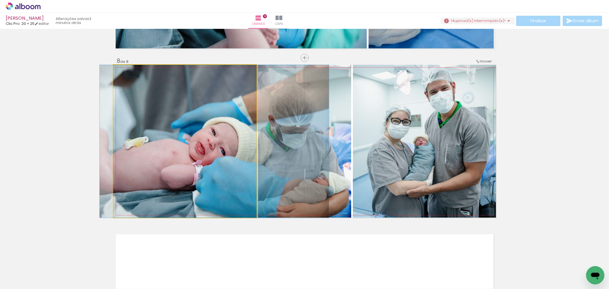
drag, startPoint x: 218, startPoint y: 175, endPoint x: 248, endPoint y: 175, distance: 29.7
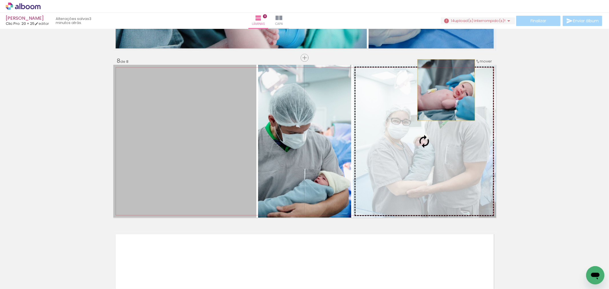
drag, startPoint x: 227, startPoint y: 177, endPoint x: 445, endPoint y: 89, distance: 235.0
click at [0, 0] on slot at bounding box center [0, 0] width 0 height 0
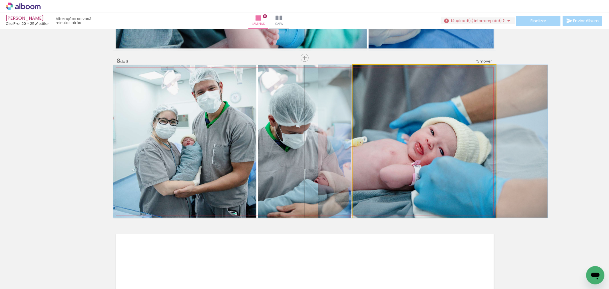
drag, startPoint x: 414, startPoint y: 133, endPoint x: 422, endPoint y: 132, distance: 8.7
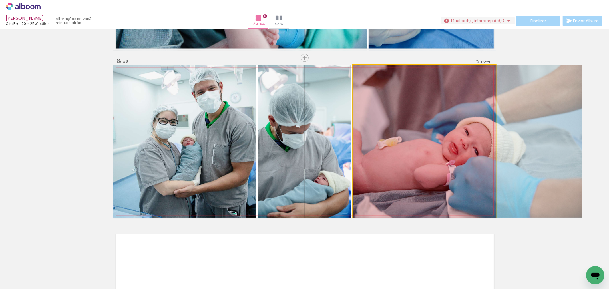
drag, startPoint x: 451, startPoint y: 144, endPoint x: 494, endPoint y: 141, distance: 43.9
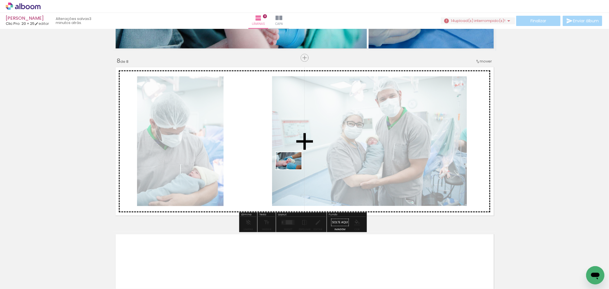
drag, startPoint x: 249, startPoint y: 265, endPoint x: 293, endPoint y: 166, distance: 108.7
click at [293, 166] on quentale-workspace at bounding box center [304, 144] width 609 height 289
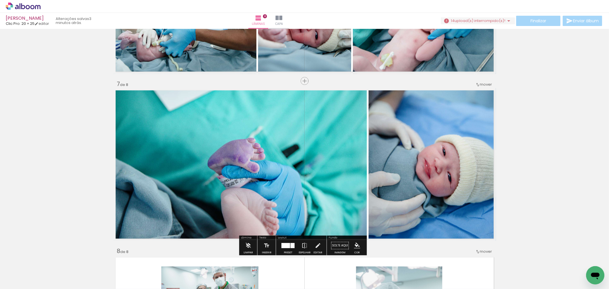
scroll to position [992, 0]
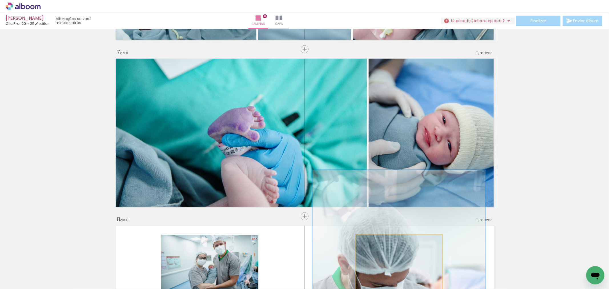
scroll to position [0, 319]
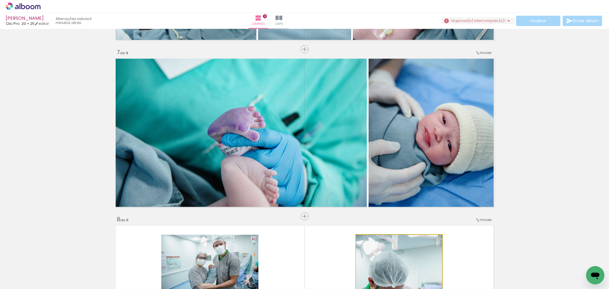
drag, startPoint x: 469, startPoint y: 91, endPoint x: 358, endPoint y: 187, distance: 146.6
type paper-slider "100"
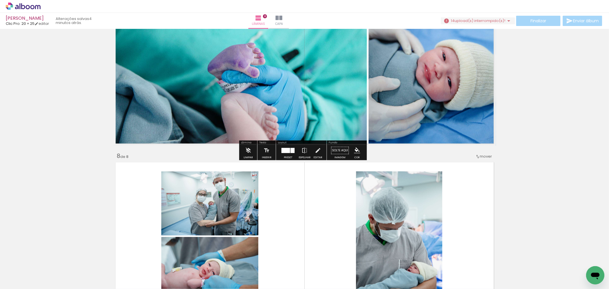
scroll to position [1119, 0]
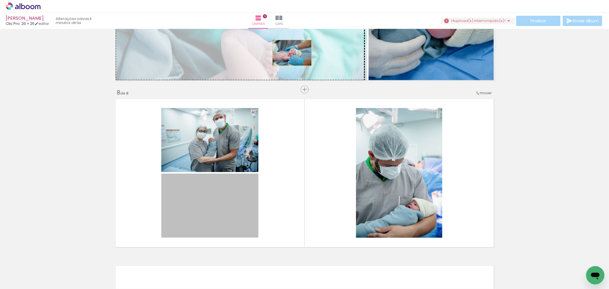
drag, startPoint x: 225, startPoint y: 227, endPoint x: 290, endPoint y: 53, distance: 185.4
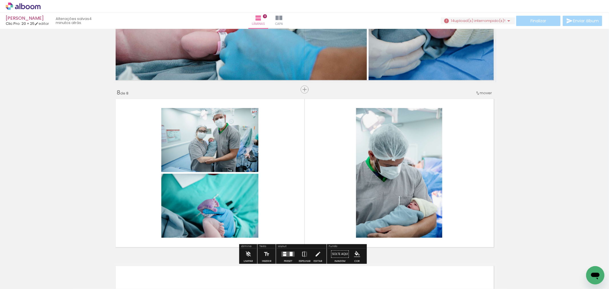
scroll to position [1024, 0]
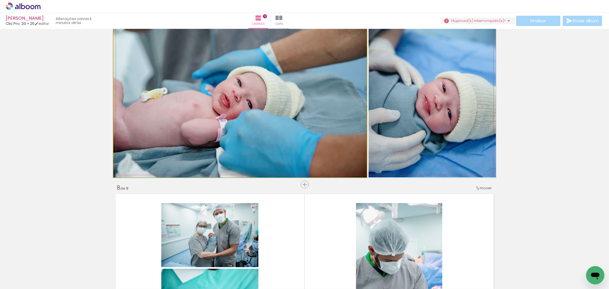
drag, startPoint x: 286, startPoint y: 123, endPoint x: 313, endPoint y: 99, distance: 35.4
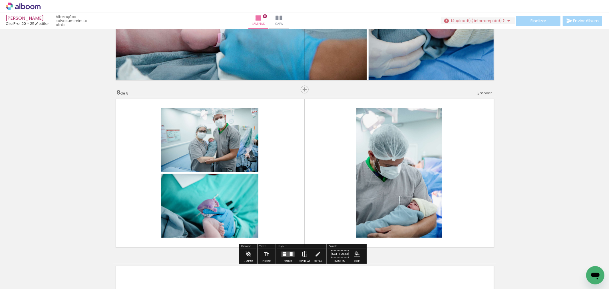
scroll to position [1150, 0]
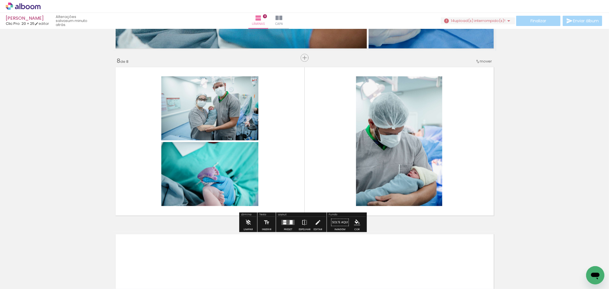
click at [290, 223] on div at bounding box center [291, 222] width 3 height 4
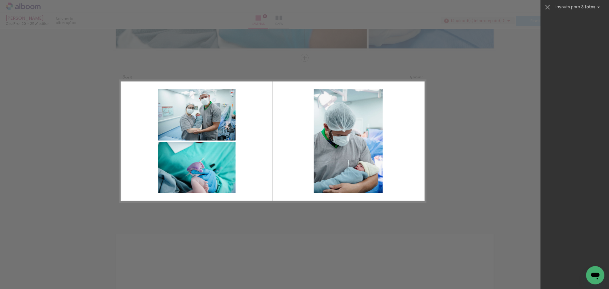
scroll to position [0, 0]
